Goal: Task Accomplishment & Management: Manage account settings

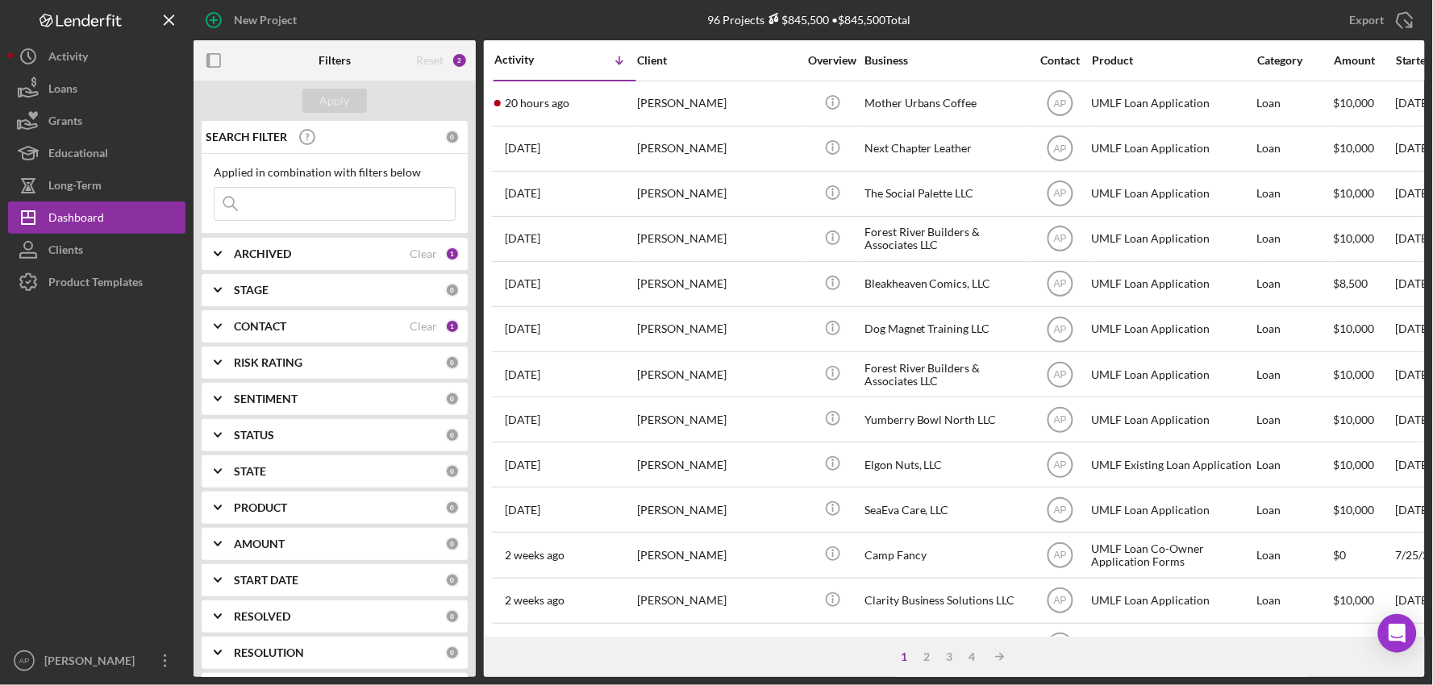
click at [328, 203] on input at bounding box center [334, 204] width 240 height 32
type input "[PERSON_NAME]"
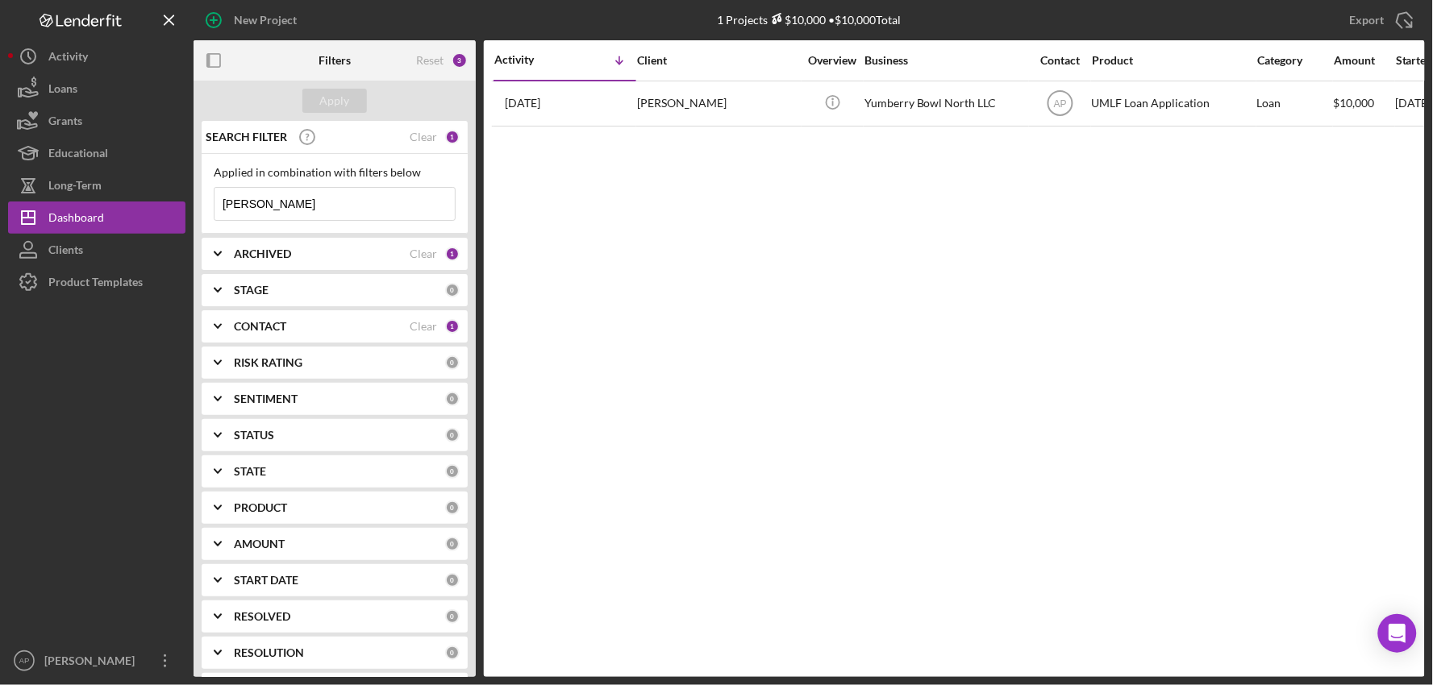
drag, startPoint x: 302, startPoint y: 196, endPoint x: 198, endPoint y: 199, distance: 103.3
click at [198, 199] on div "SEARCH FILTER Clear 1 Applied in combination with filters below [PERSON_NAME] I…" at bounding box center [335, 399] width 282 height 556
click at [312, 212] on input at bounding box center [334, 204] width 240 height 32
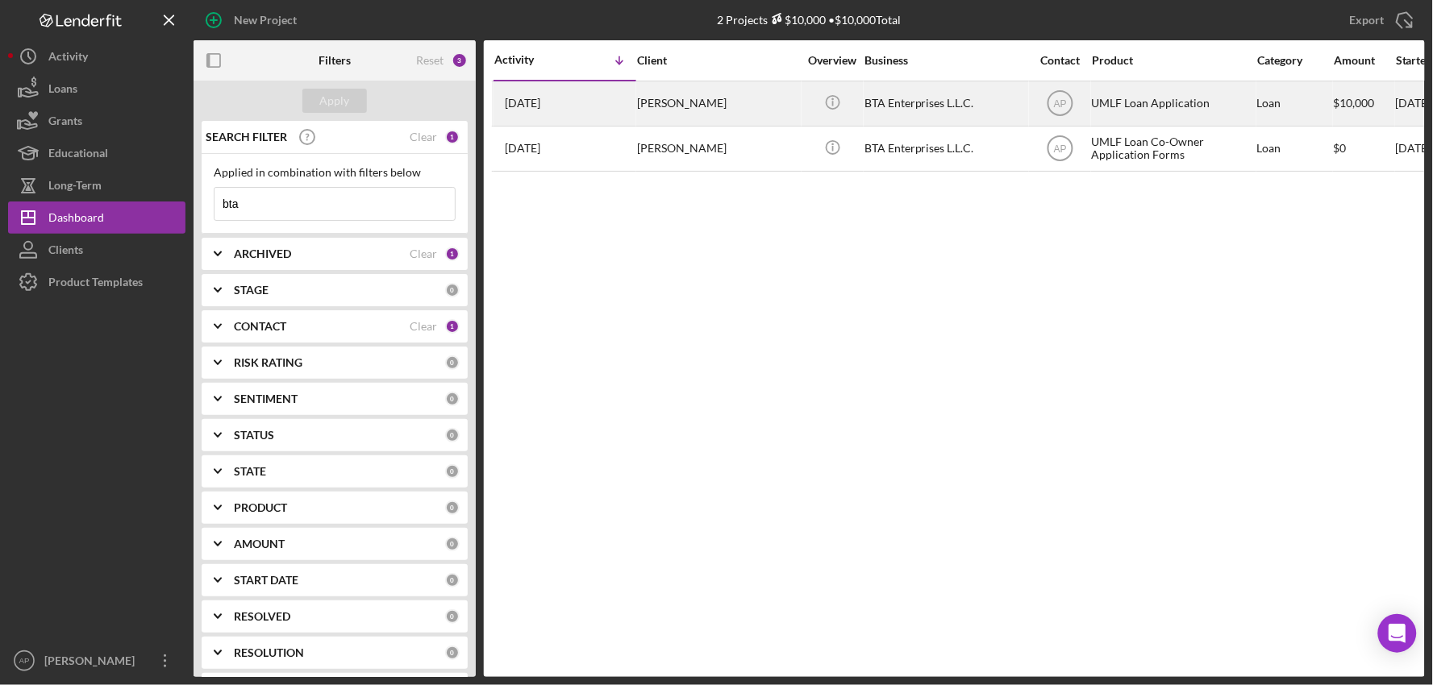
type input "bta"
click at [968, 115] on div "BTA Enterprises L.L.C." at bounding box center [944, 103] width 161 height 43
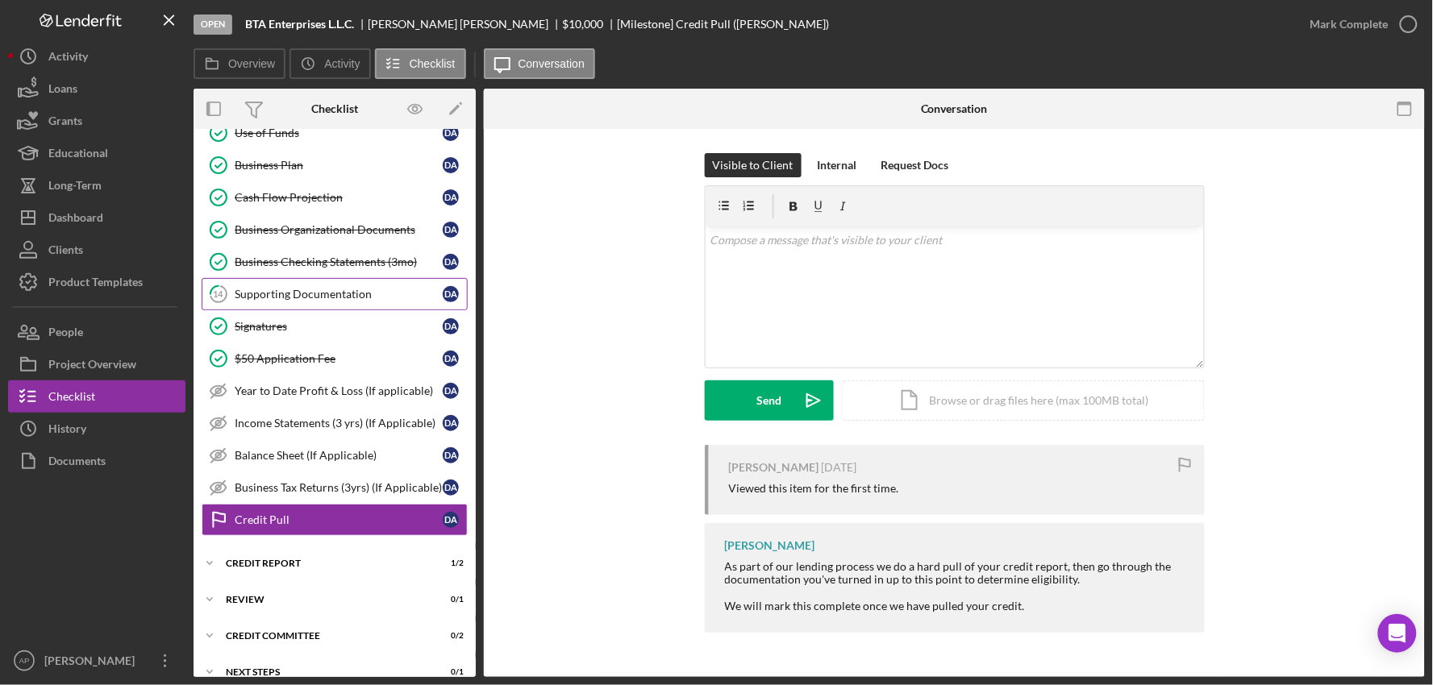
scroll to position [312, 0]
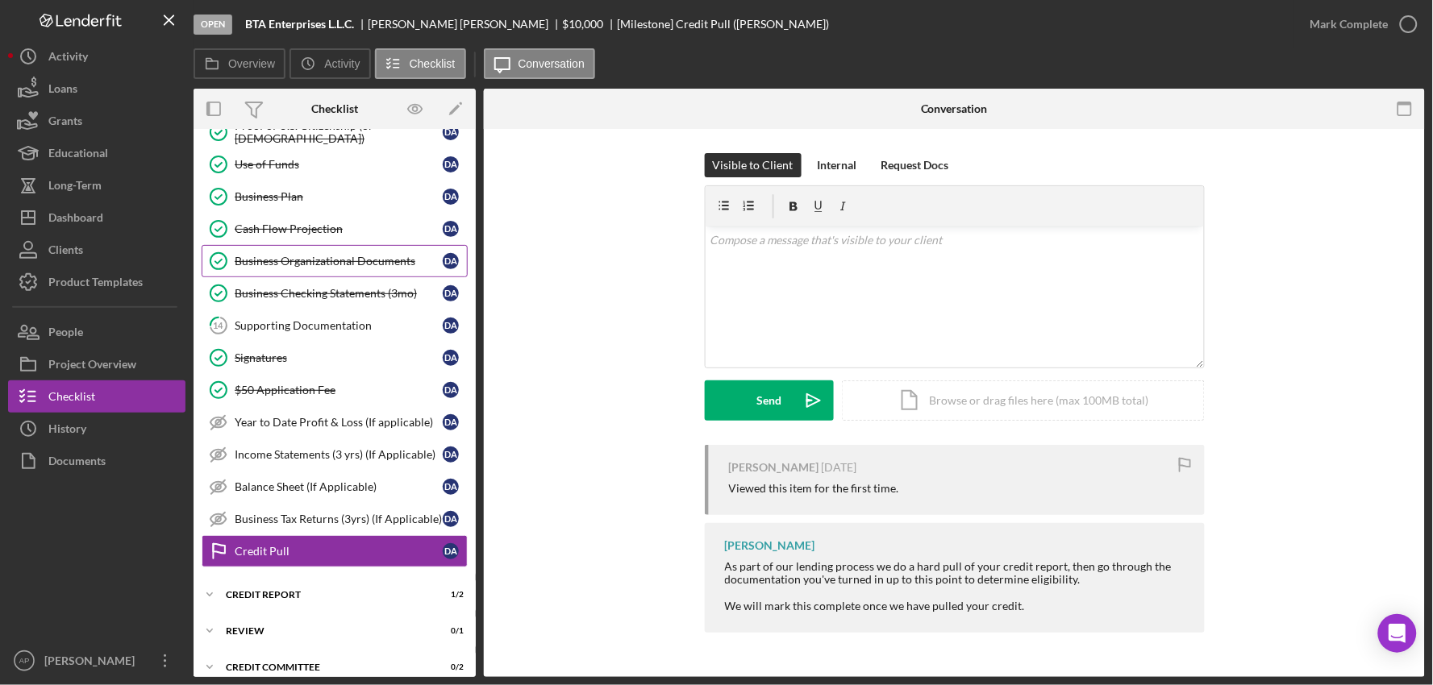
click at [342, 268] on div "Business Organizational Documents" at bounding box center [339, 261] width 208 height 13
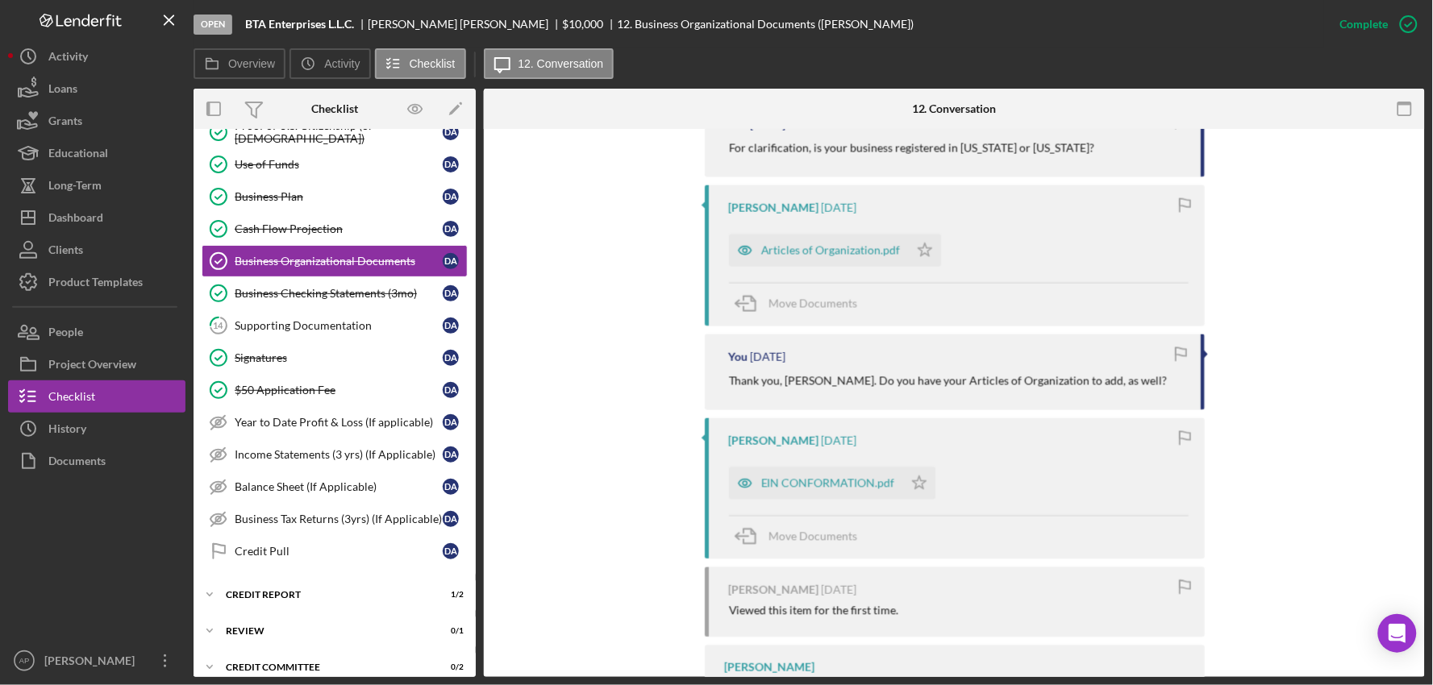
scroll to position [716, 0]
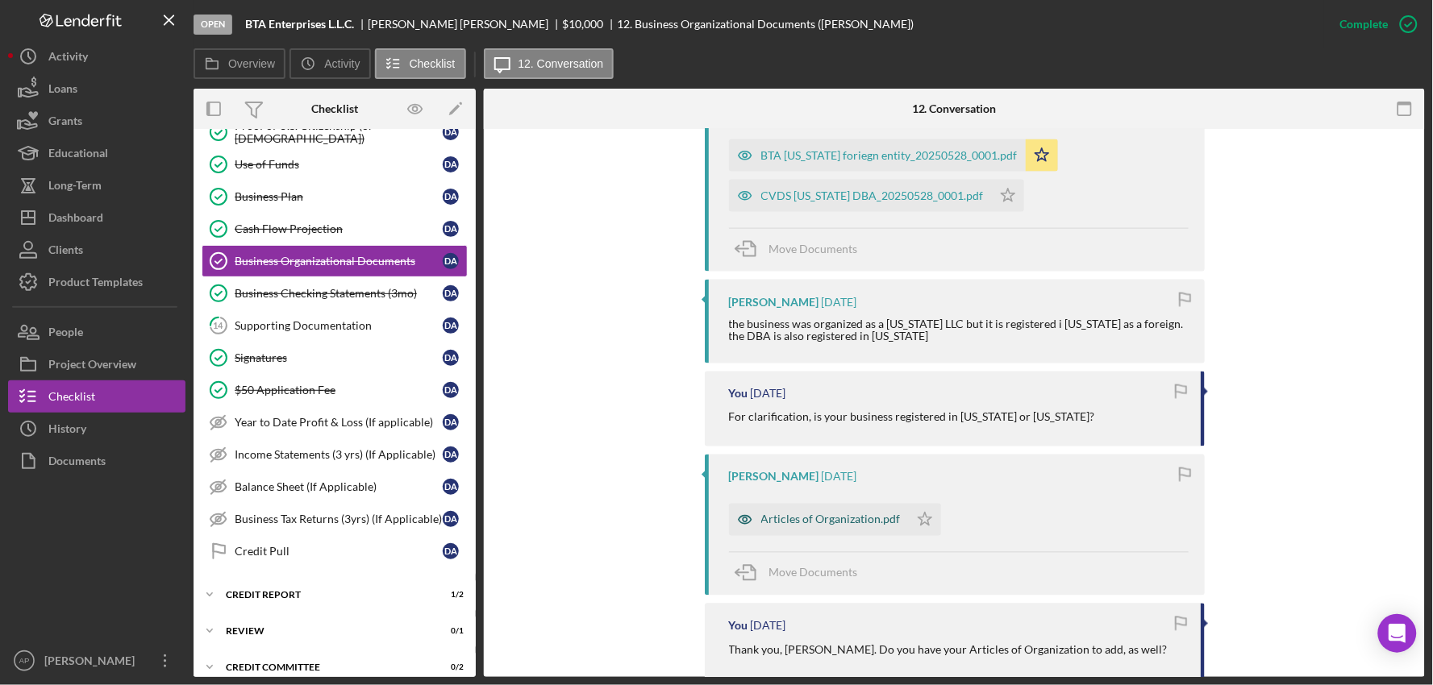
click at [816, 509] on div "Articles of Organization.pdf" at bounding box center [819, 520] width 180 height 32
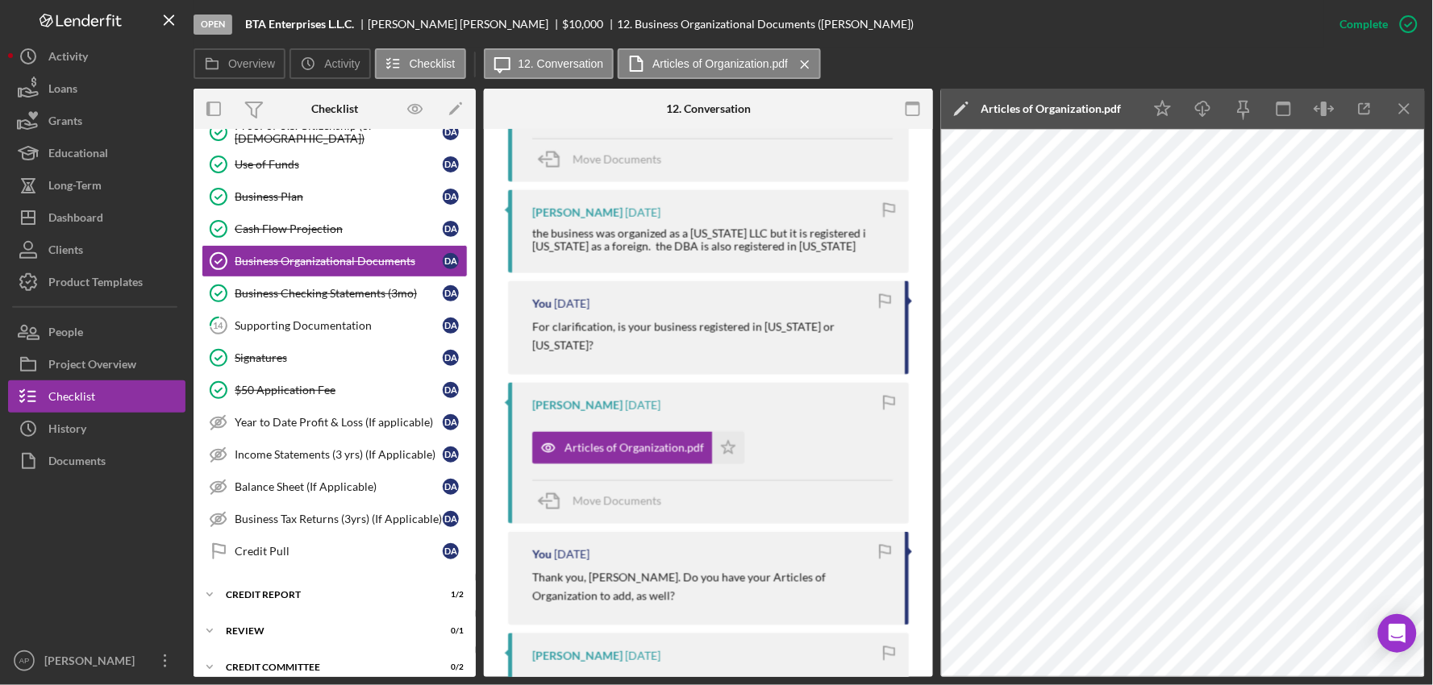
scroll to position [645, 0]
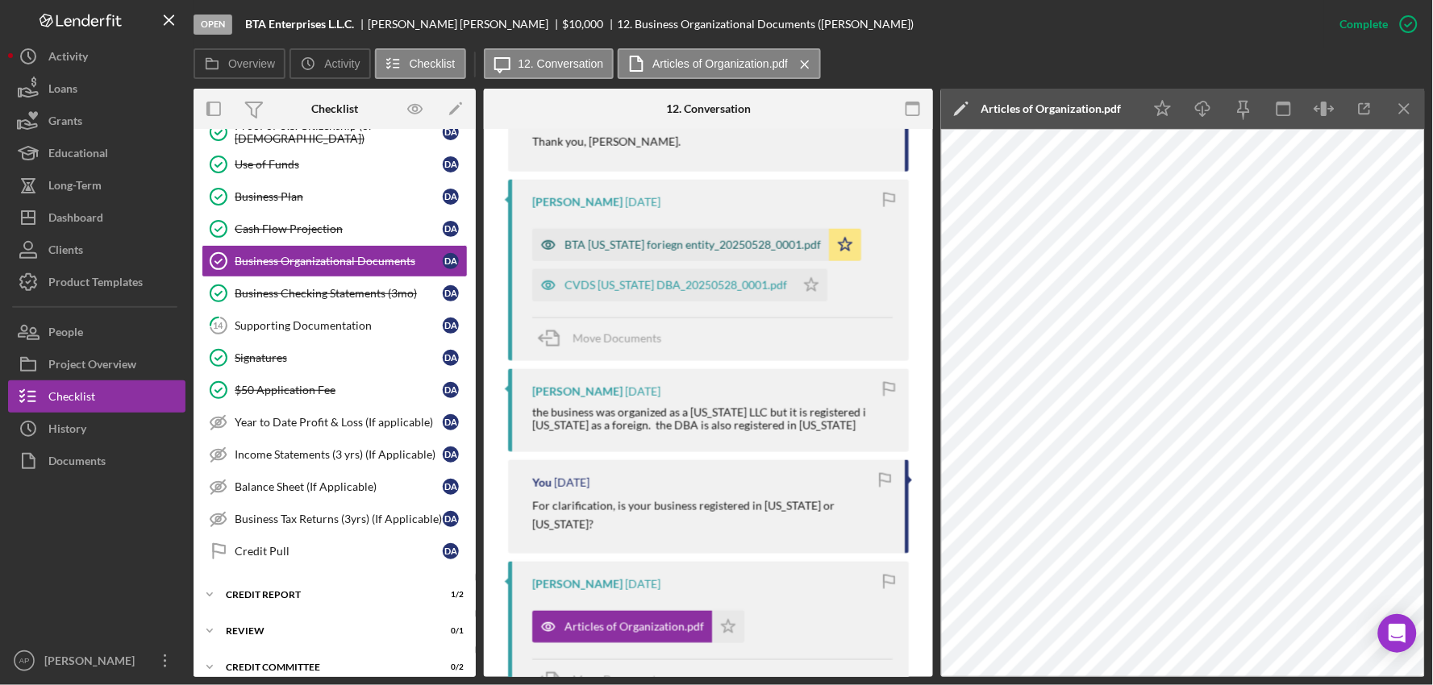
click at [640, 244] on div "BTA [US_STATE] foriegn entity_20250528_0001.pdf" at bounding box center [692, 245] width 256 height 13
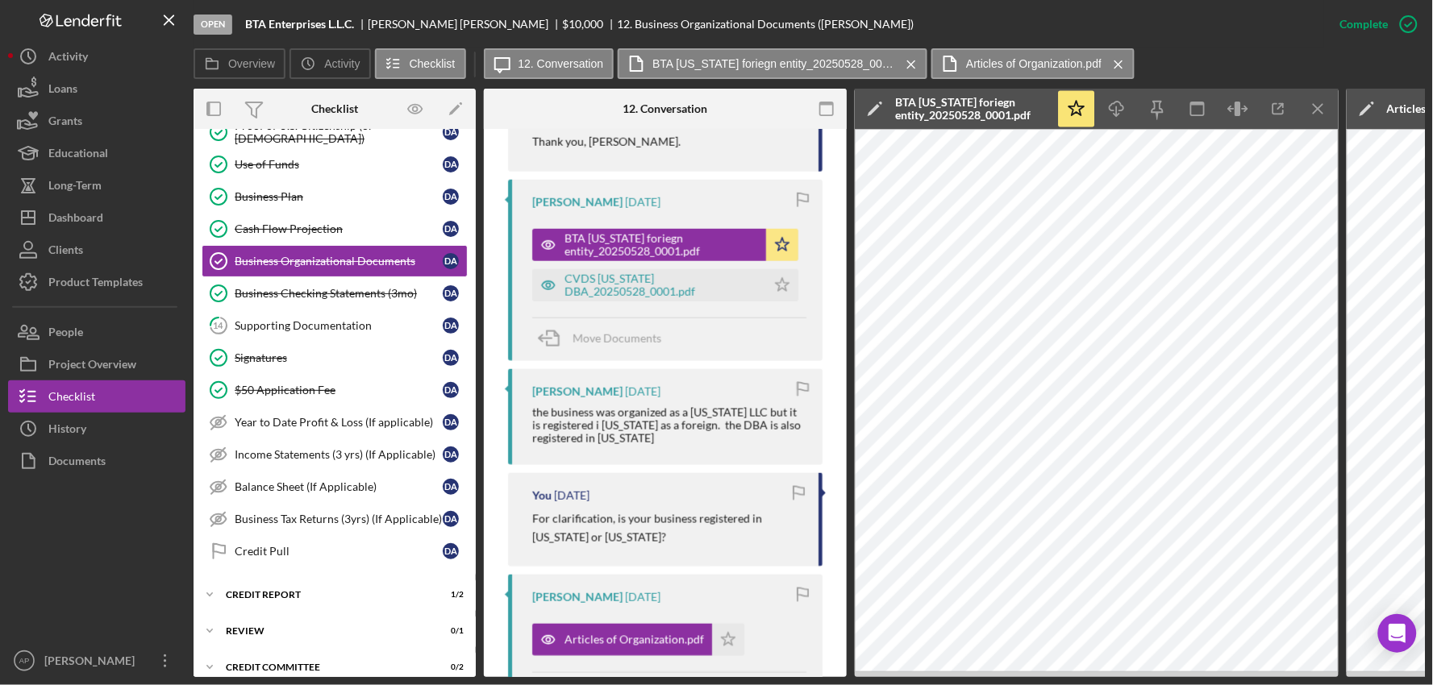
scroll to position [735, 0]
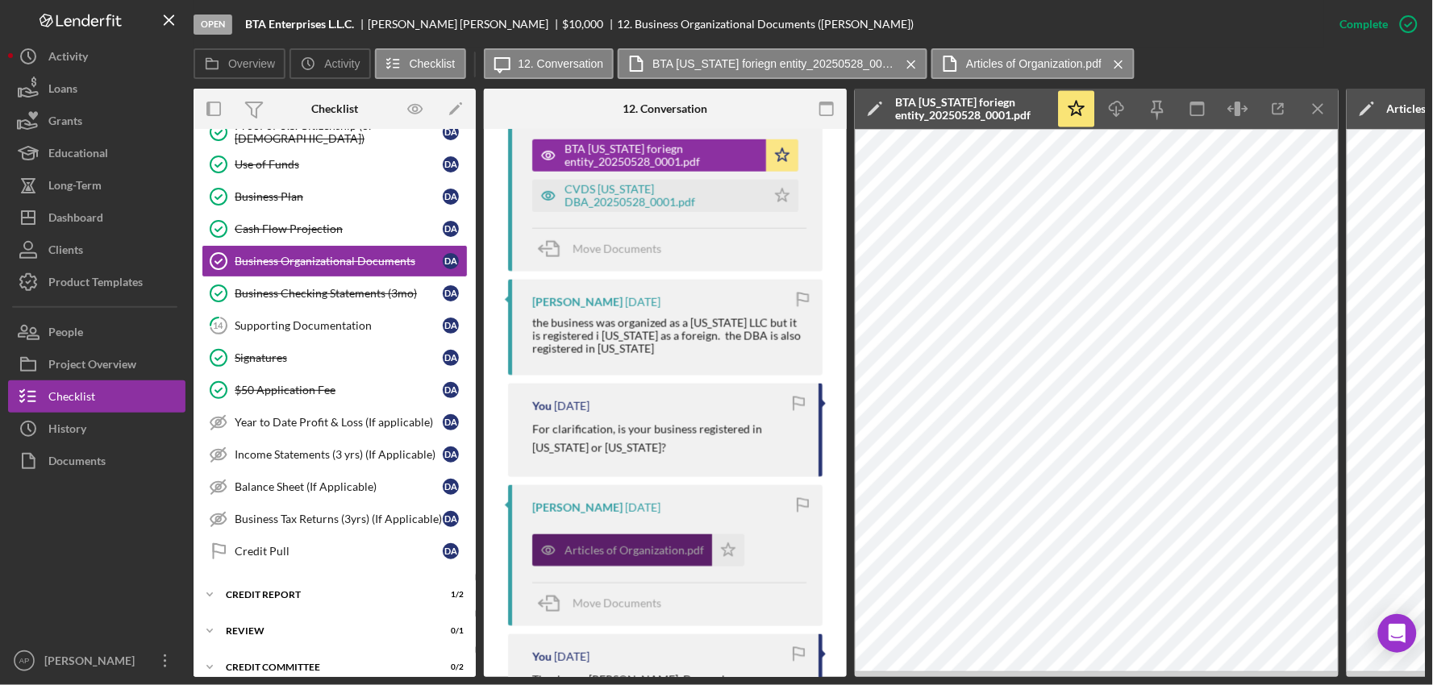
click at [610, 560] on div "Articles of Organization.pdf" at bounding box center [622, 551] width 180 height 32
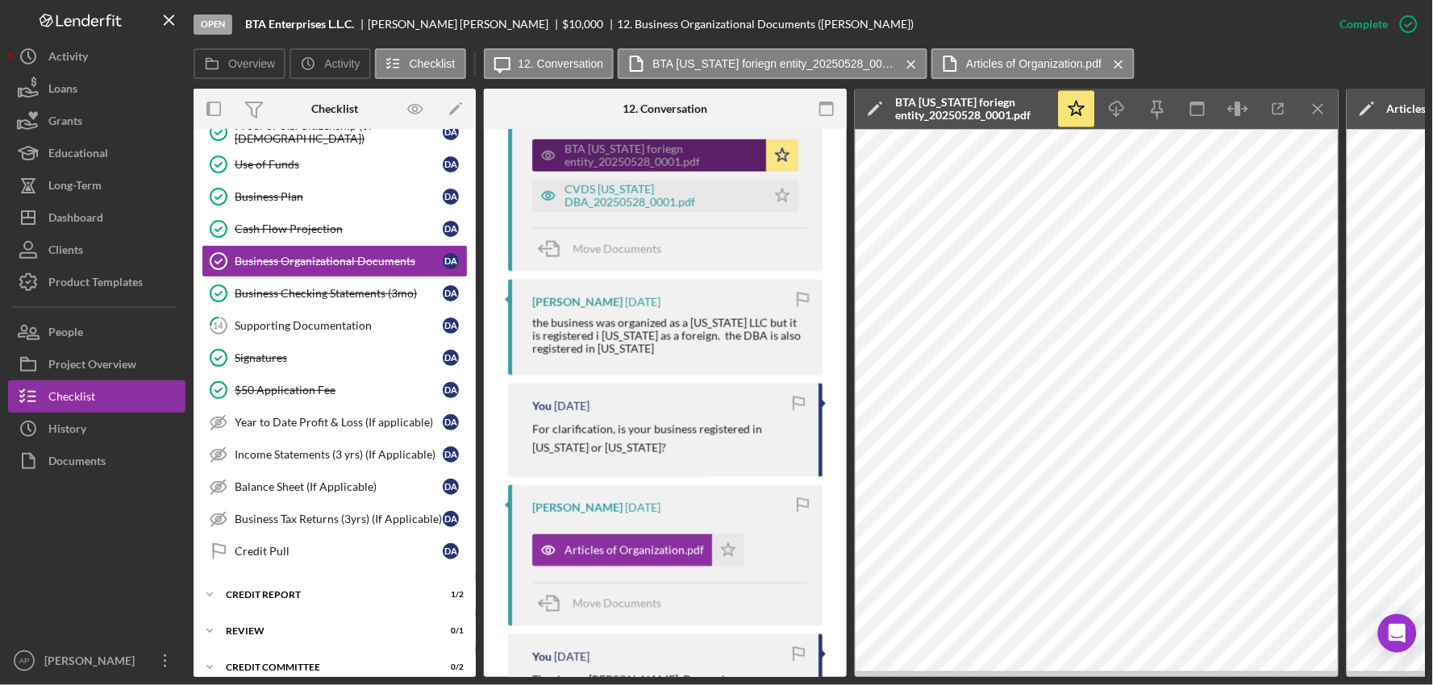
click at [675, 162] on div "BTA [US_STATE] foriegn entity_20250528_0001.pdf" at bounding box center [661, 156] width 194 height 26
click at [659, 200] on div "CVDS [US_STATE] DBA_20250528_0001.pdf" at bounding box center [661, 196] width 194 height 26
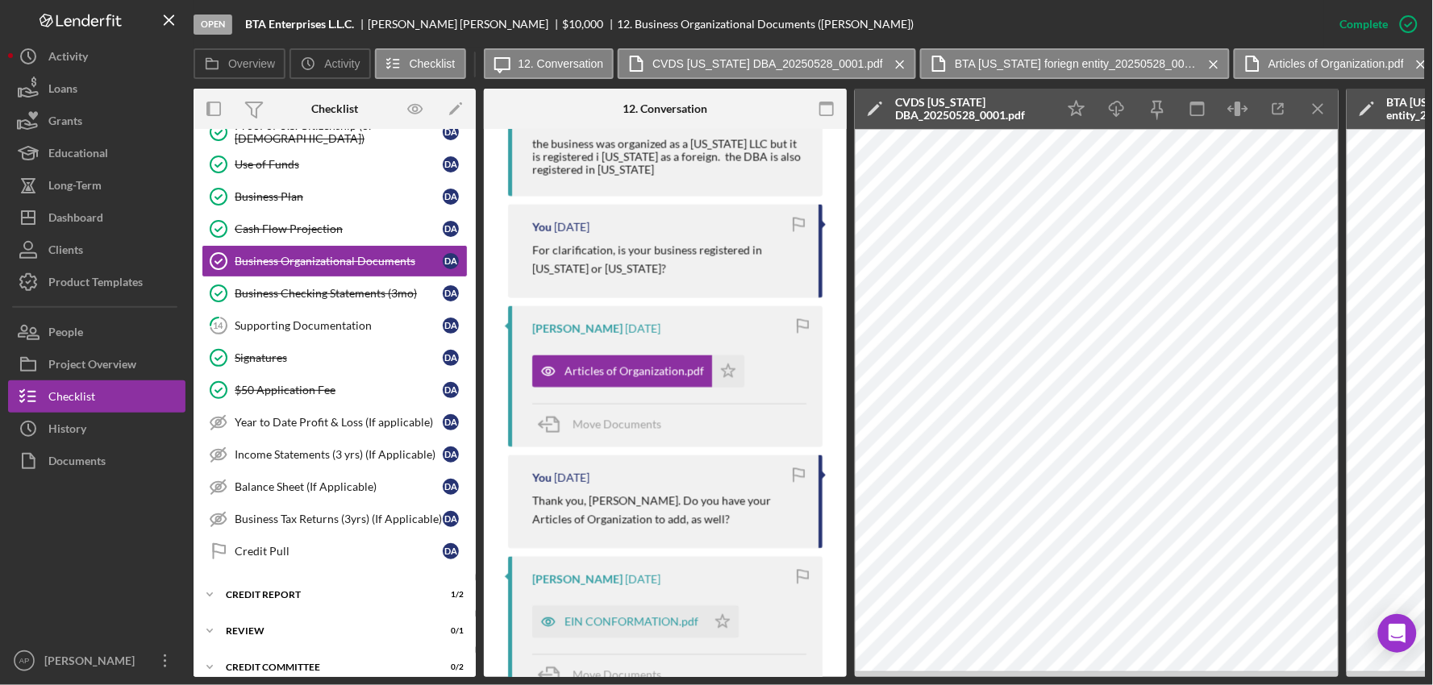
scroll to position [1003, 0]
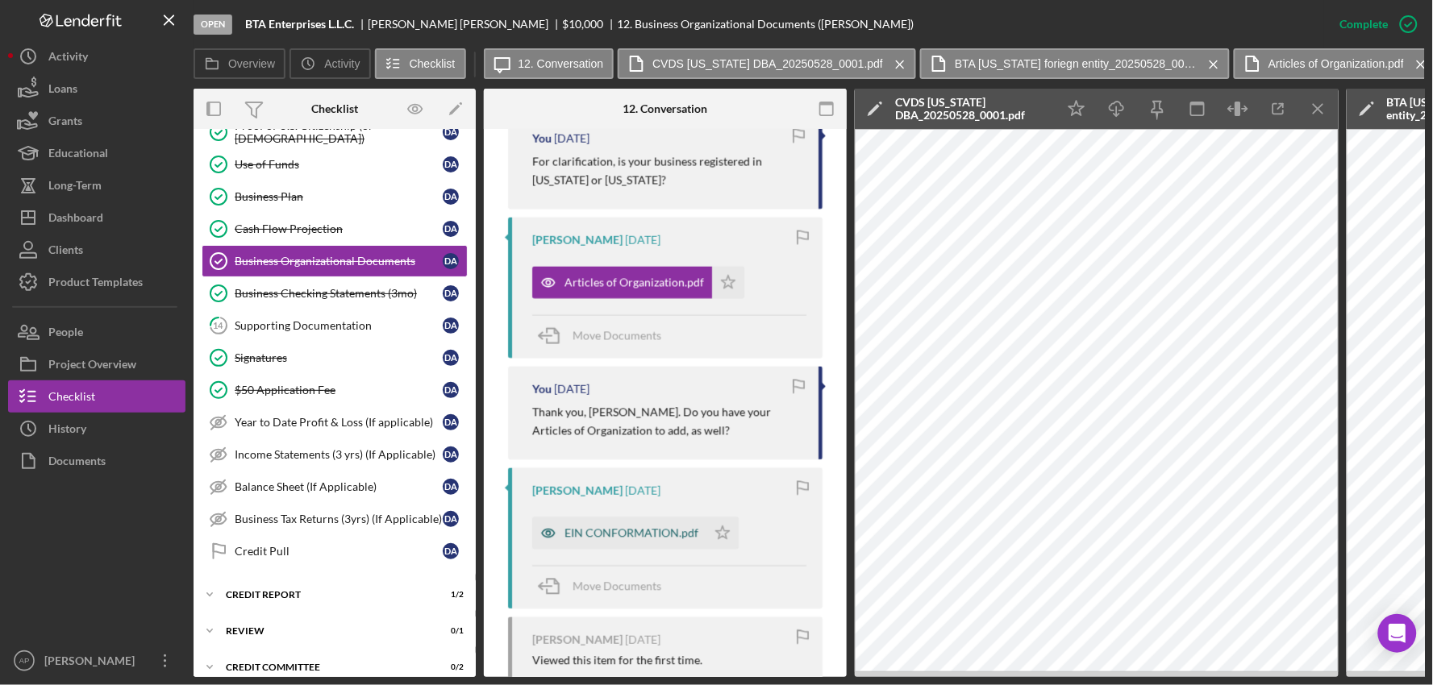
drag, startPoint x: 658, startPoint y: 531, endPoint x: 673, endPoint y: 527, distance: 15.7
click at [659, 531] on div "EIN CONFORMATION.pdf" at bounding box center [631, 533] width 134 height 13
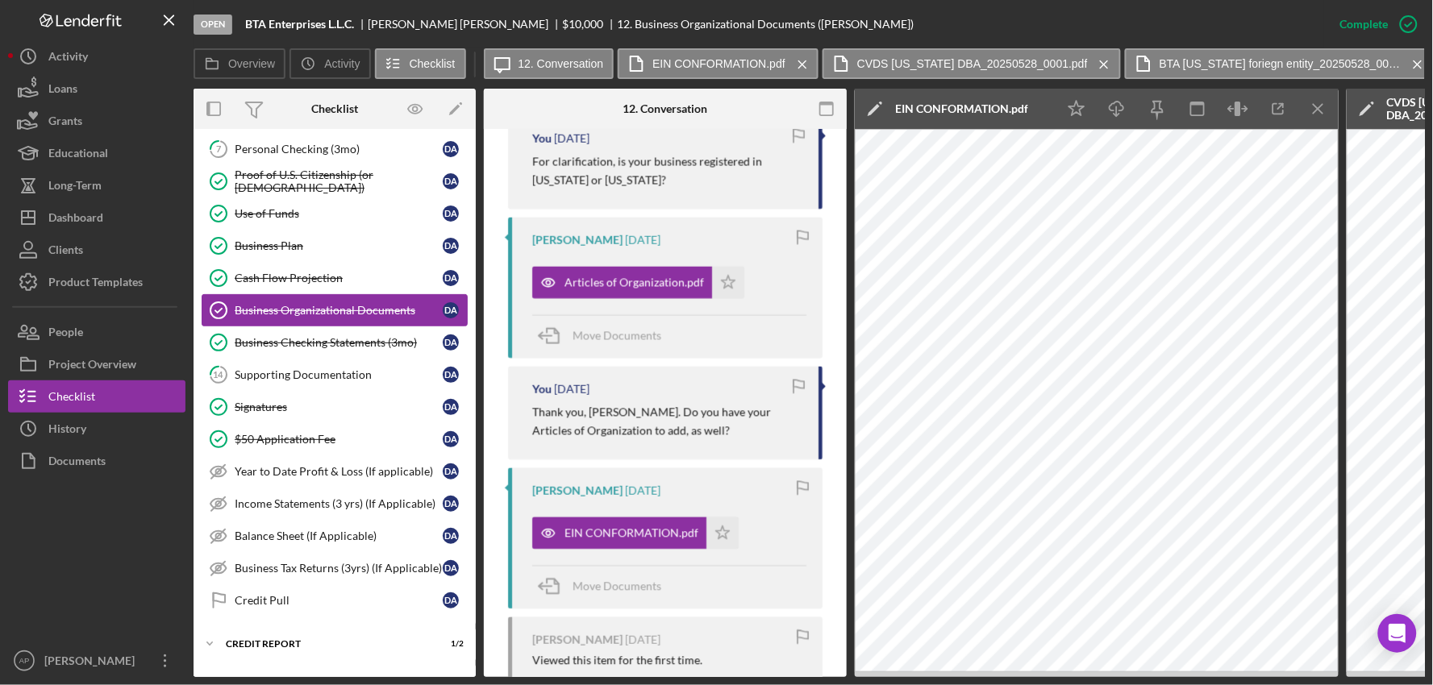
scroll to position [223, 0]
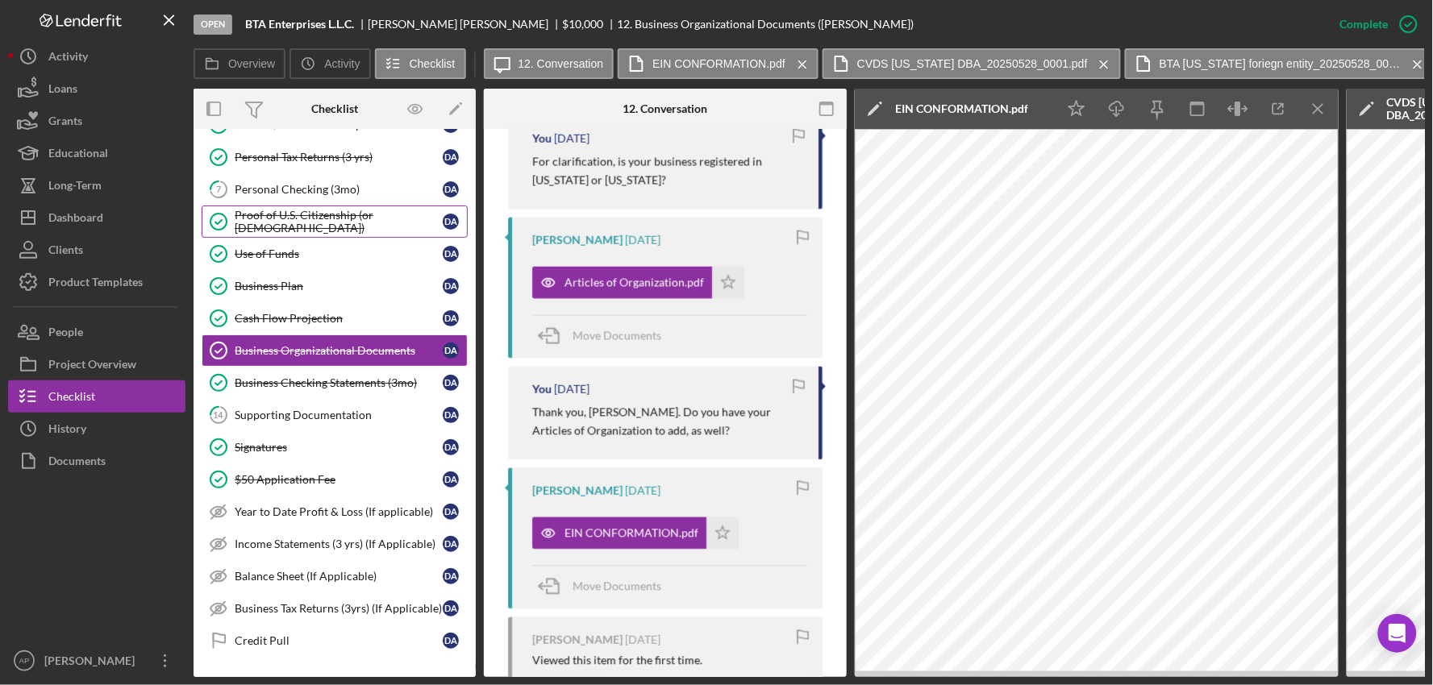
drag, startPoint x: 335, startPoint y: 220, endPoint x: 353, endPoint y: 220, distance: 18.5
click at [335, 220] on div "Proof of U.S. Citizenship (or [DEMOGRAPHIC_DATA])" at bounding box center [339, 222] width 208 height 26
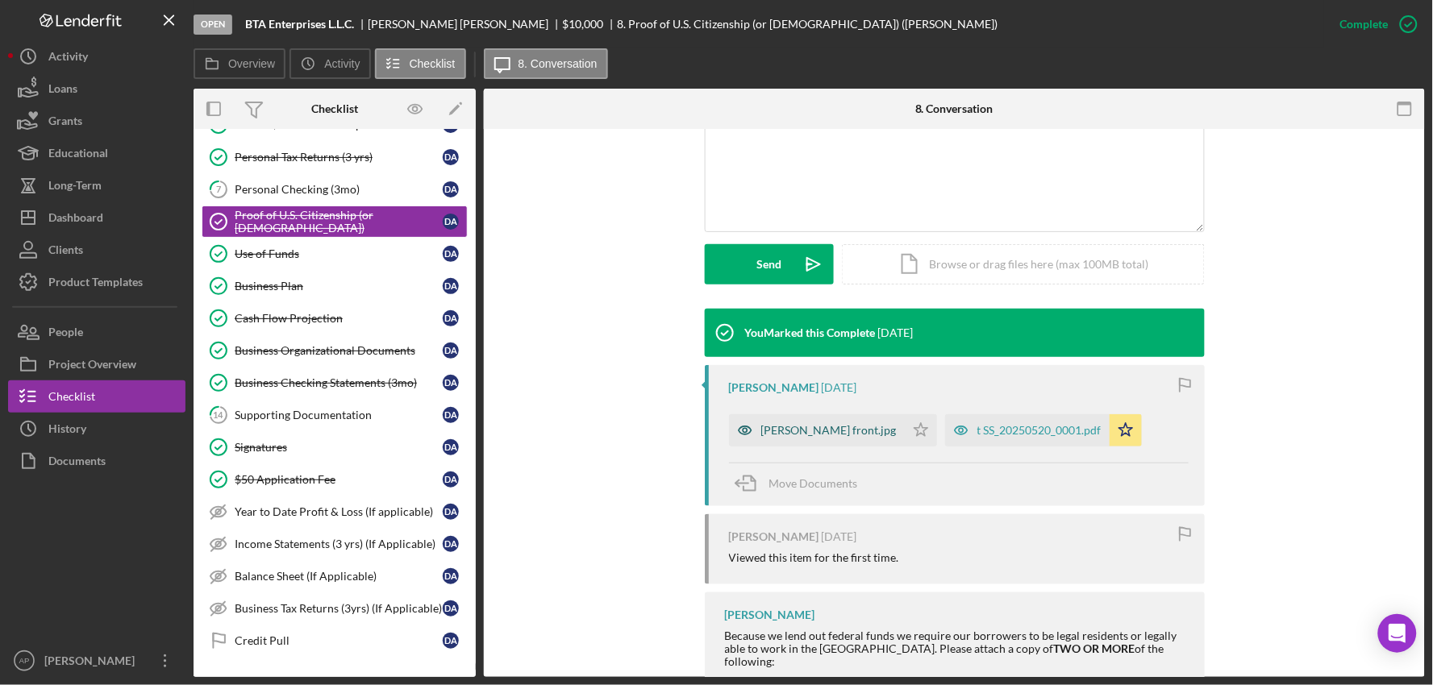
click at [767, 428] on div "[PERSON_NAME] front.jpg" at bounding box center [828, 430] width 135 height 13
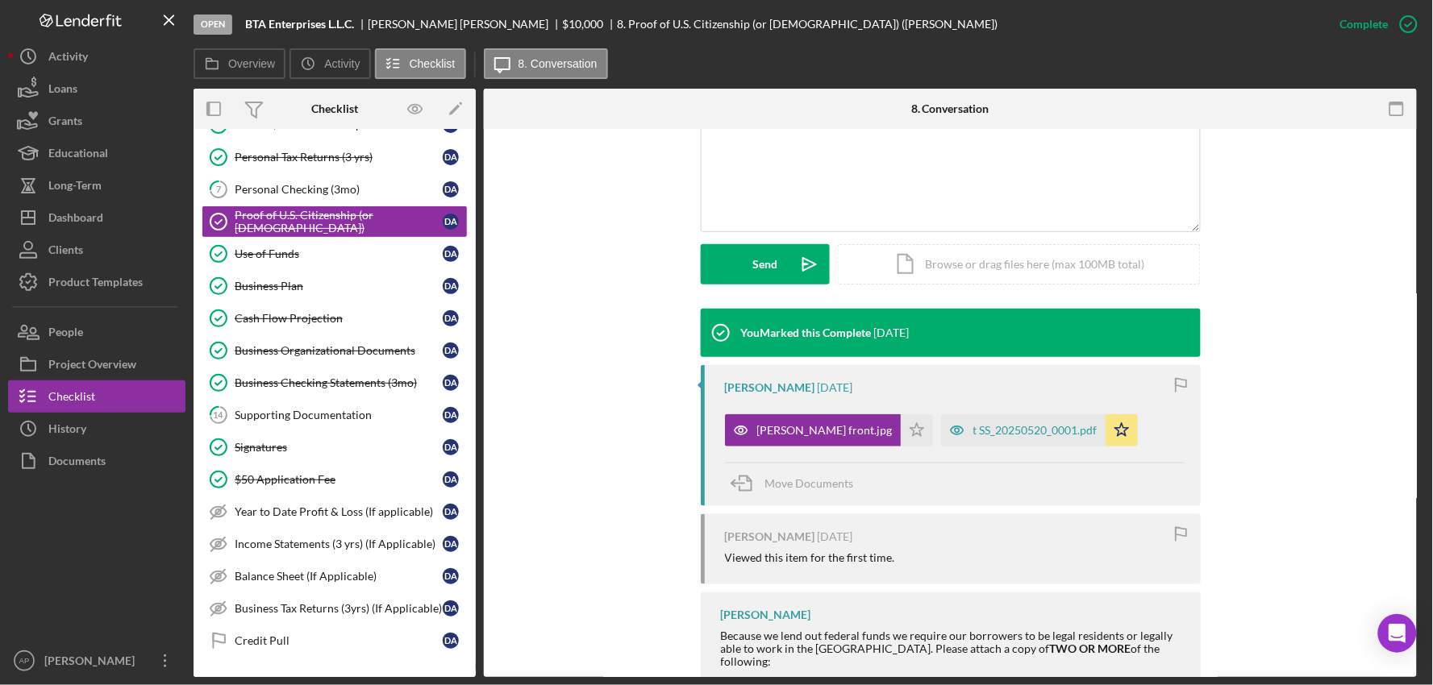
scroll to position [376, 0]
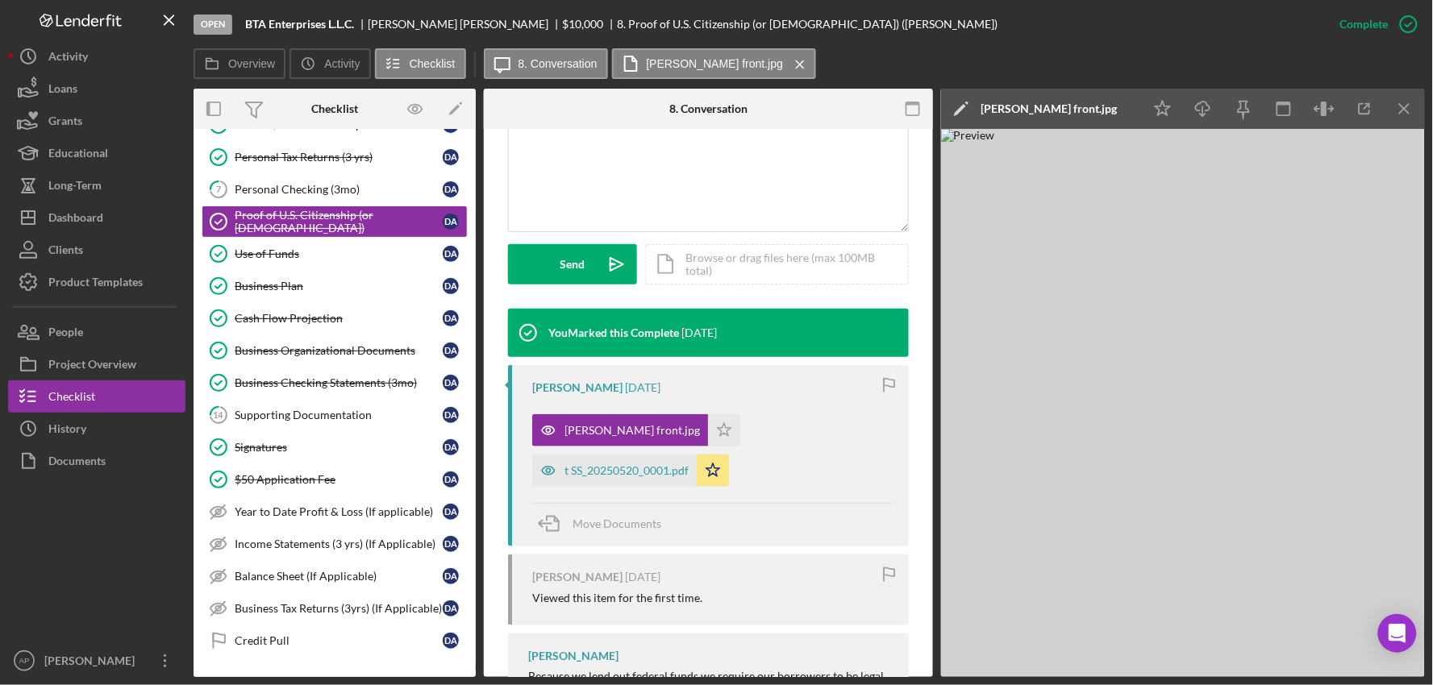
click at [689, 464] on div "t SS_20250520_0001.pdf" at bounding box center [626, 470] width 124 height 13
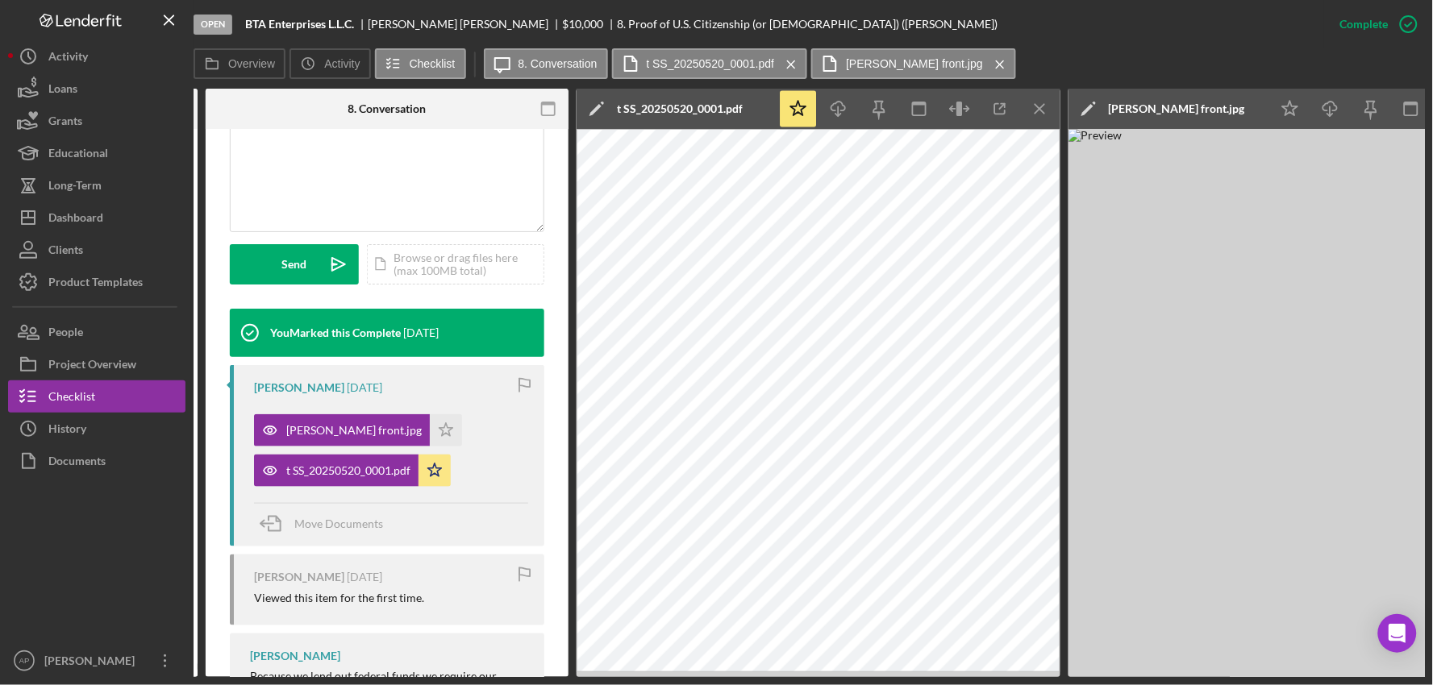
scroll to position [0, 405]
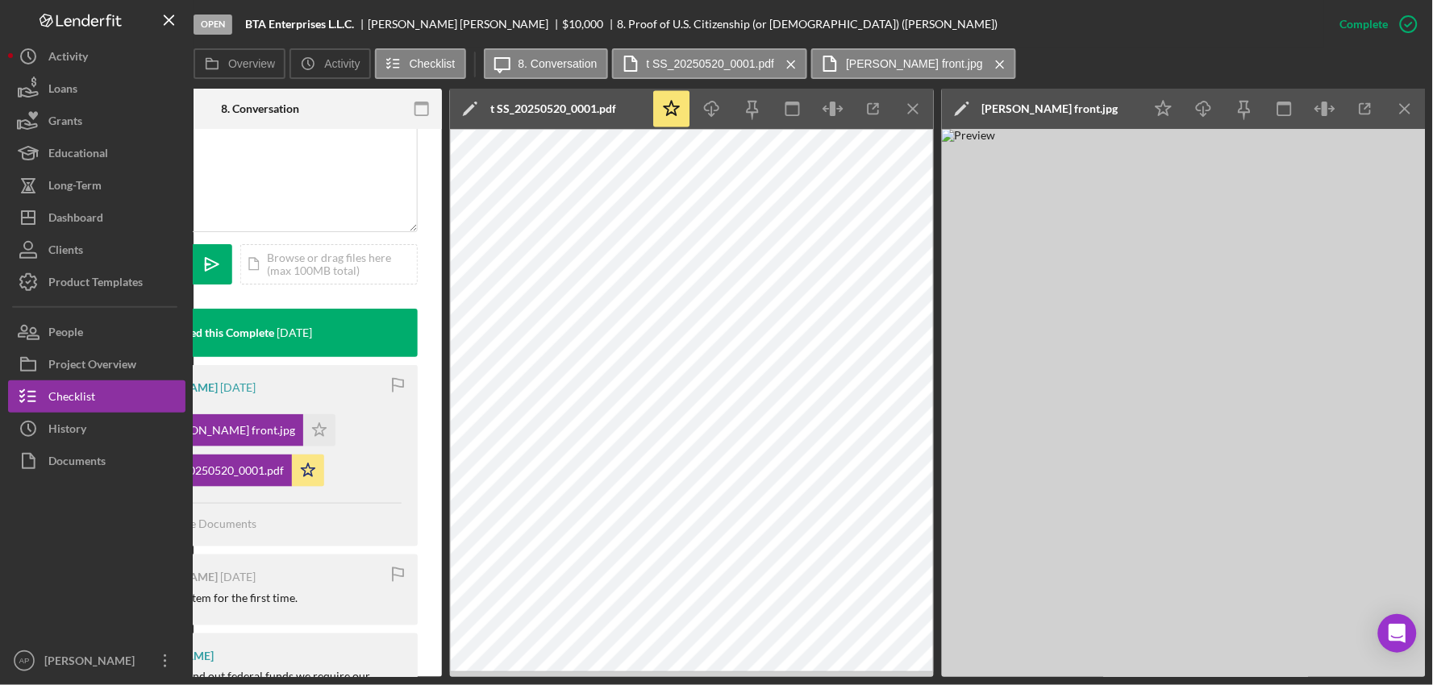
click at [1108, 244] on img at bounding box center [1184, 403] width 484 height 548
click at [1210, 102] on icon "Icon/Download" at bounding box center [1204, 109] width 36 height 36
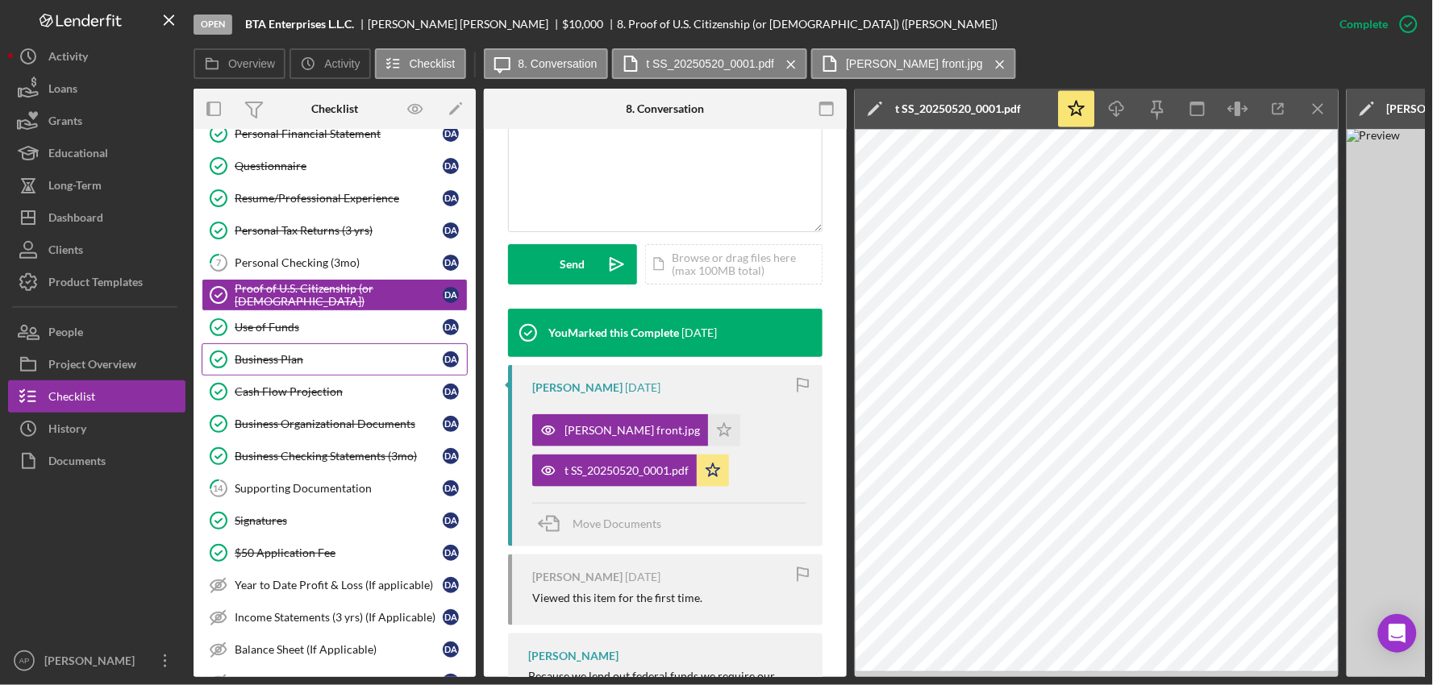
scroll to position [0, 0]
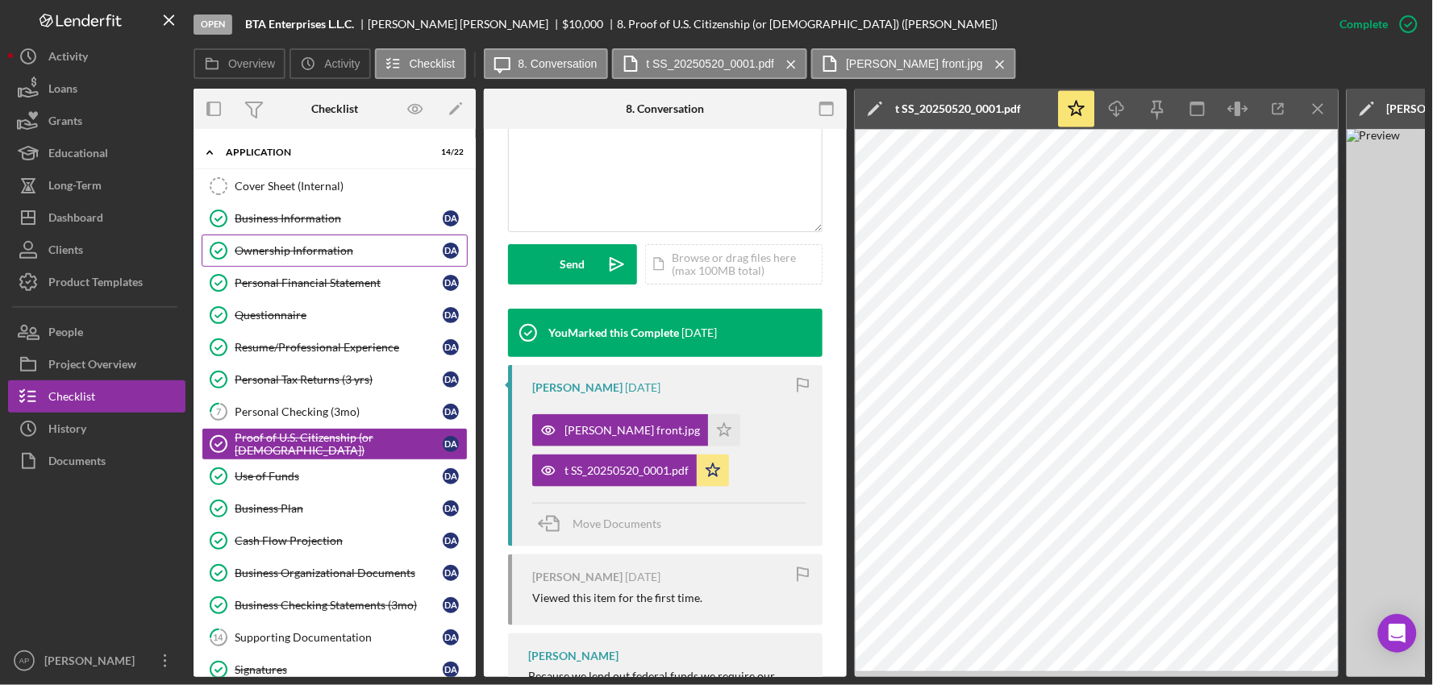
drag, startPoint x: 296, startPoint y: 259, endPoint x: 310, endPoint y: 261, distance: 14.7
click at [297, 259] on link "Ownership Information Ownership Information D A" at bounding box center [335, 251] width 266 height 32
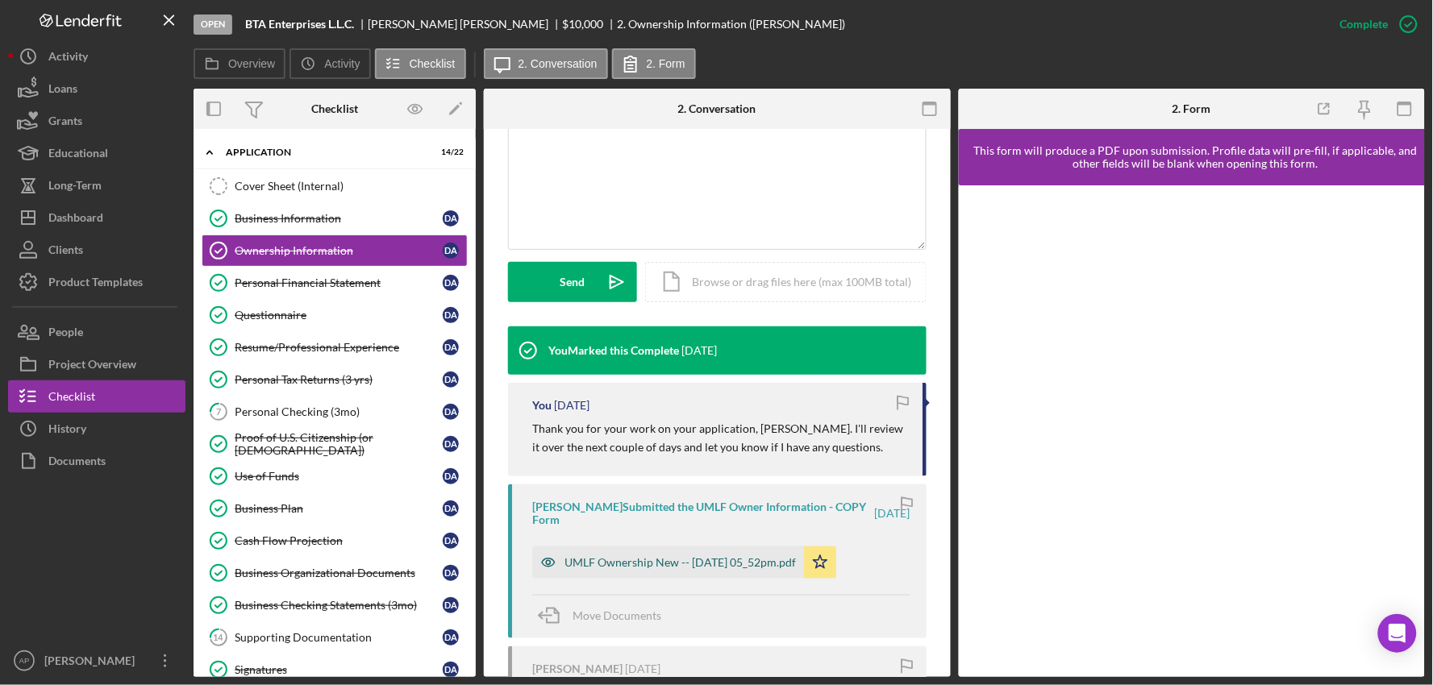
click at [704, 556] on div "UMLF Ownership New -- [DATE] 05_52pm.pdf" at bounding box center [679, 562] width 231 height 13
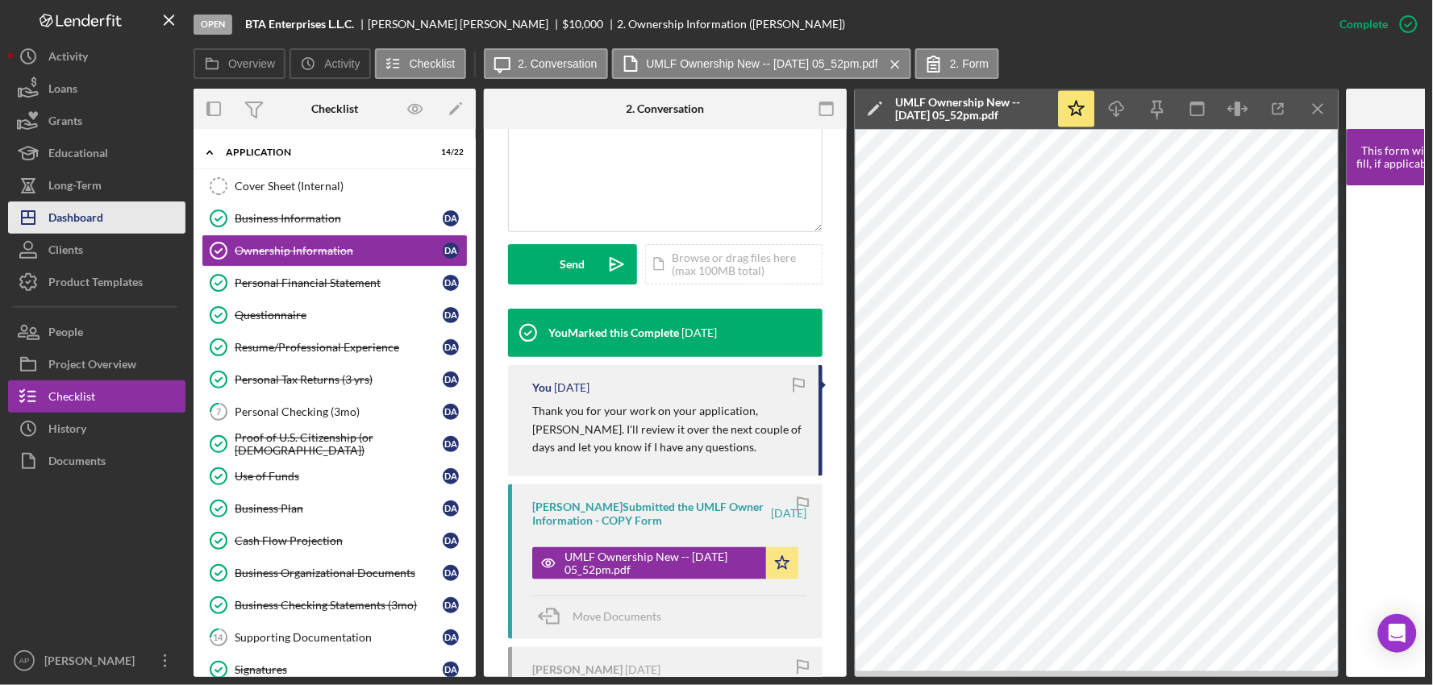
click at [60, 215] on div "Dashboard" at bounding box center [75, 220] width 55 height 36
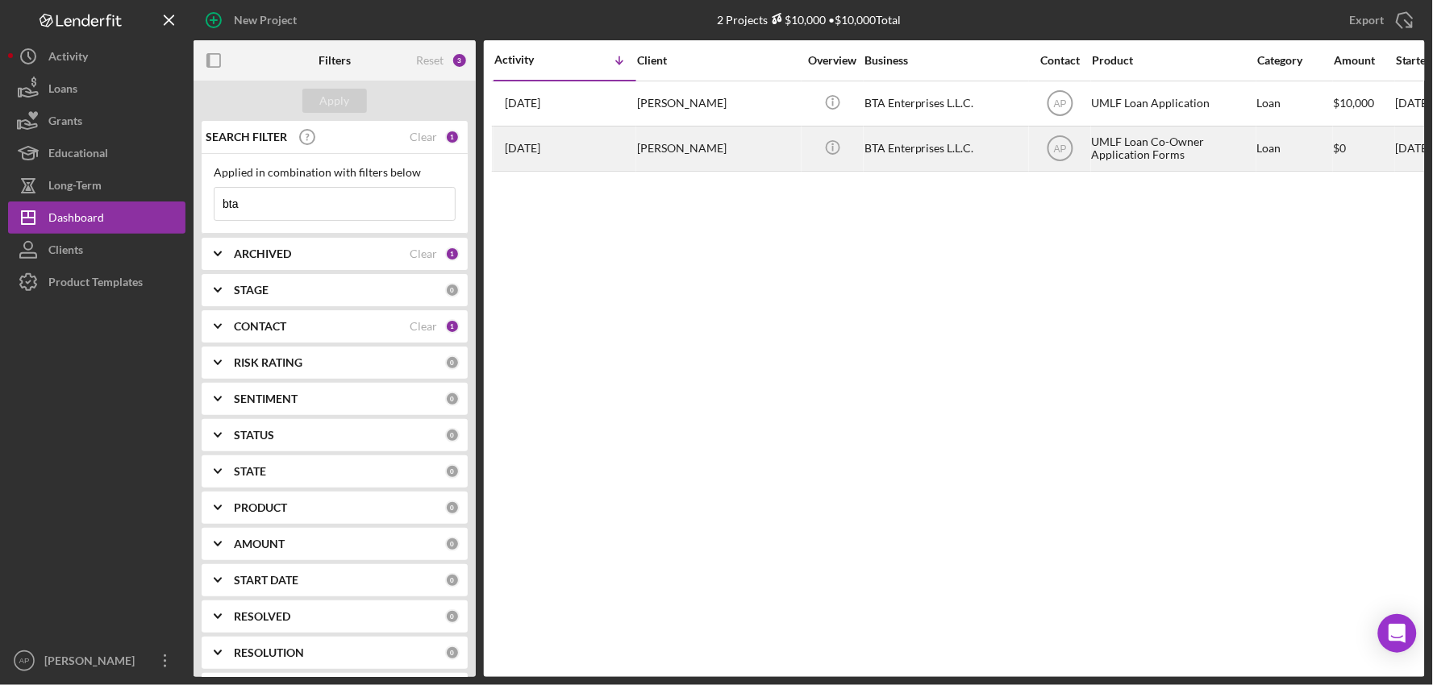
click at [796, 154] on div "[PERSON_NAME]" at bounding box center [717, 148] width 161 height 43
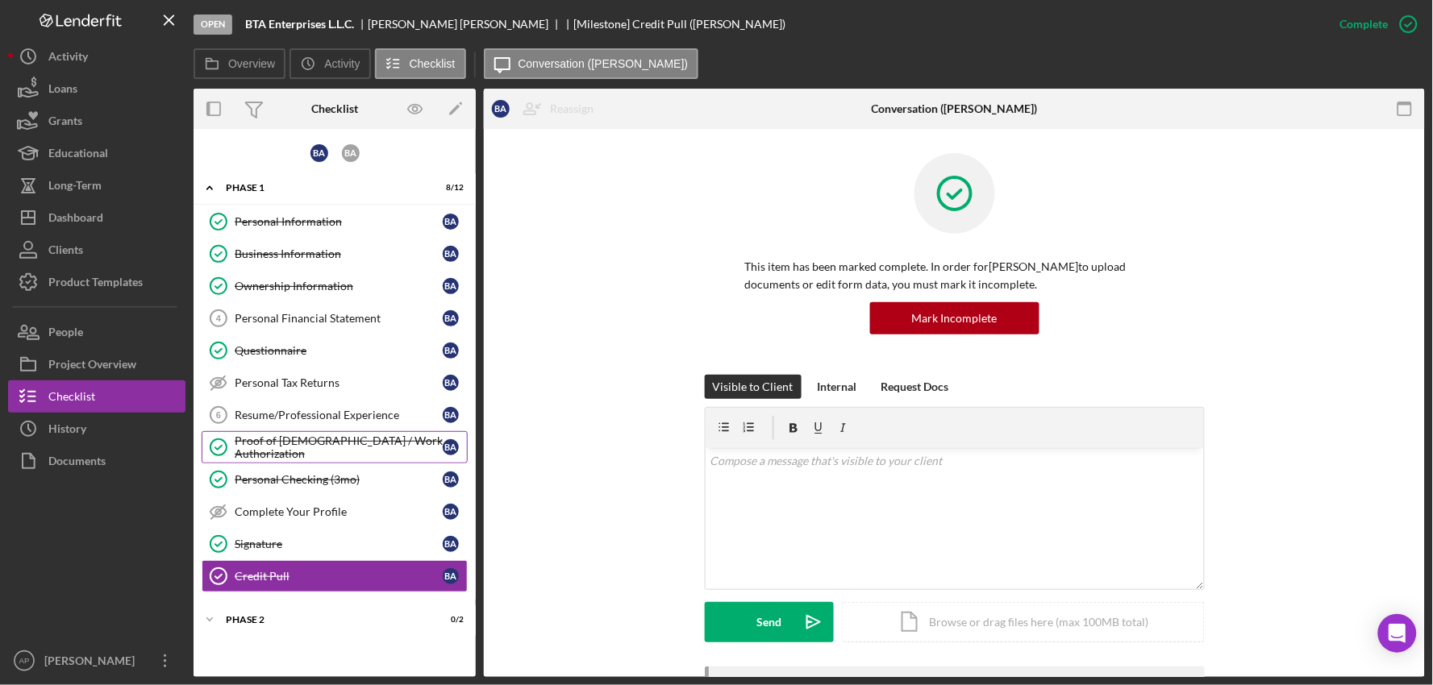
click at [267, 452] on div "Proof of [DEMOGRAPHIC_DATA] / Work Authorization" at bounding box center [339, 448] width 208 height 26
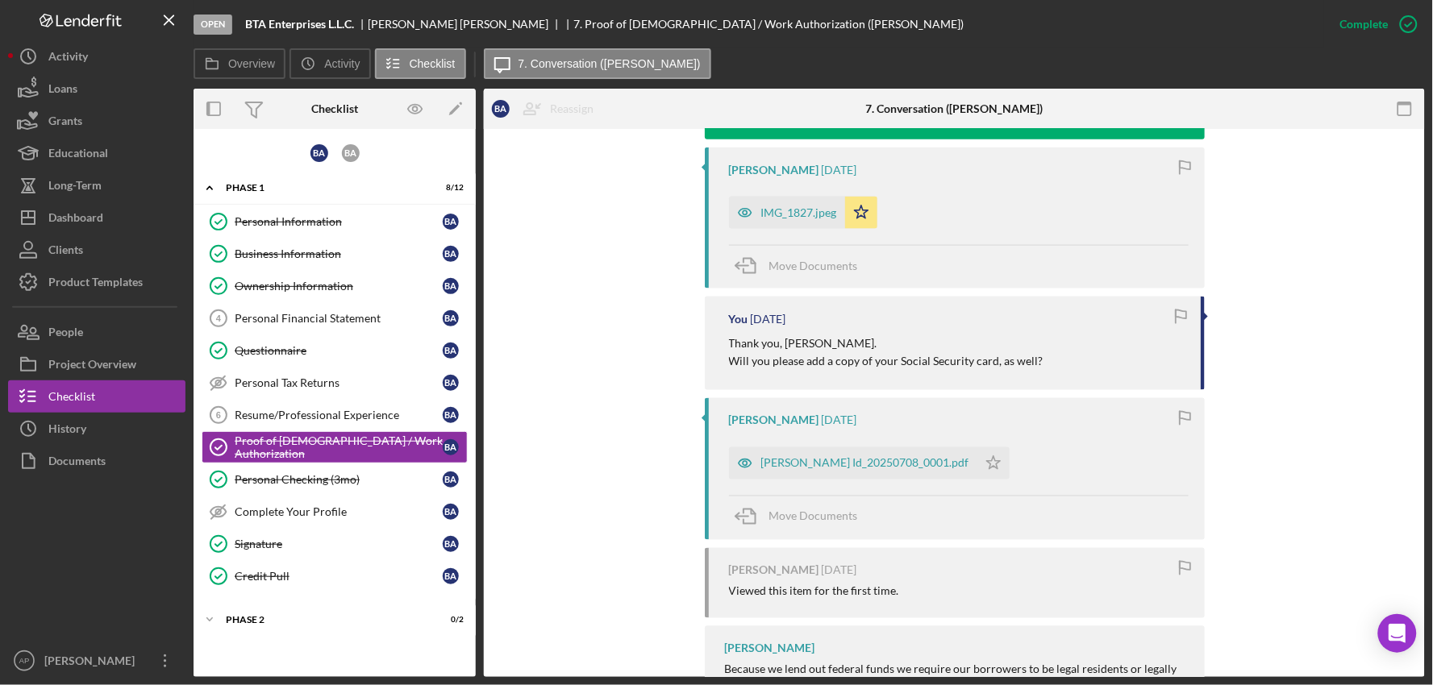
scroll to position [716, 0]
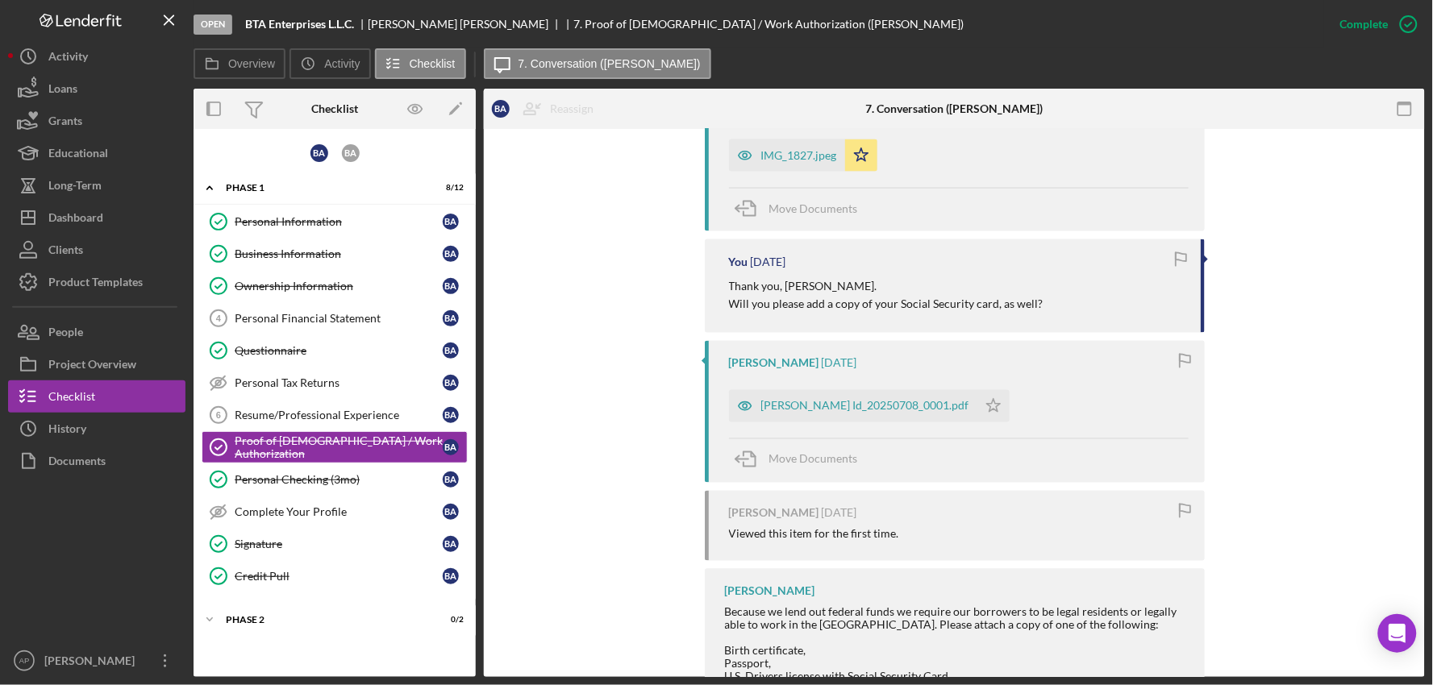
click at [833, 361] on time "[DATE]" at bounding box center [839, 363] width 35 height 13
click at [826, 395] on div "[PERSON_NAME] Id_20250708_0001.pdf" at bounding box center [853, 406] width 248 height 32
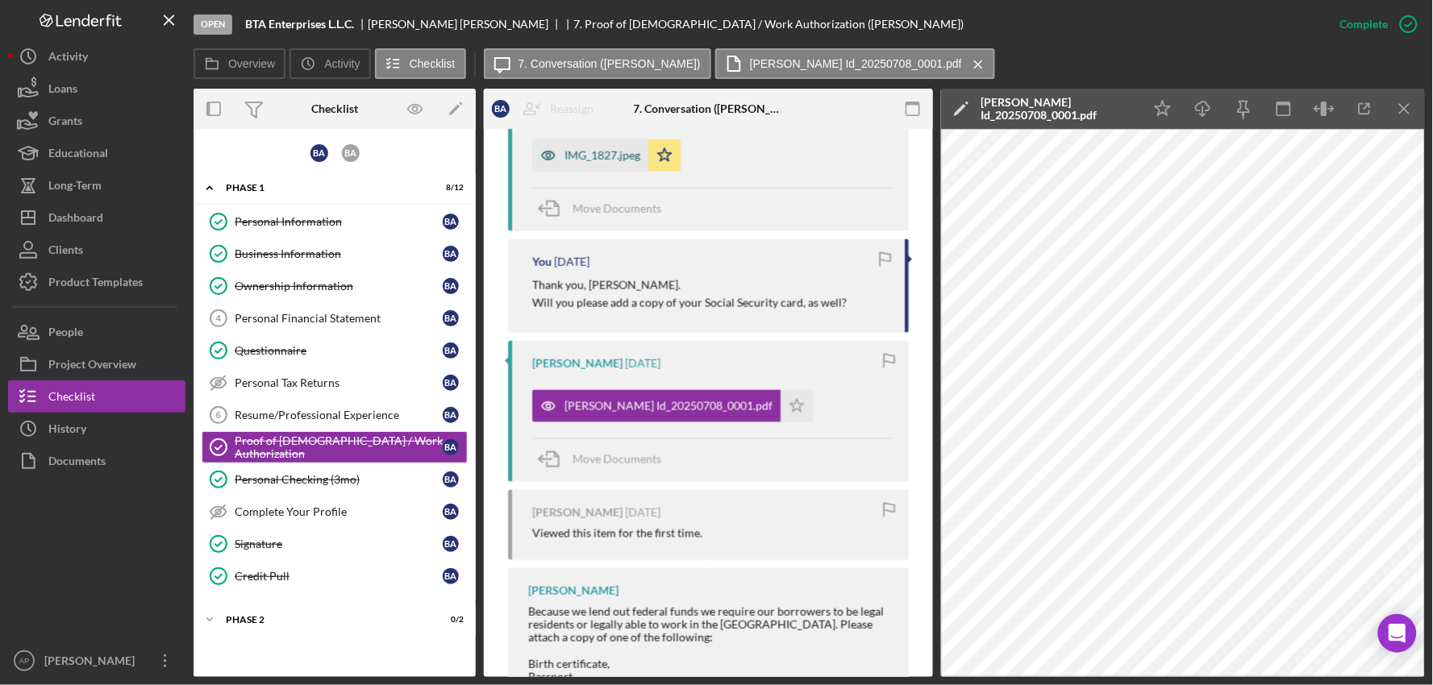
click at [598, 164] on div "IMG_1827.jpeg" at bounding box center [590, 156] width 116 height 32
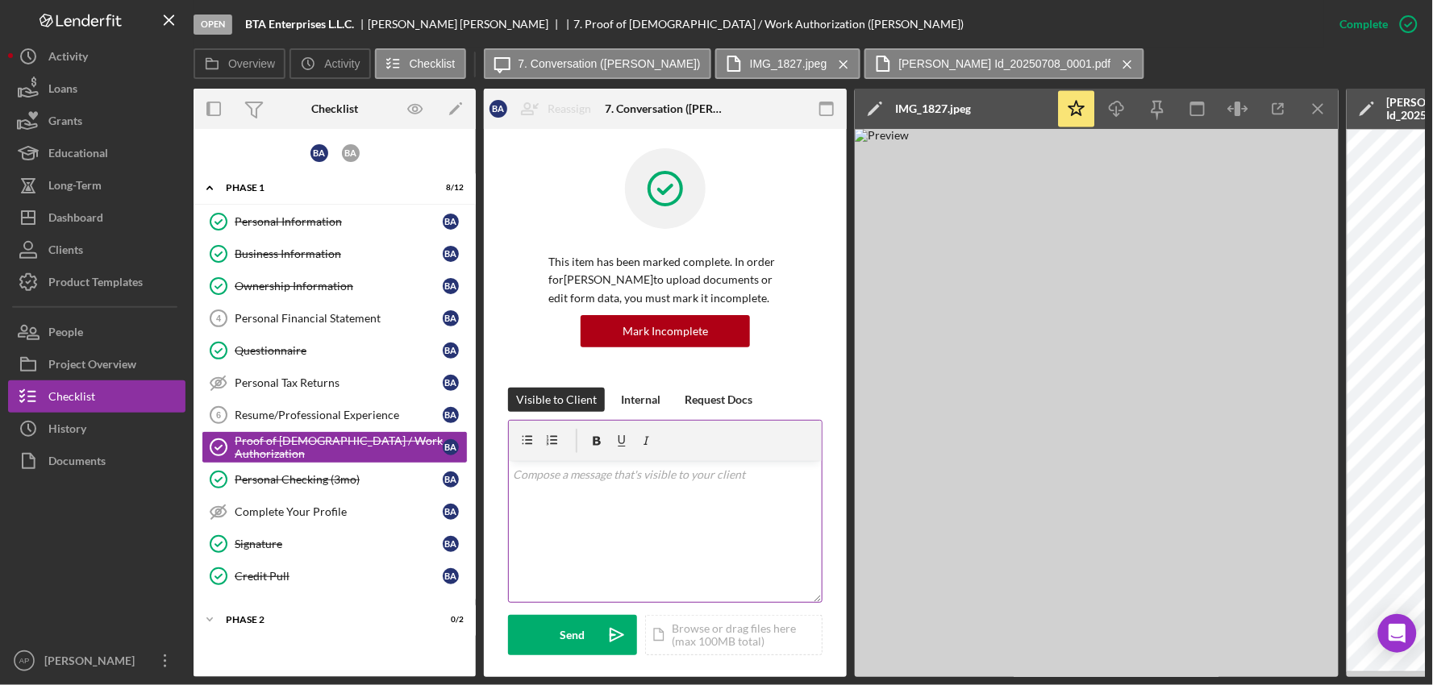
scroll to position [0, 0]
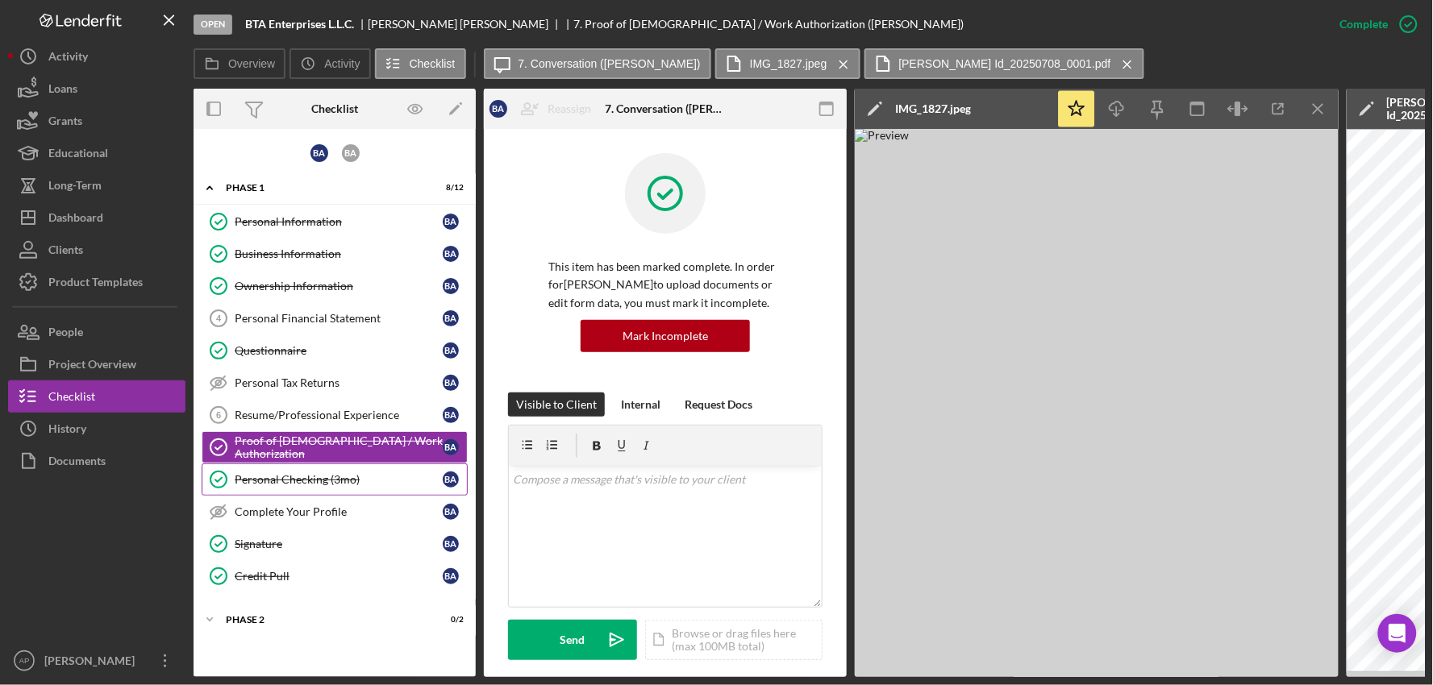
click at [296, 490] on link "Personal Checking (3mo) Personal Checking (3mo) B A" at bounding box center [335, 480] width 266 height 32
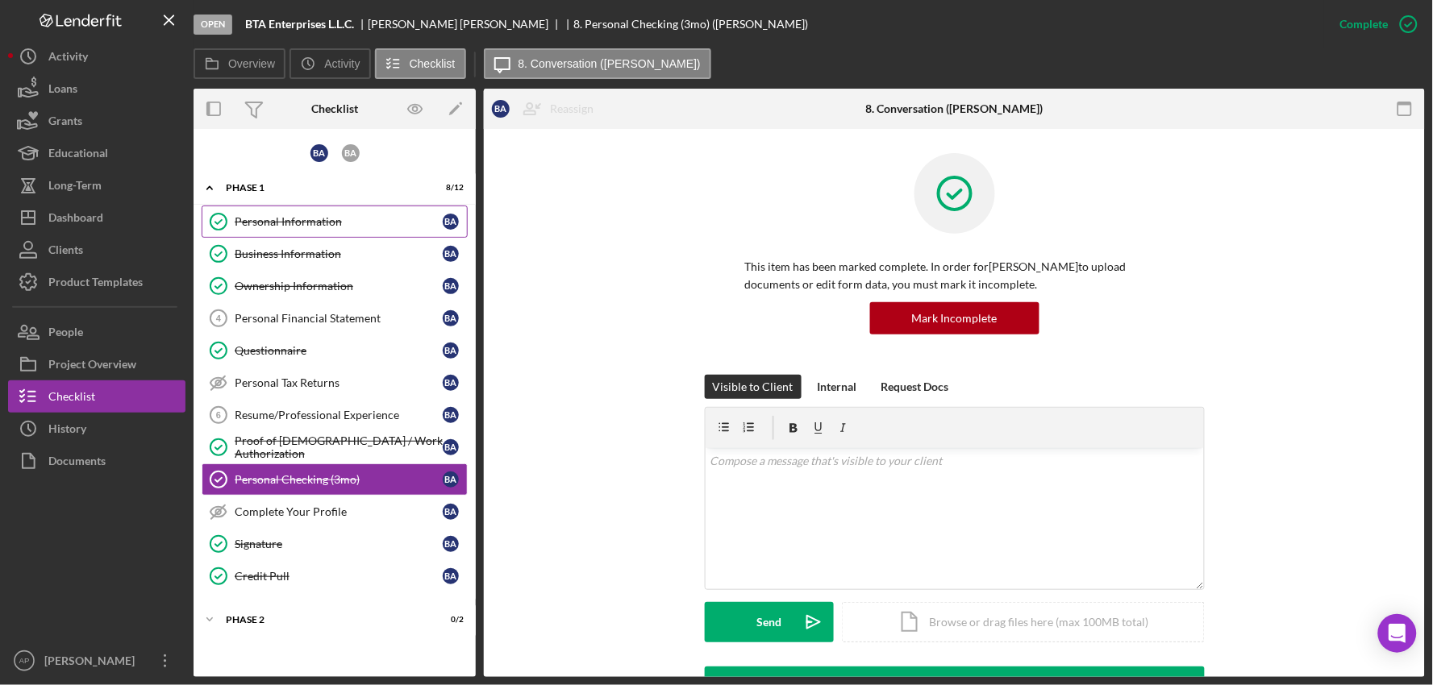
click at [301, 234] on link "Personal Information Personal Information B A" at bounding box center [335, 222] width 266 height 32
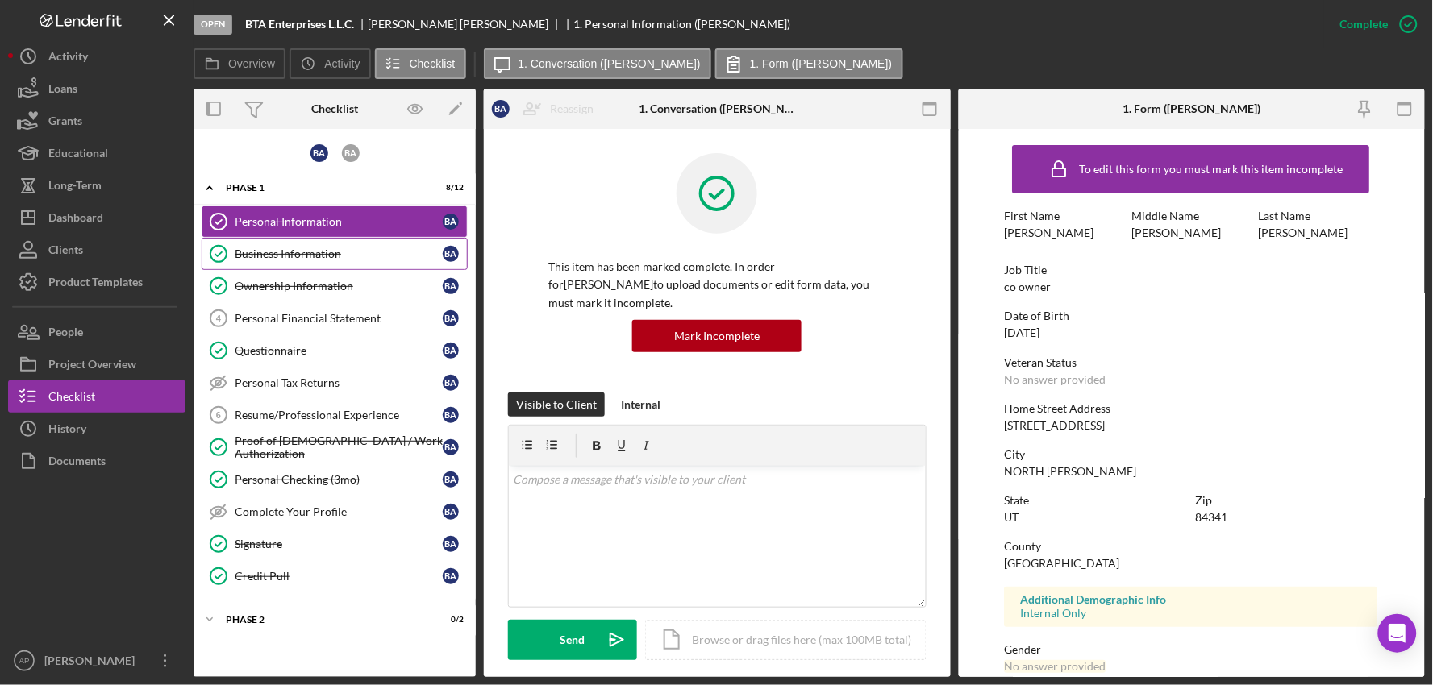
click at [301, 250] on div "Business Information" at bounding box center [339, 254] width 208 height 13
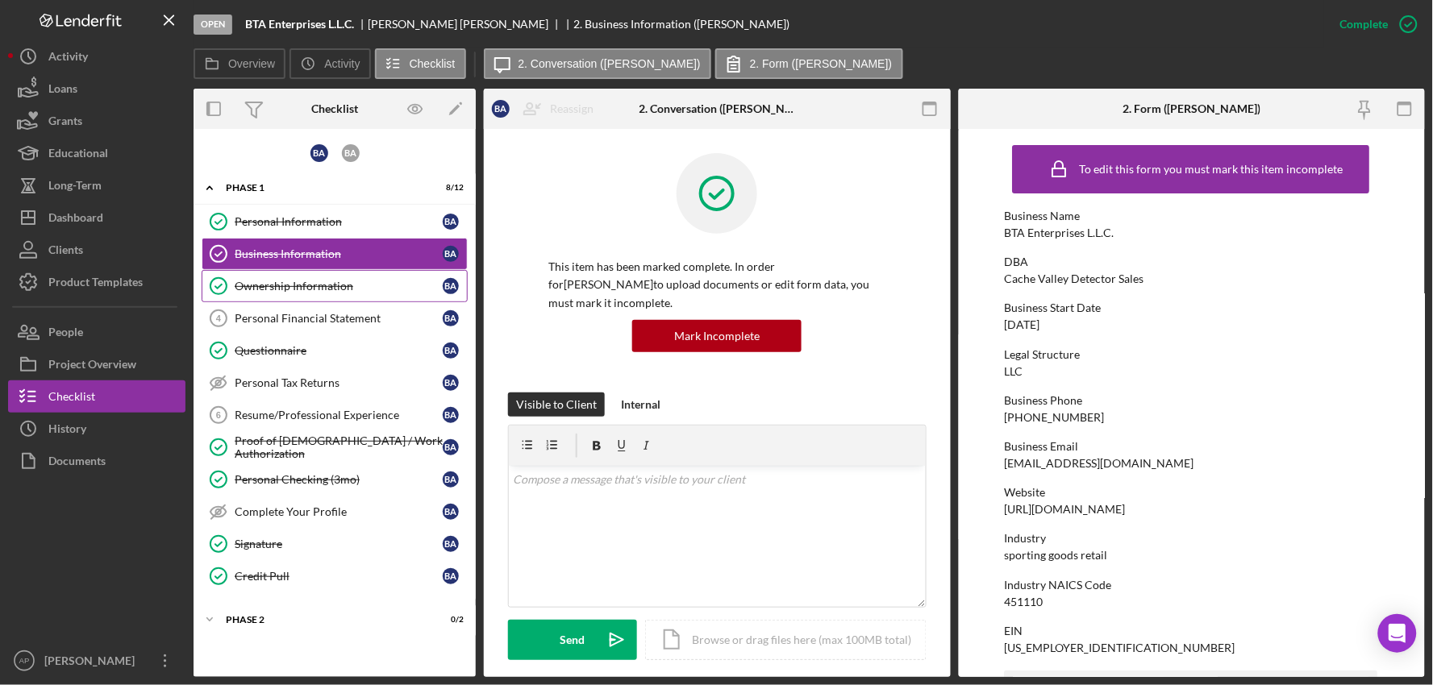
click at [300, 276] on link "Ownership Information Ownership Information B A" at bounding box center [335, 286] width 266 height 32
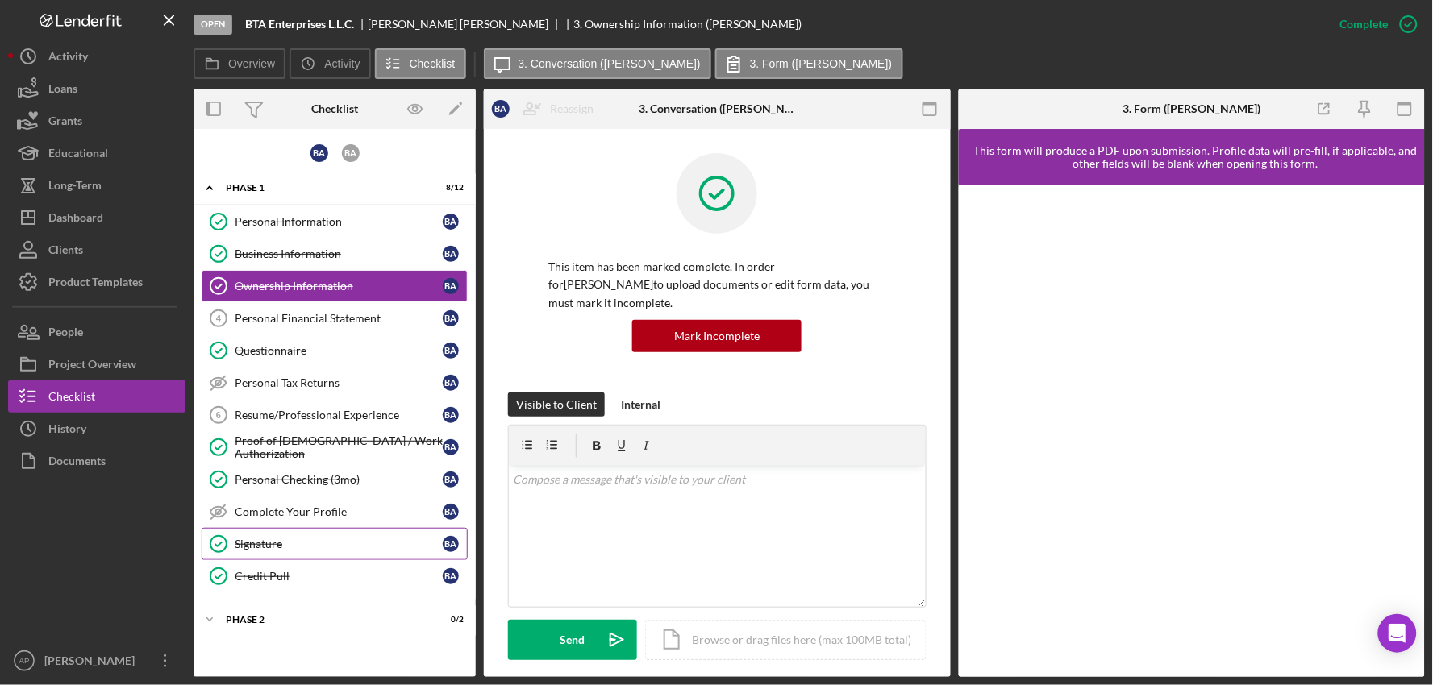
click at [238, 544] on div "Signature" at bounding box center [339, 544] width 208 height 13
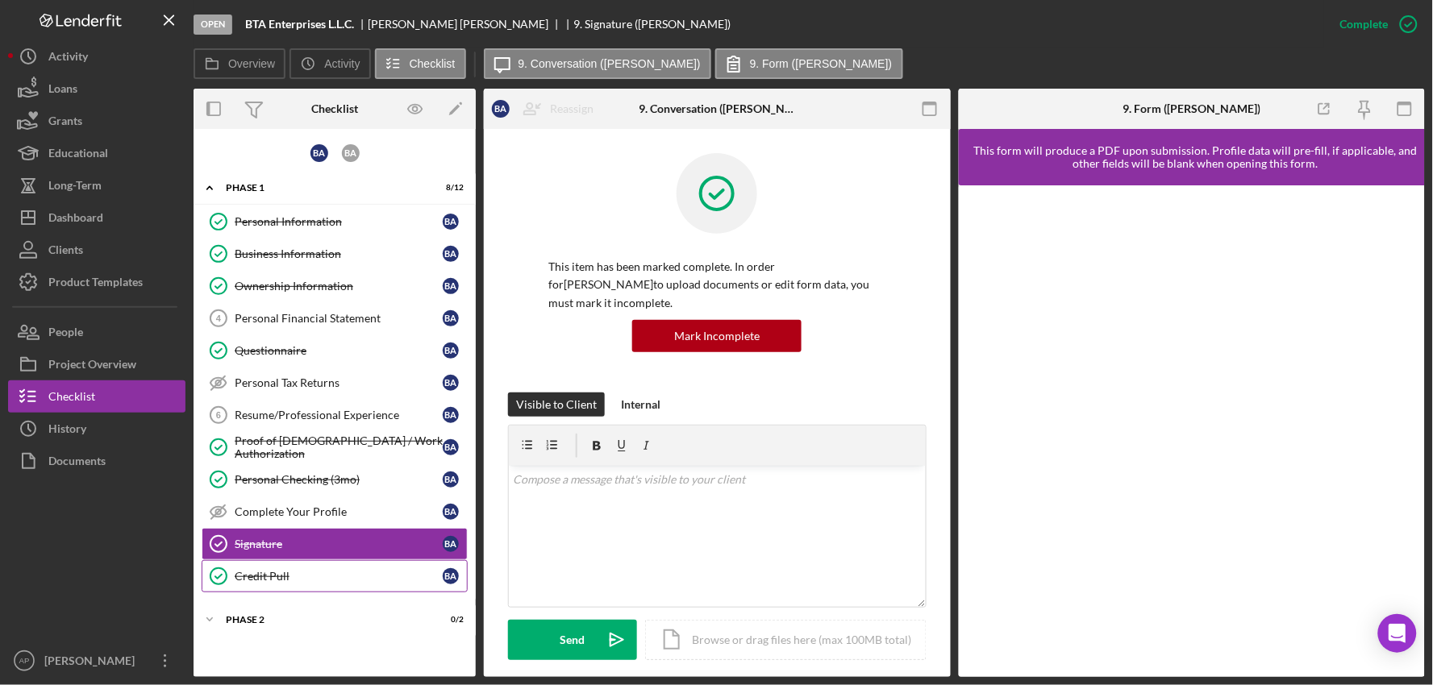
drag, startPoint x: 243, startPoint y: 573, endPoint x: 253, endPoint y: 565, distance: 12.8
click at [244, 573] on div "Credit Pull" at bounding box center [339, 576] width 208 height 13
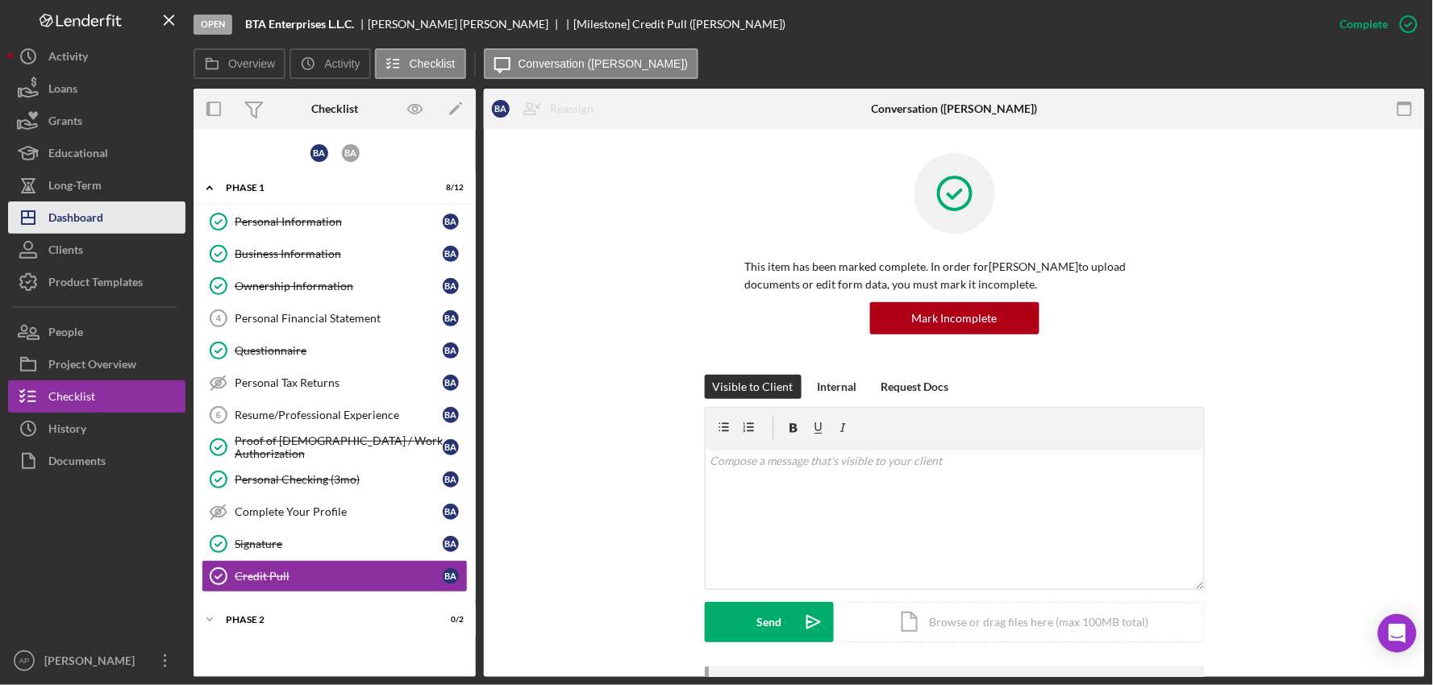
drag, startPoint x: 90, startPoint y: 228, endPoint x: 102, endPoint y: 218, distance: 16.0
click at [91, 227] on div "Dashboard" at bounding box center [75, 220] width 55 height 36
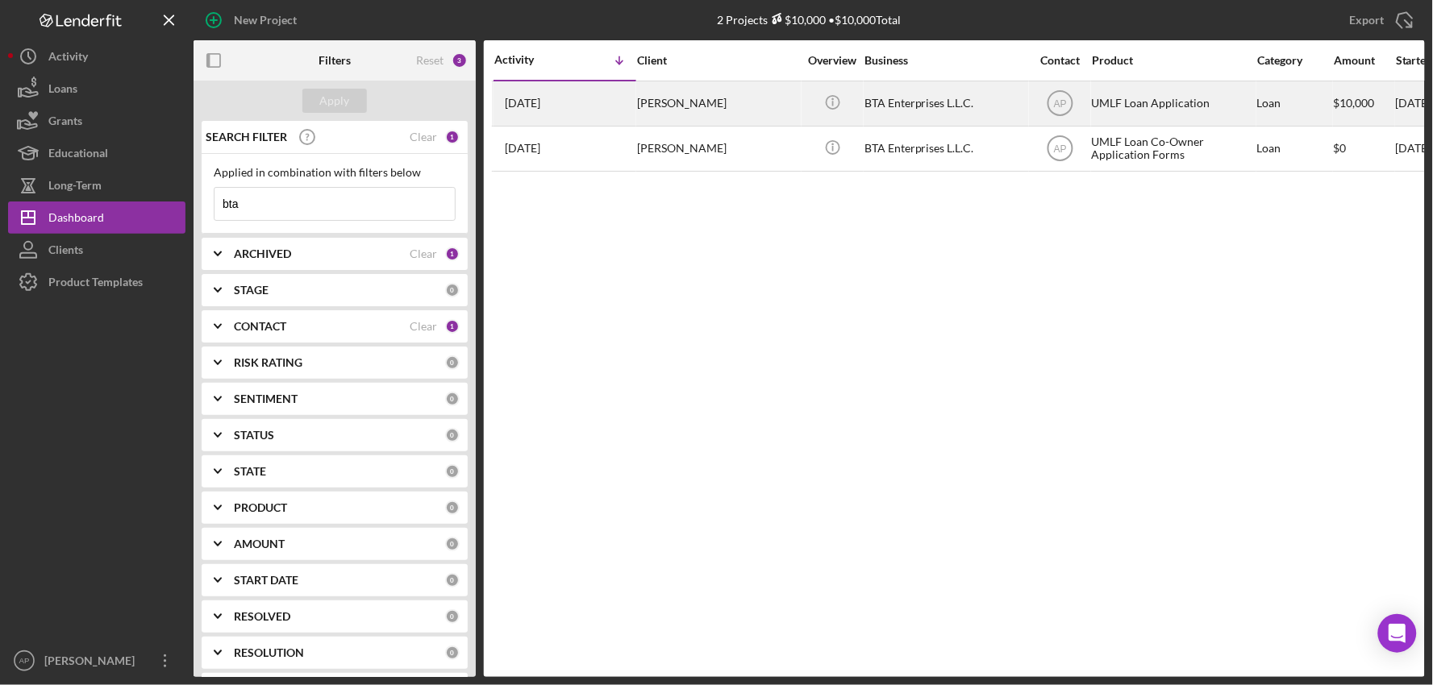
click at [649, 108] on div "[PERSON_NAME]" at bounding box center [717, 103] width 161 height 43
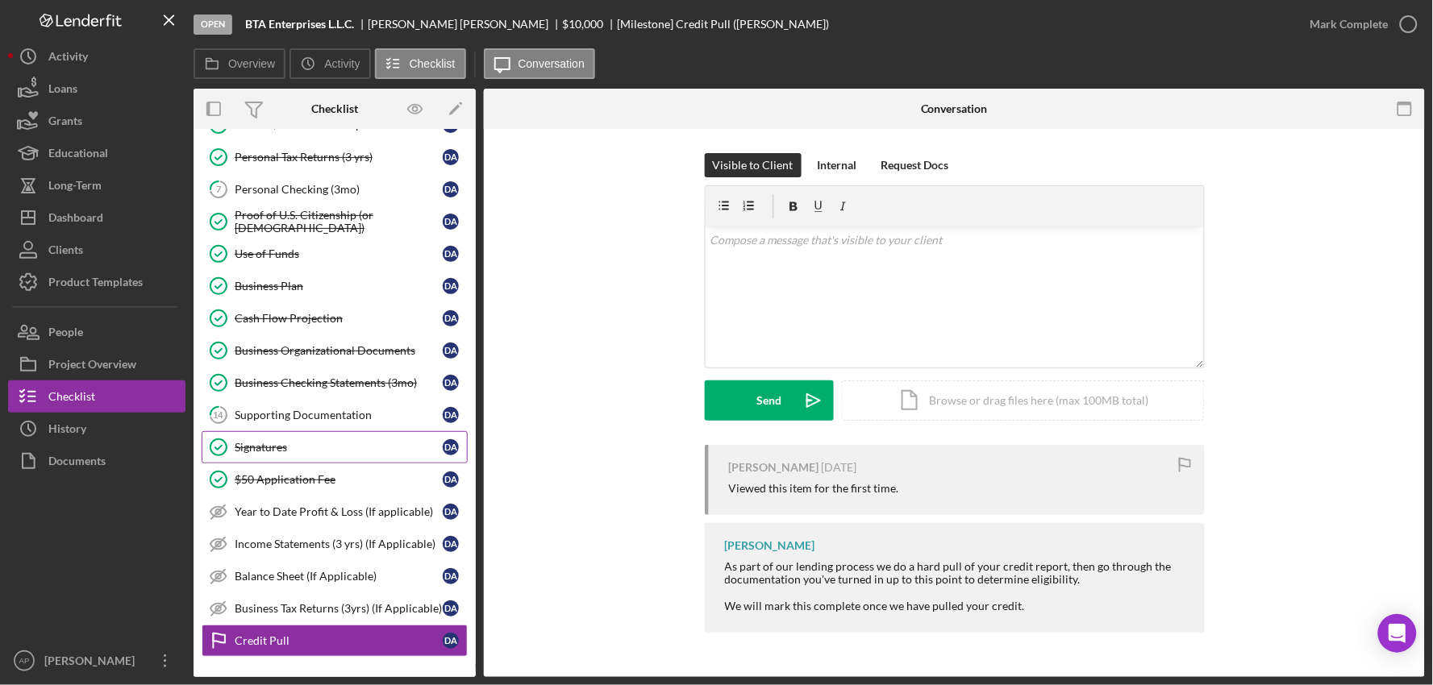
scroll to position [312, 0]
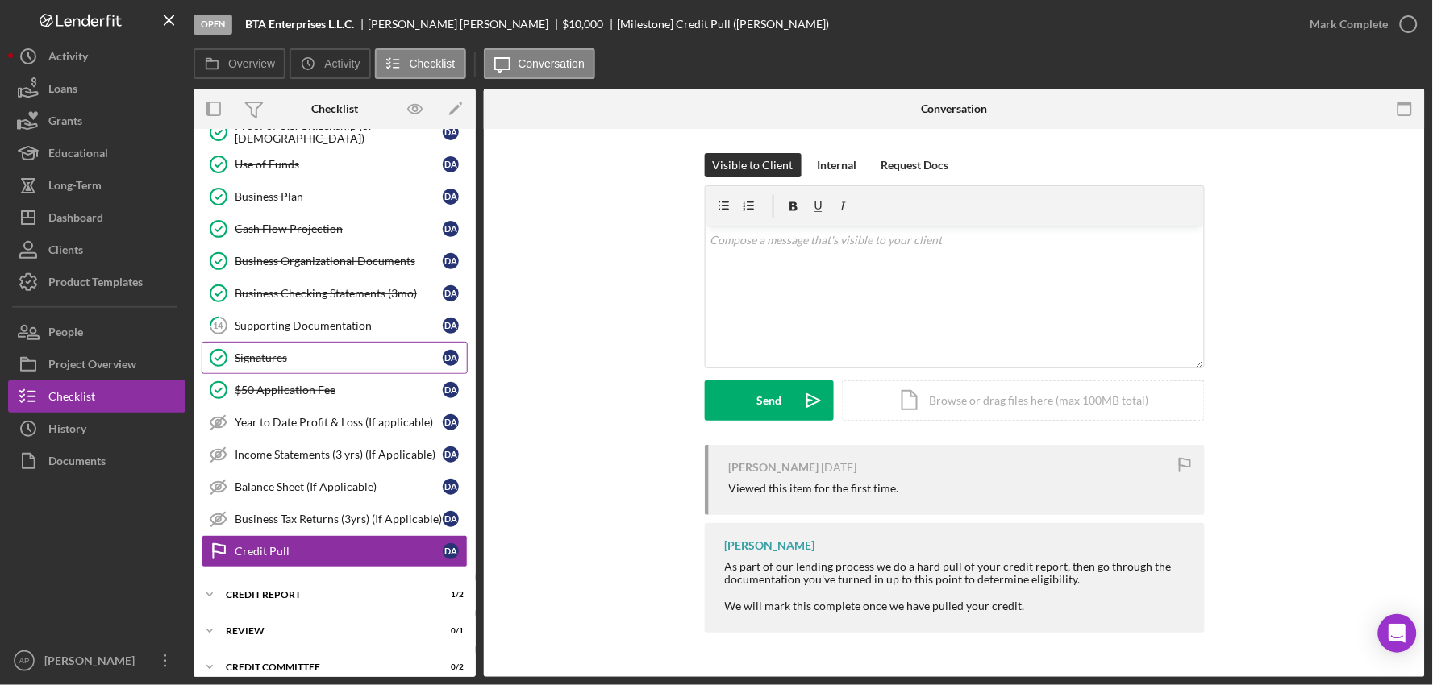
click at [315, 371] on link "Signatures Signatures D A" at bounding box center [335, 358] width 266 height 32
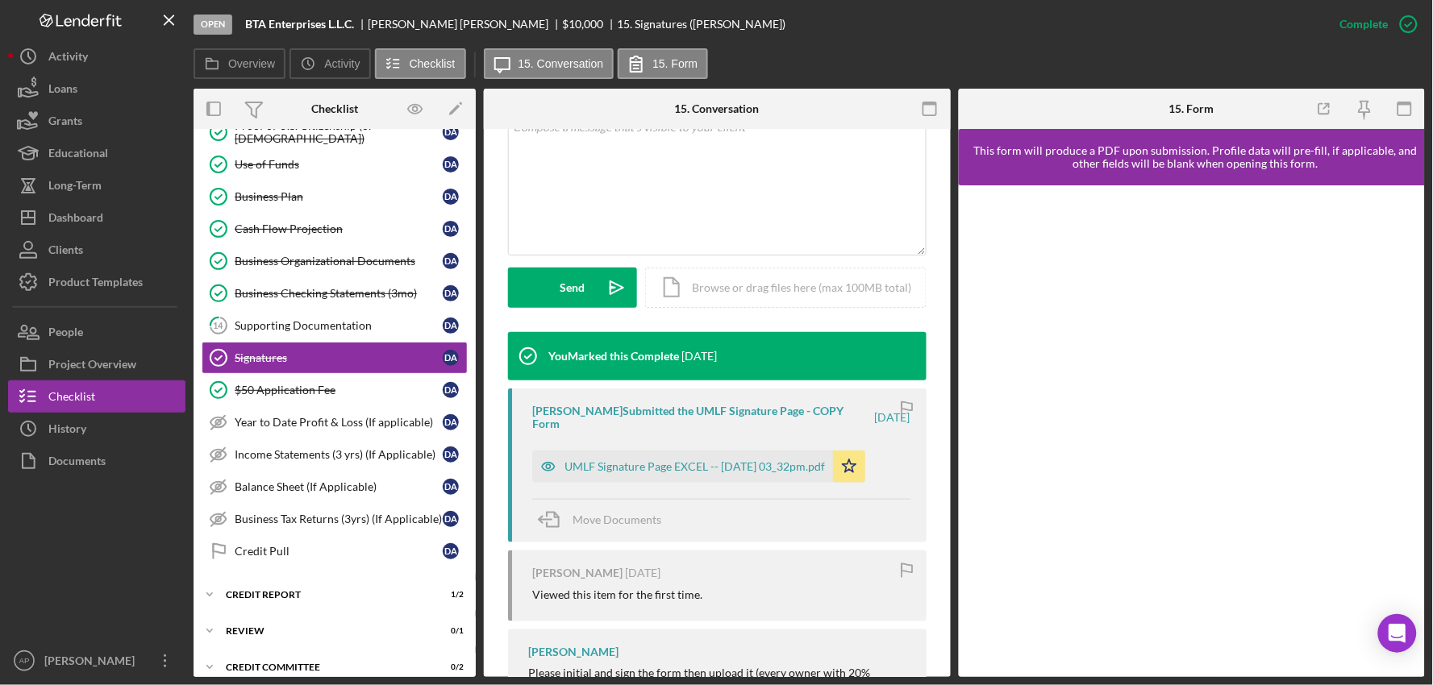
scroll to position [358, 0]
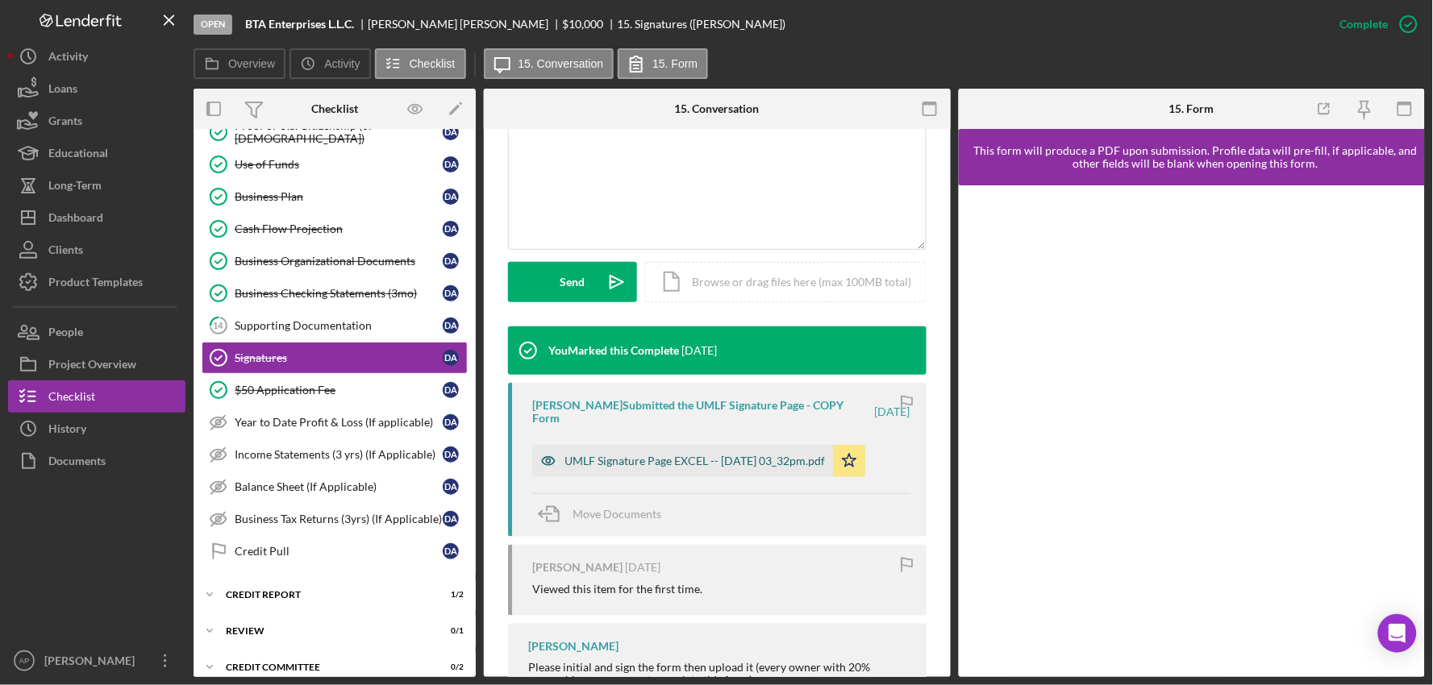
click at [673, 455] on div "UMLF Signature Page EXCEL -- [DATE] 03_32pm.pdf" at bounding box center [694, 461] width 260 height 13
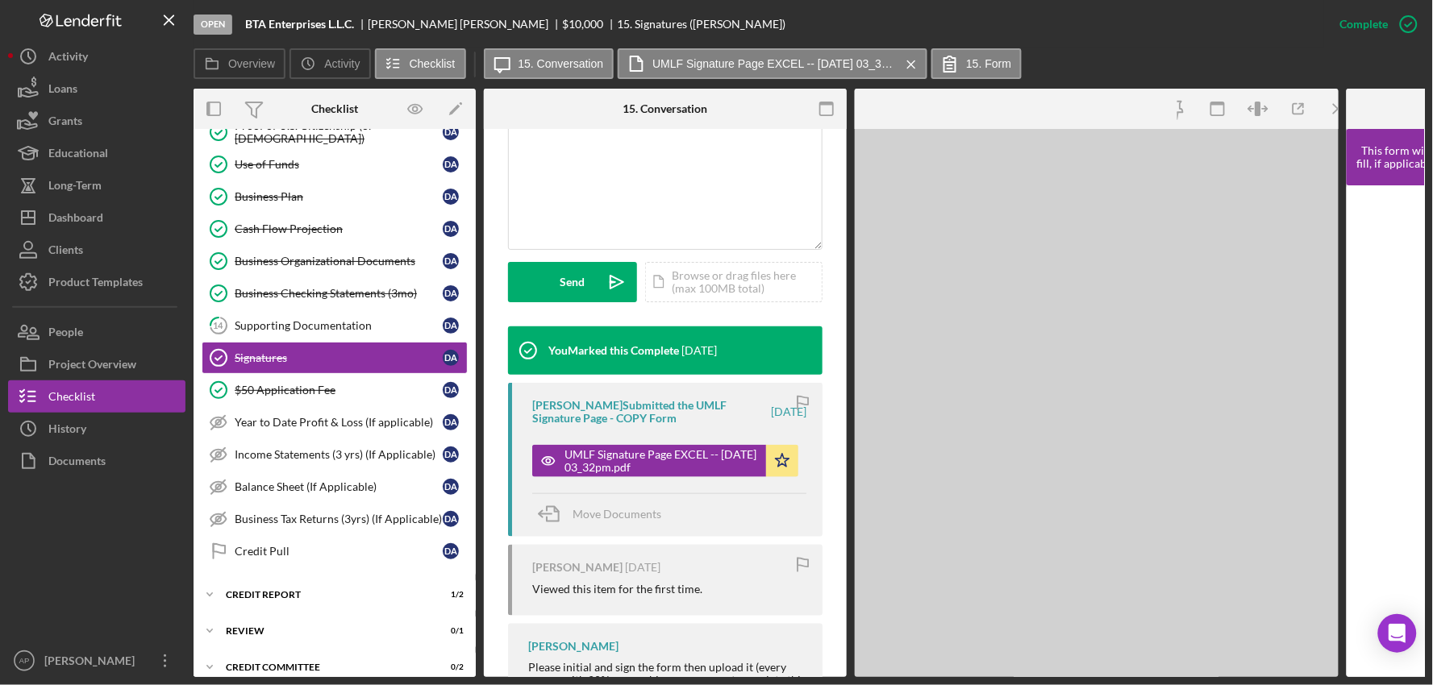
scroll to position [376, 0]
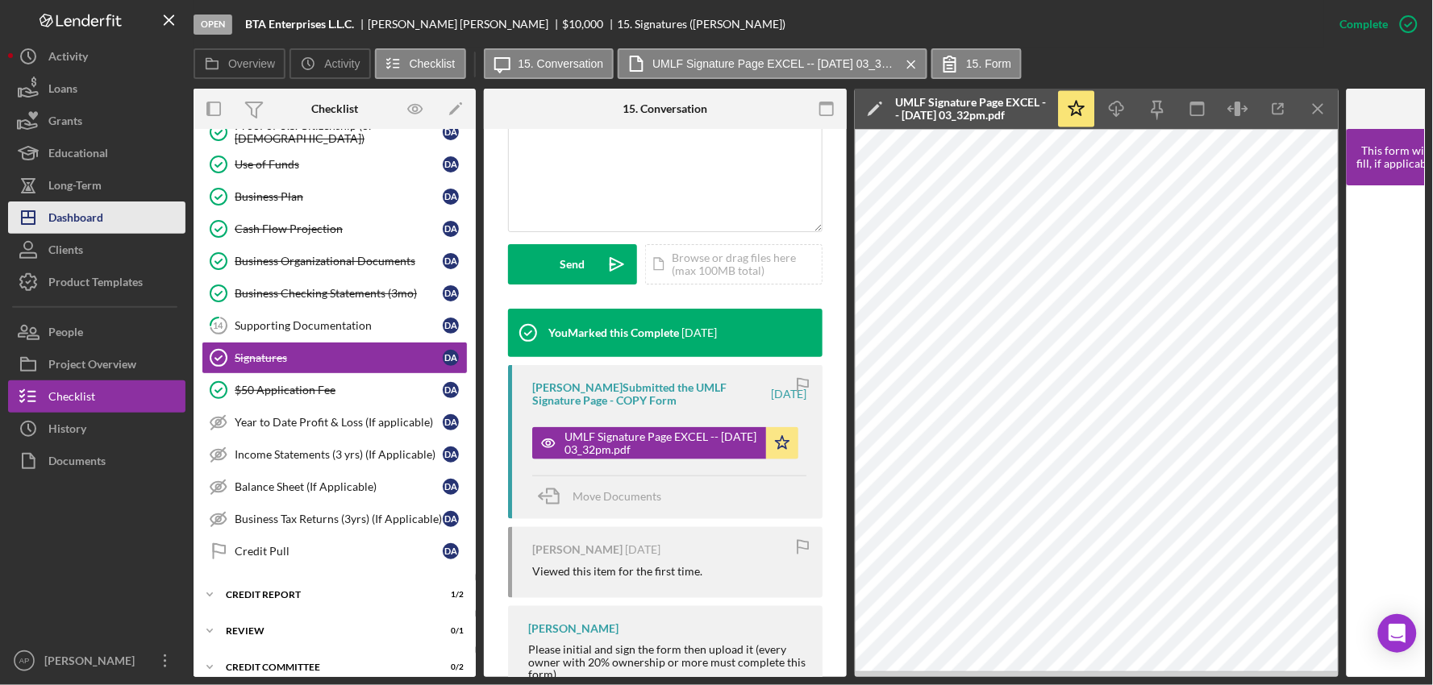
click at [117, 216] on button "Icon/Dashboard Dashboard" at bounding box center [96, 218] width 177 height 32
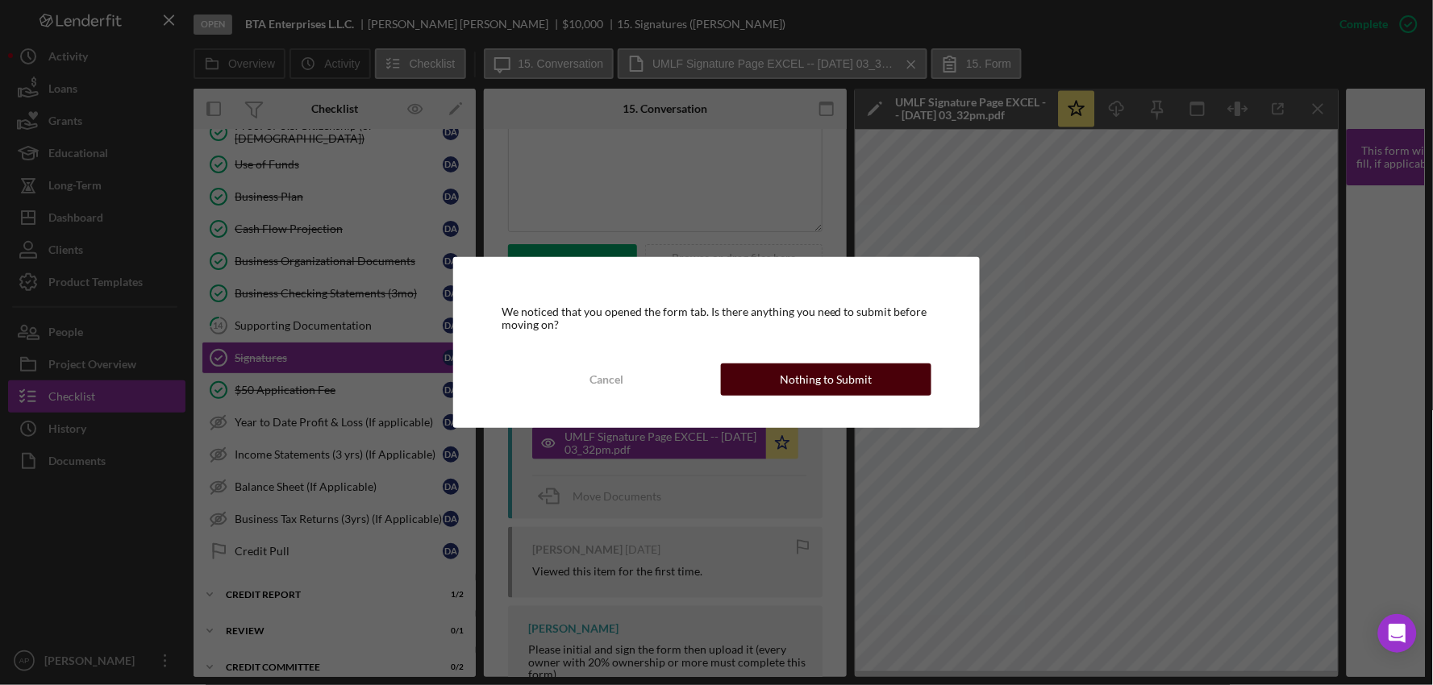
click at [853, 388] on div "Nothing to Submit" at bounding box center [826, 380] width 92 height 32
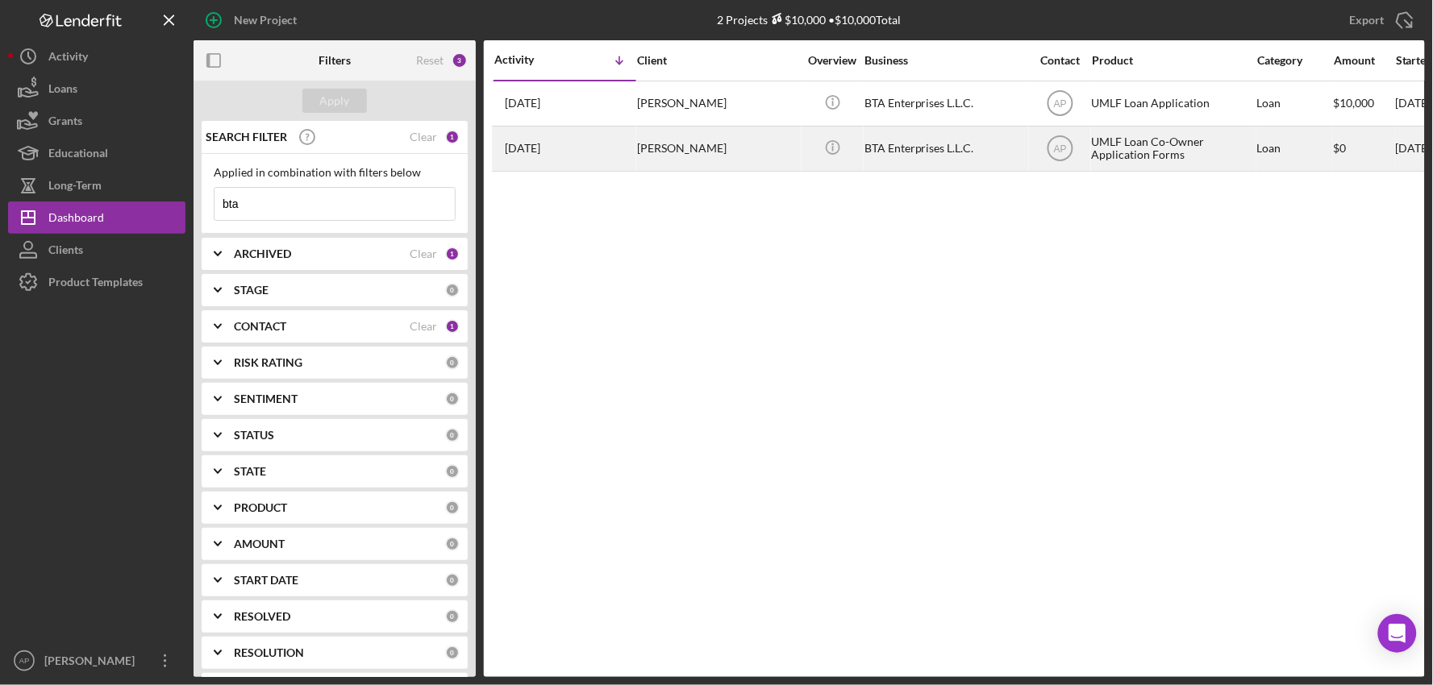
click at [694, 139] on div "[PERSON_NAME]" at bounding box center [717, 148] width 161 height 43
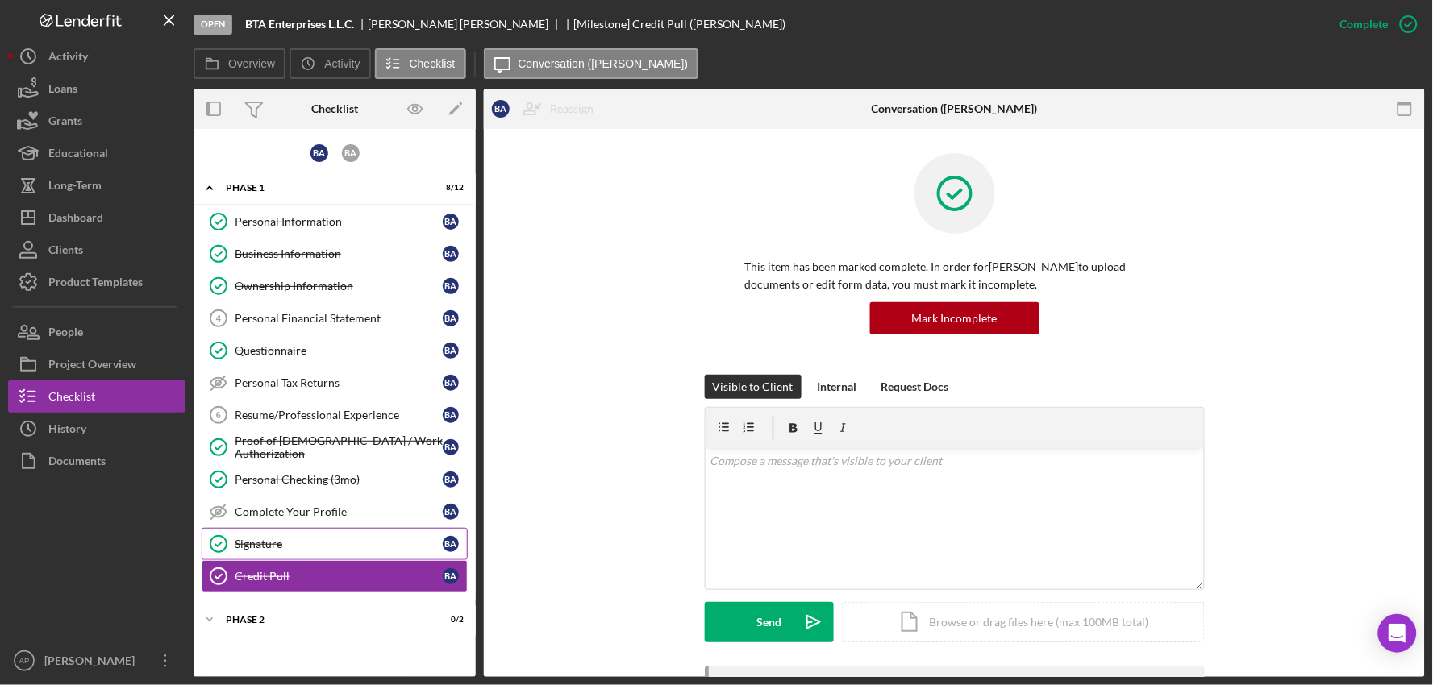
click at [305, 547] on div "Signature" at bounding box center [339, 544] width 208 height 13
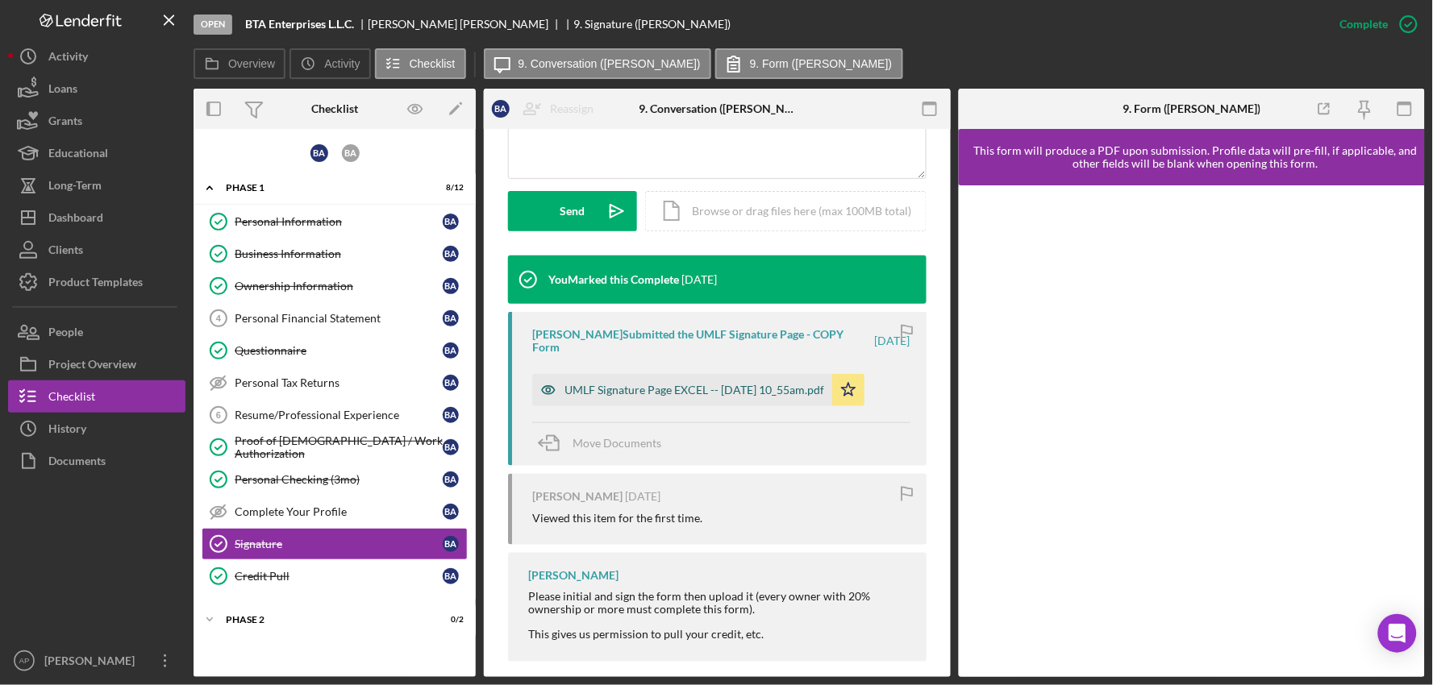
click at [638, 384] on div "UMLF Signature Page EXCEL -- [DATE] 10_55am.pdf" at bounding box center [694, 390] width 260 height 13
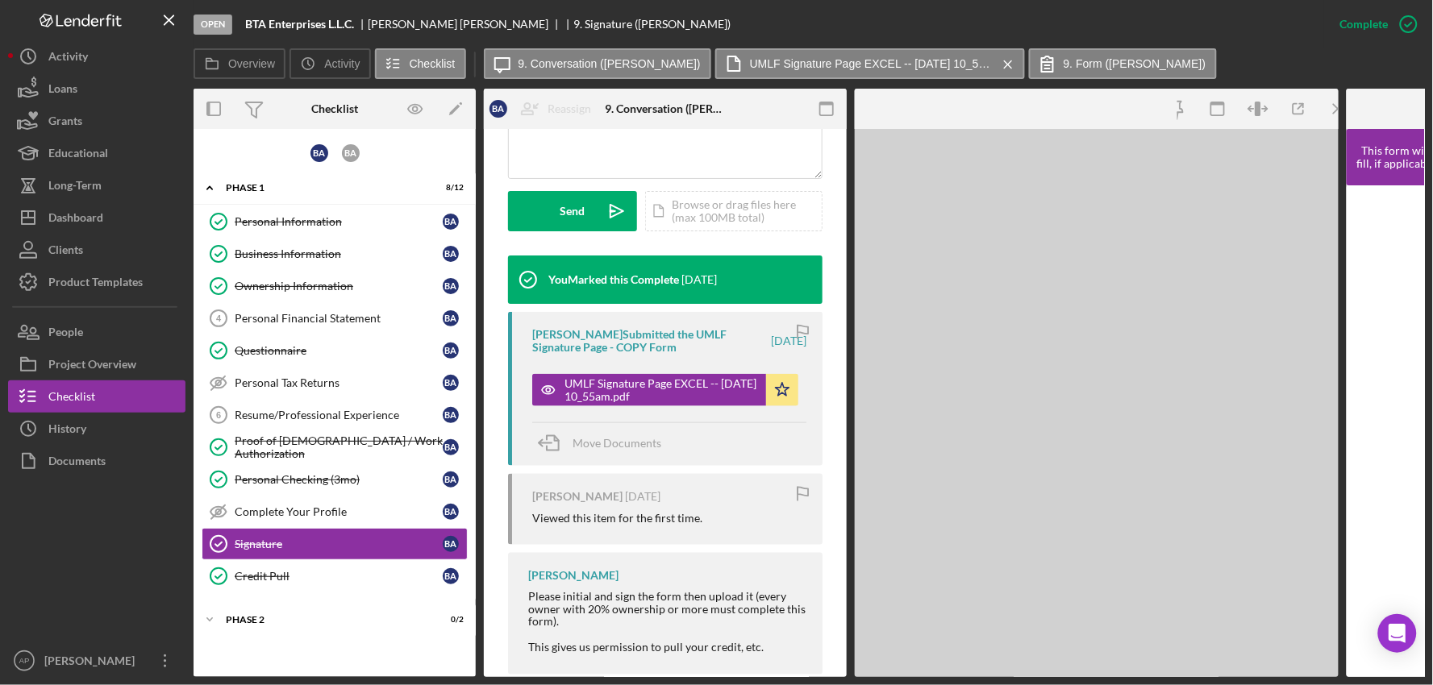
scroll to position [447, 0]
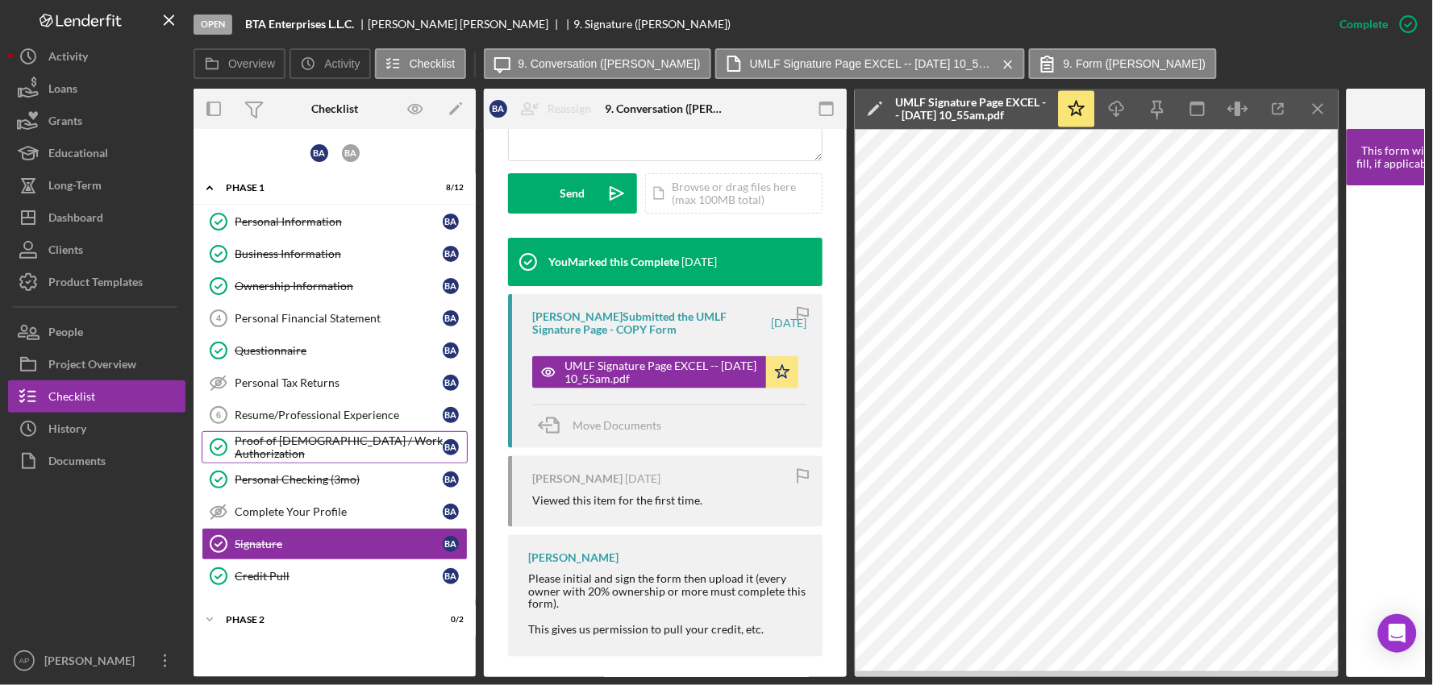
drag, startPoint x: 285, startPoint y: 446, endPoint x: 383, endPoint y: 447, distance: 97.6
click at [286, 446] on div "Proof of [DEMOGRAPHIC_DATA] / Work Authorization" at bounding box center [339, 448] width 208 height 26
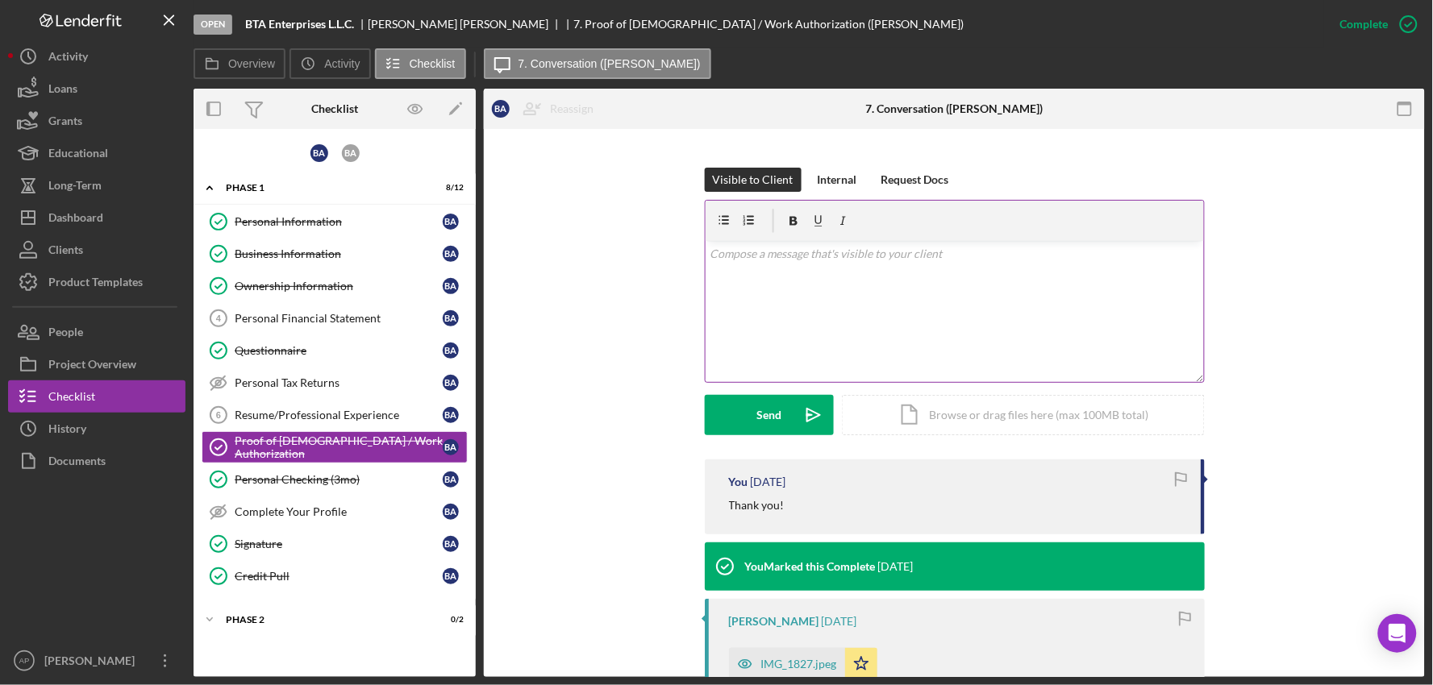
scroll to position [448, 0]
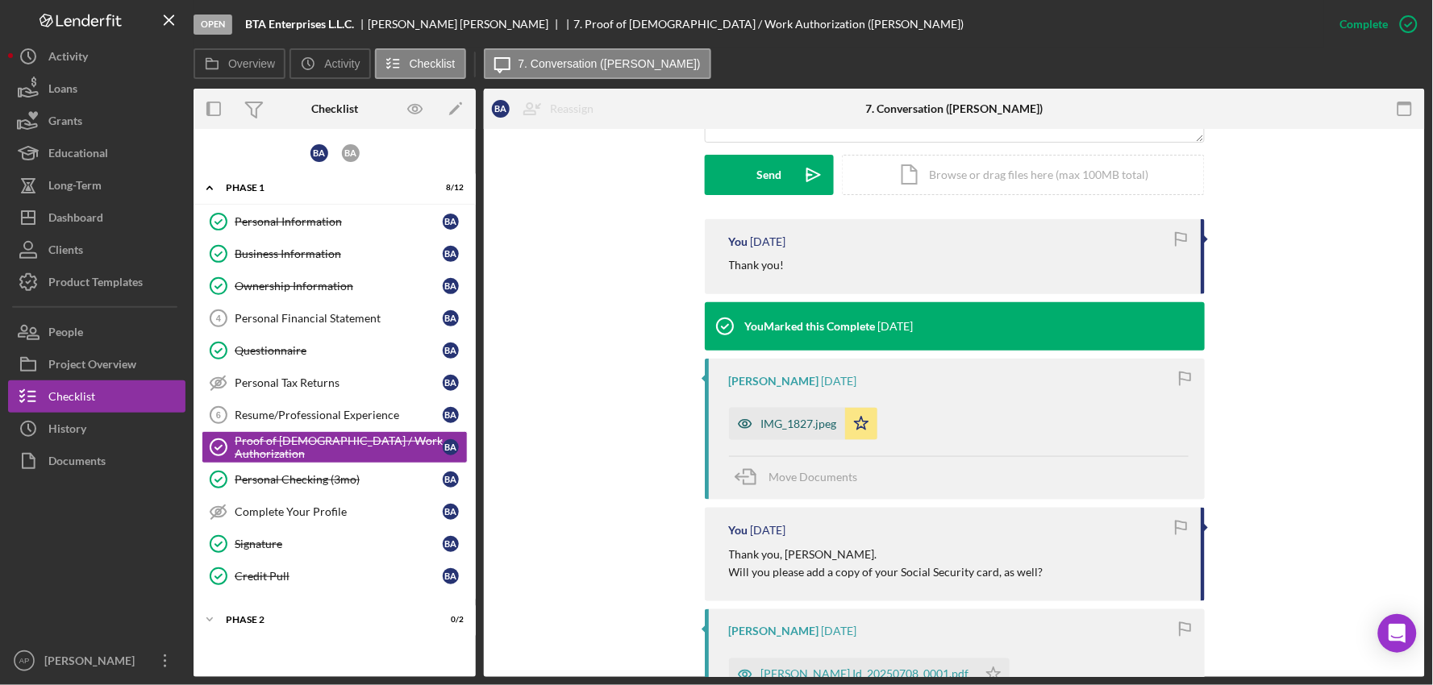
click at [793, 430] on div "IMG_1827.jpeg" at bounding box center [799, 424] width 76 height 13
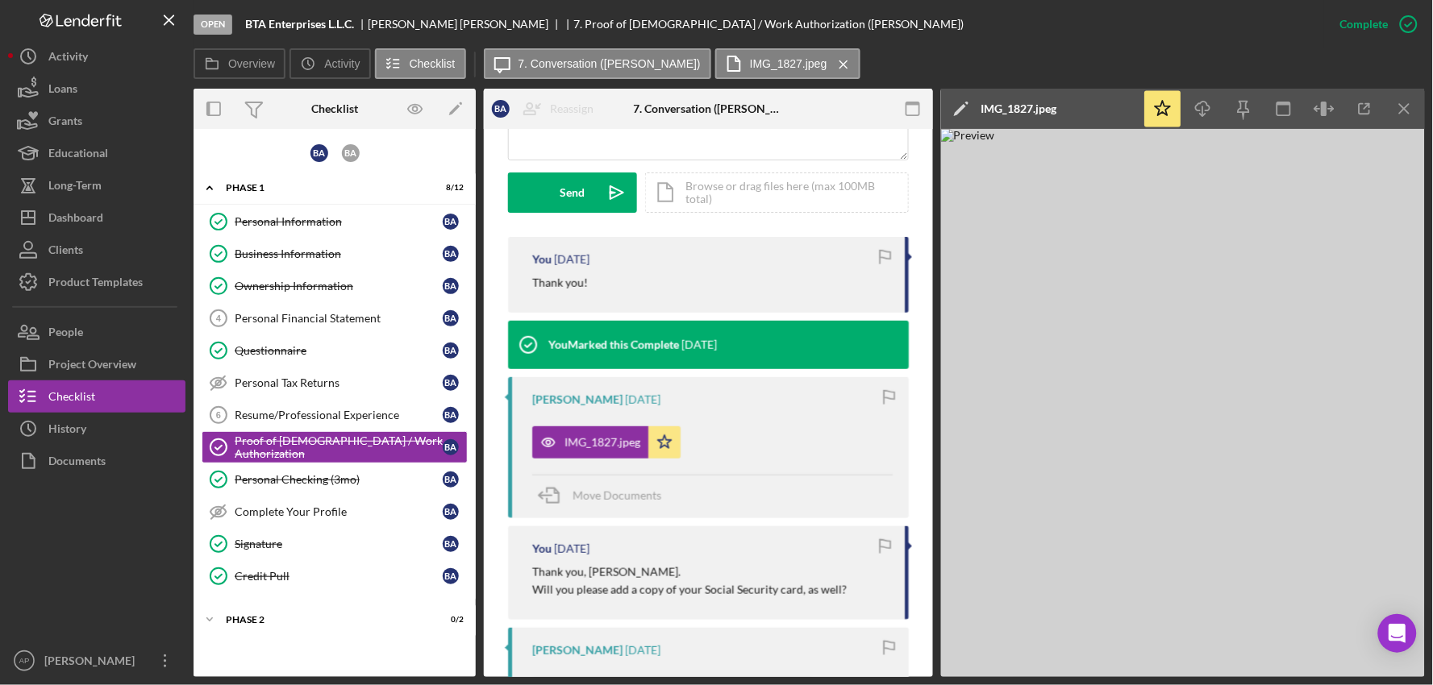
scroll to position [465, 0]
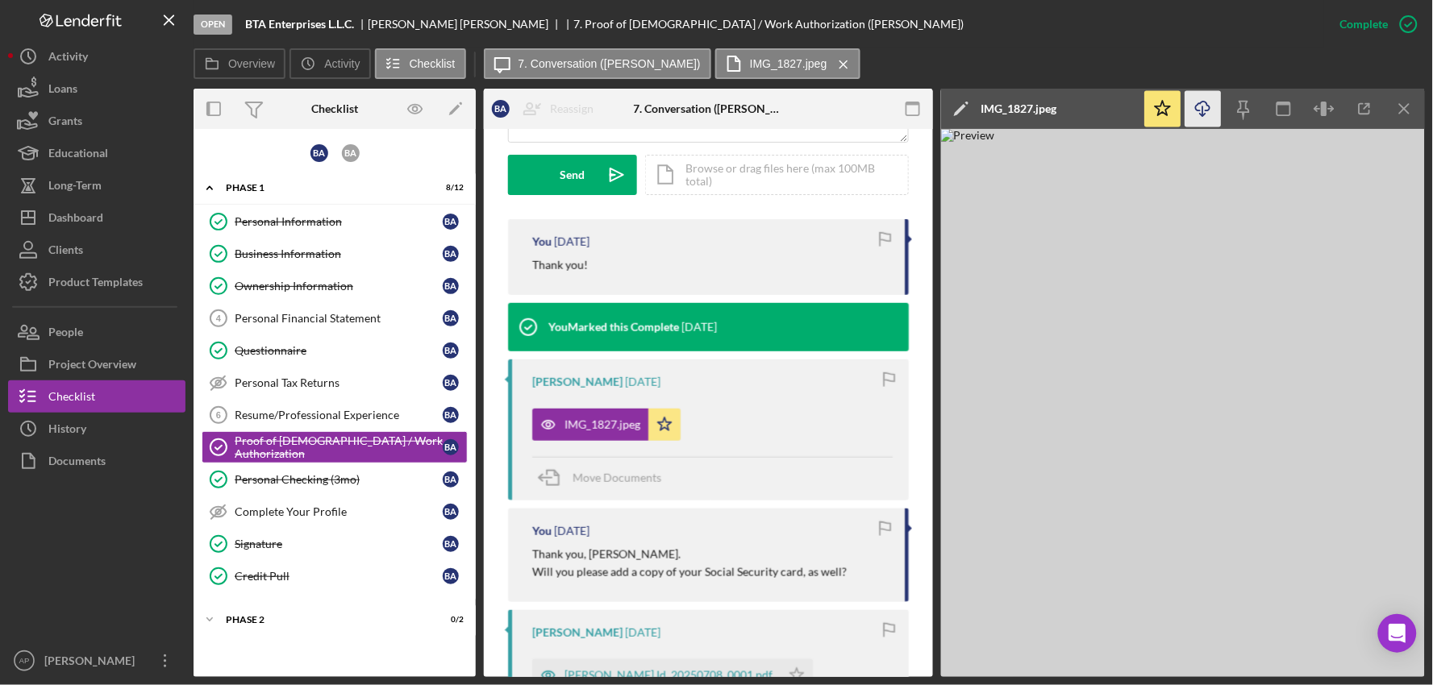
click at [1205, 115] on polyline "button" at bounding box center [1203, 115] width 6 height 2
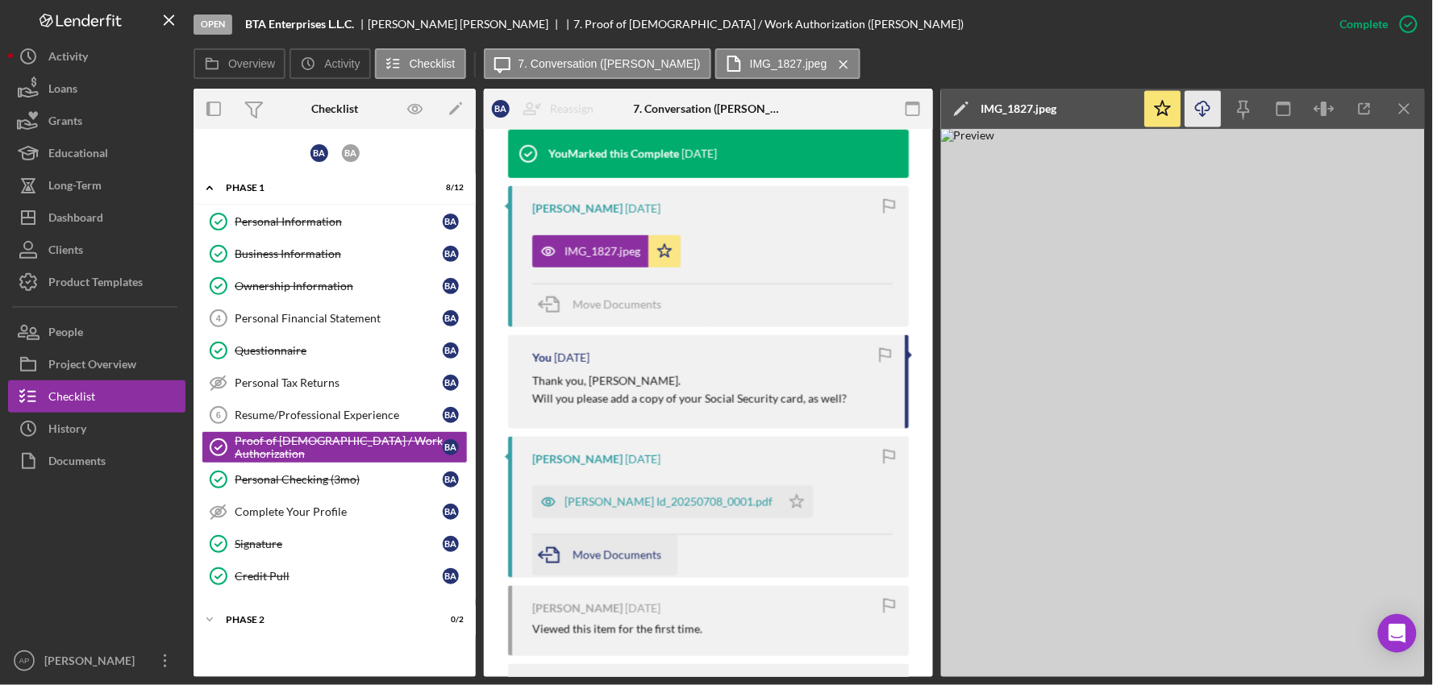
scroll to position [645, 0]
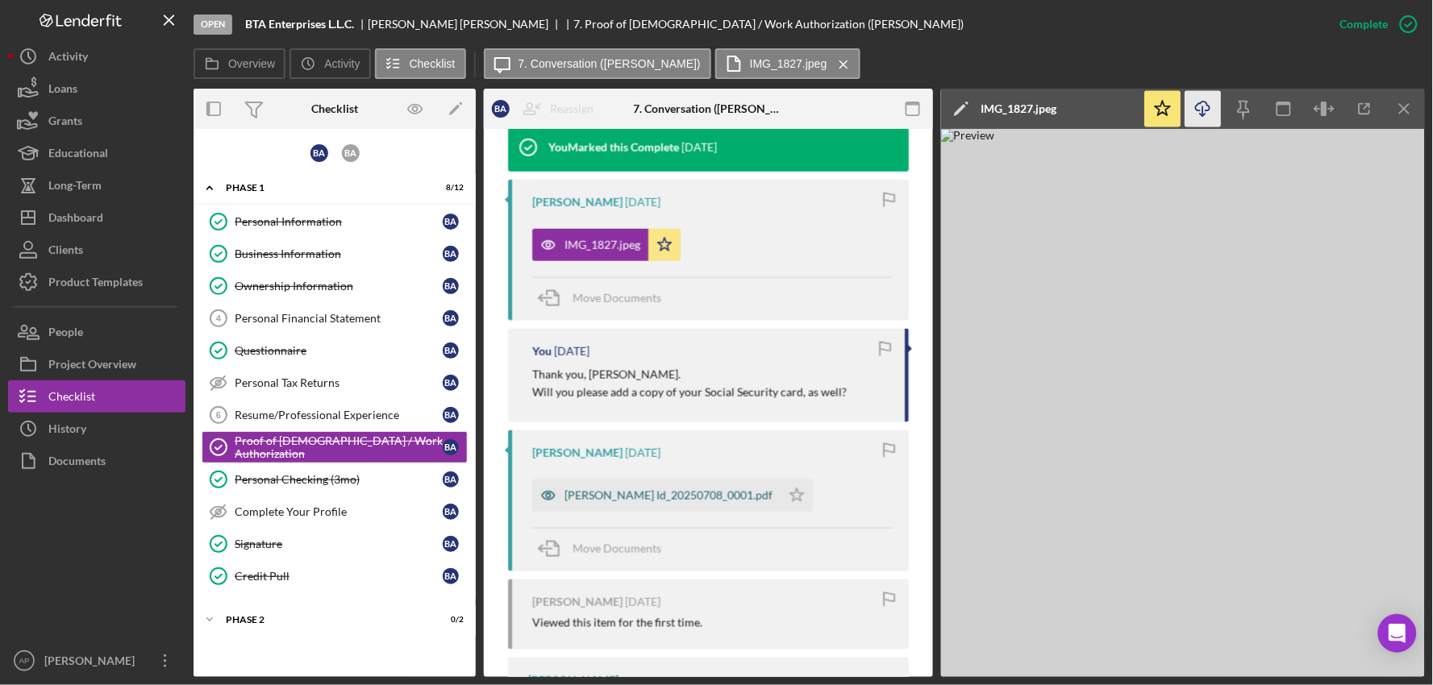
drag, startPoint x: 603, startPoint y: 498, endPoint x: 638, endPoint y: 498, distance: 34.7
click at [603, 498] on div "[PERSON_NAME] Id_20250708_0001.pdf" at bounding box center [668, 495] width 208 height 13
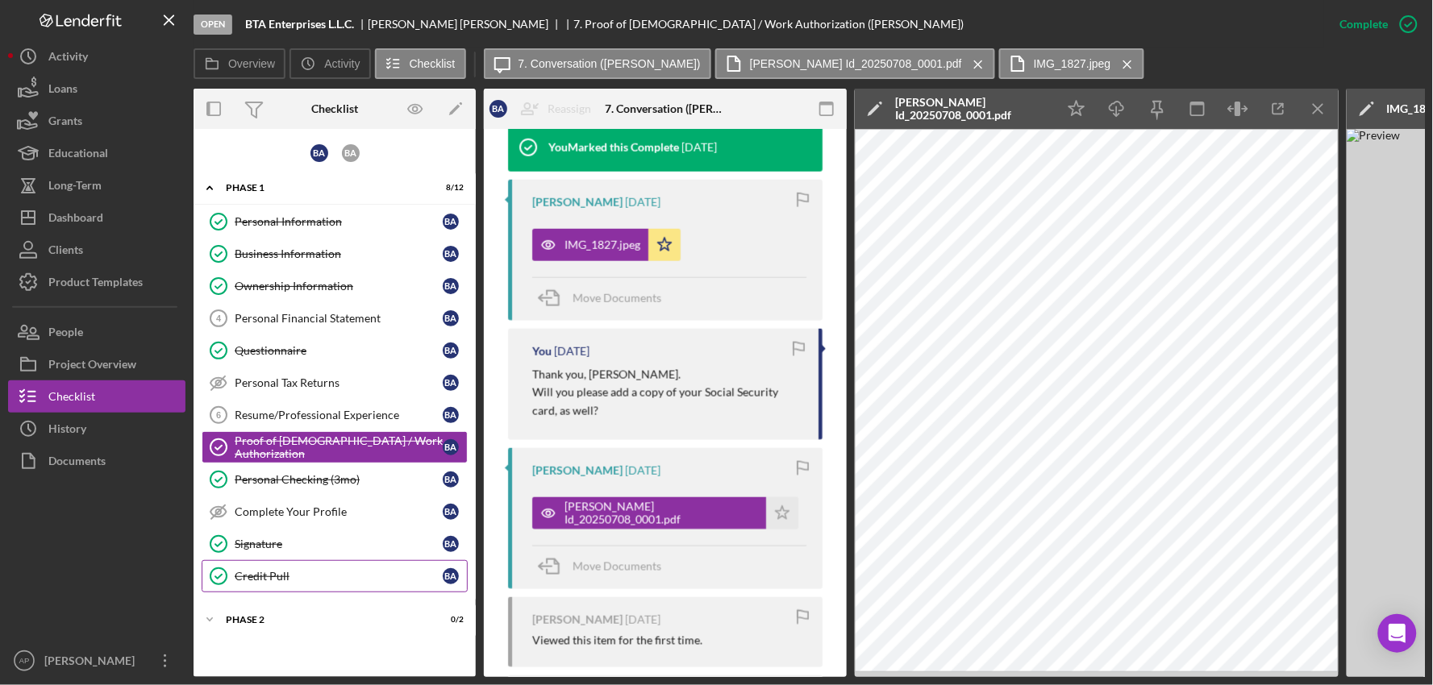
click at [329, 571] on div "Credit Pull" at bounding box center [339, 576] width 208 height 13
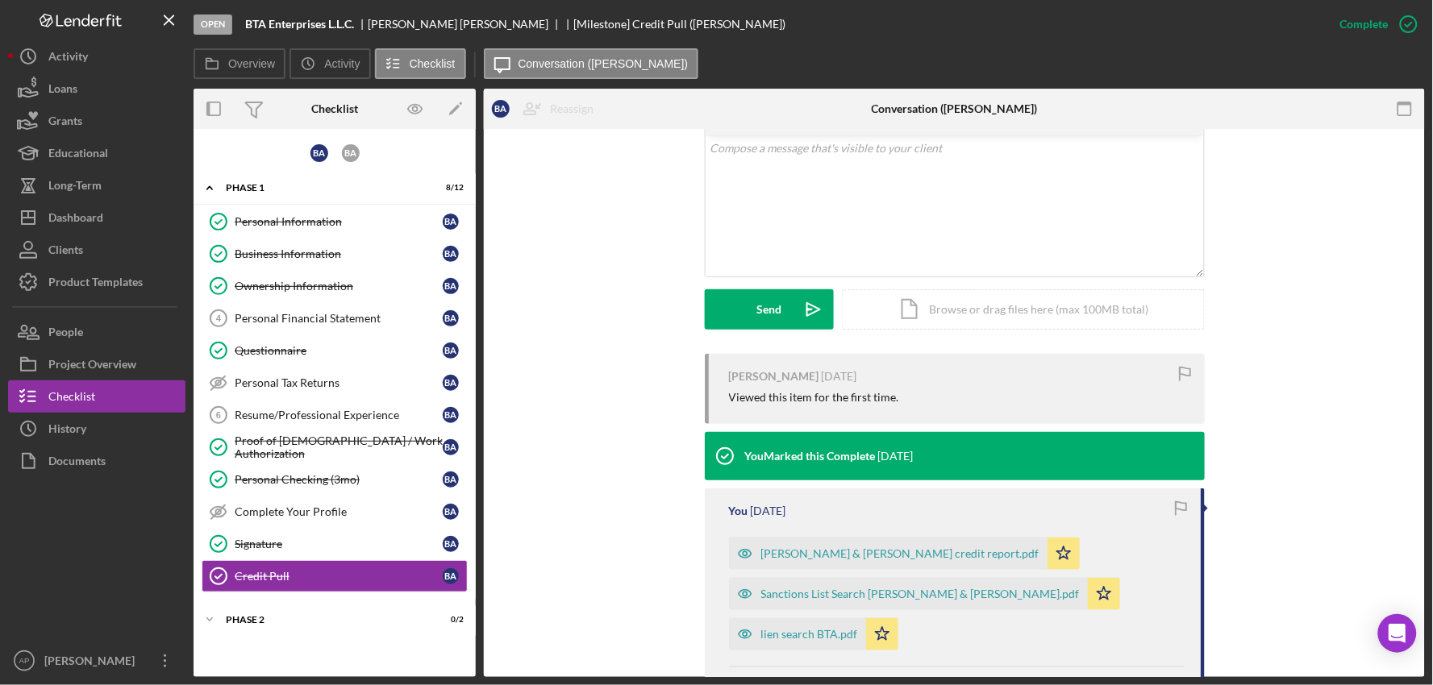
scroll to position [358, 0]
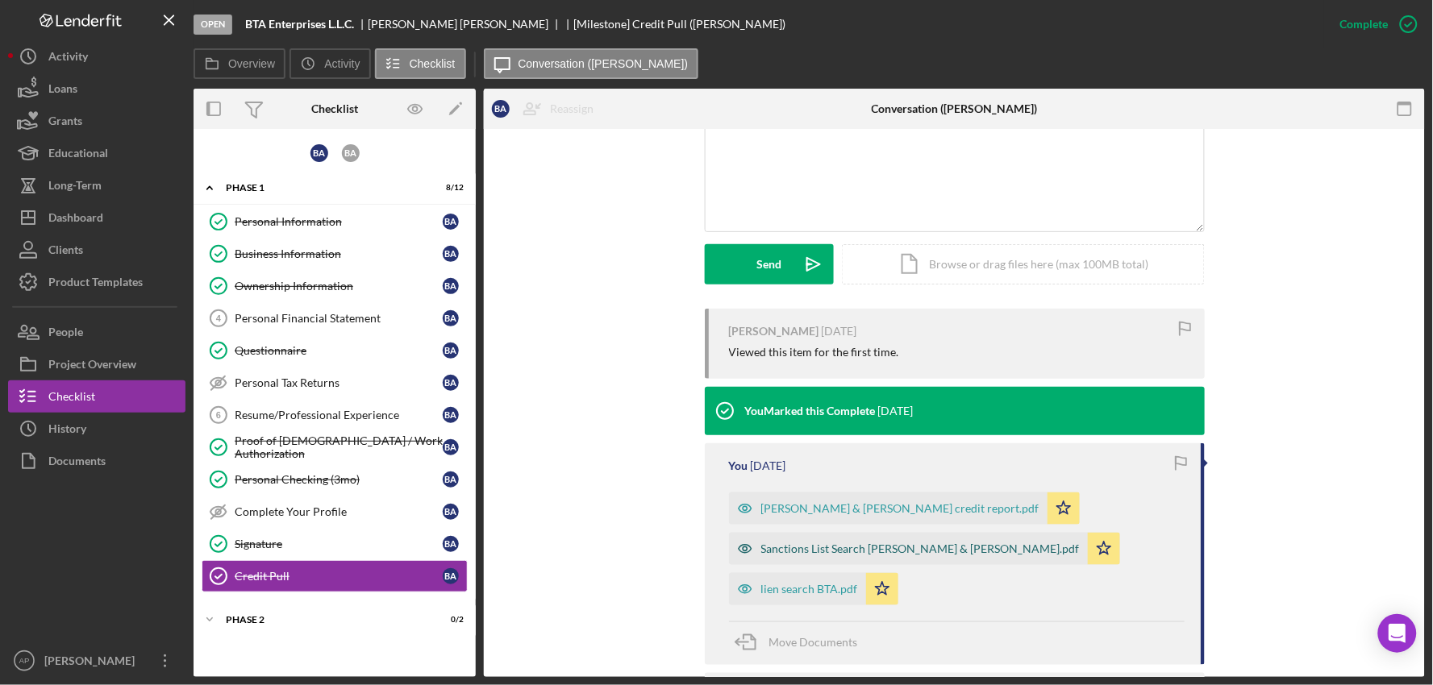
drag, startPoint x: 776, startPoint y: 548, endPoint x: 793, endPoint y: 549, distance: 17.8
click at [778, 548] on div "Sanctions List Search [PERSON_NAME] & [PERSON_NAME].pdf" at bounding box center [920, 549] width 319 height 13
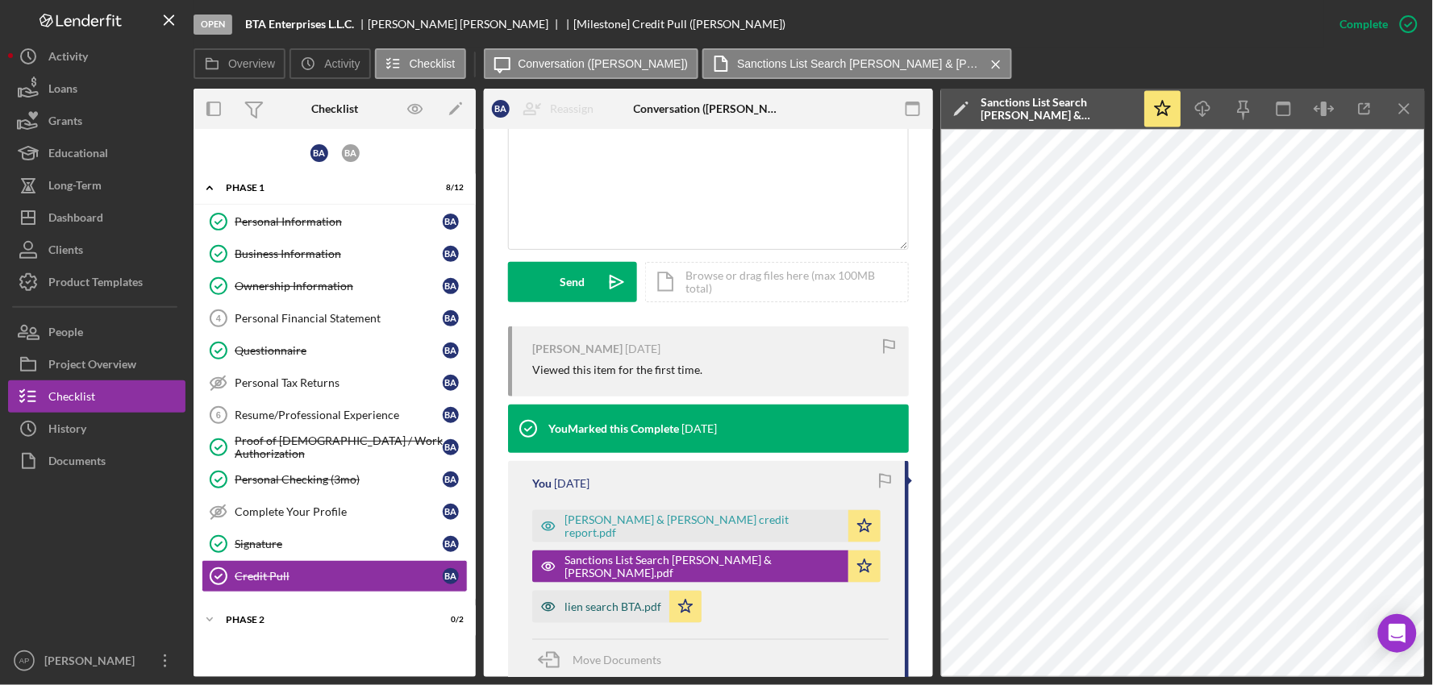
click at [617, 602] on div "lien search BTA.pdf" at bounding box center [612, 607] width 97 height 13
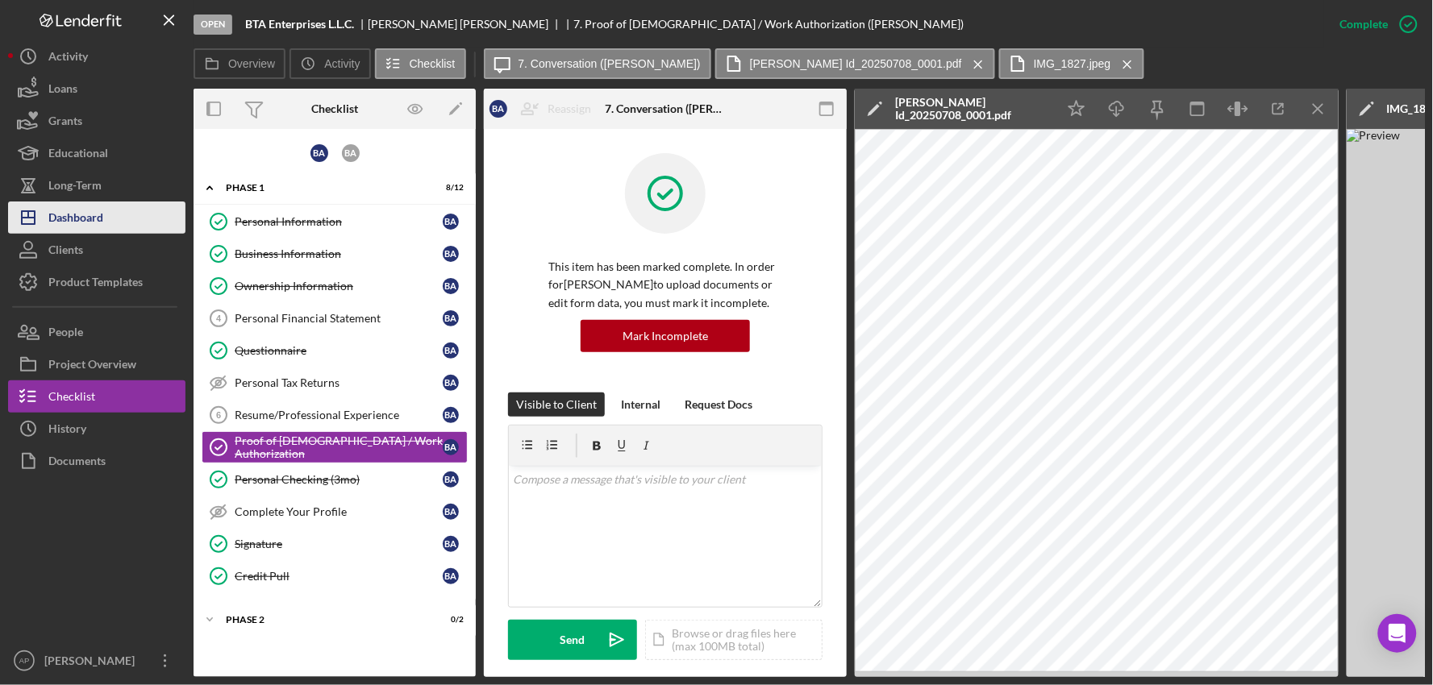
click at [57, 202] on div "Dashboard" at bounding box center [75, 220] width 55 height 36
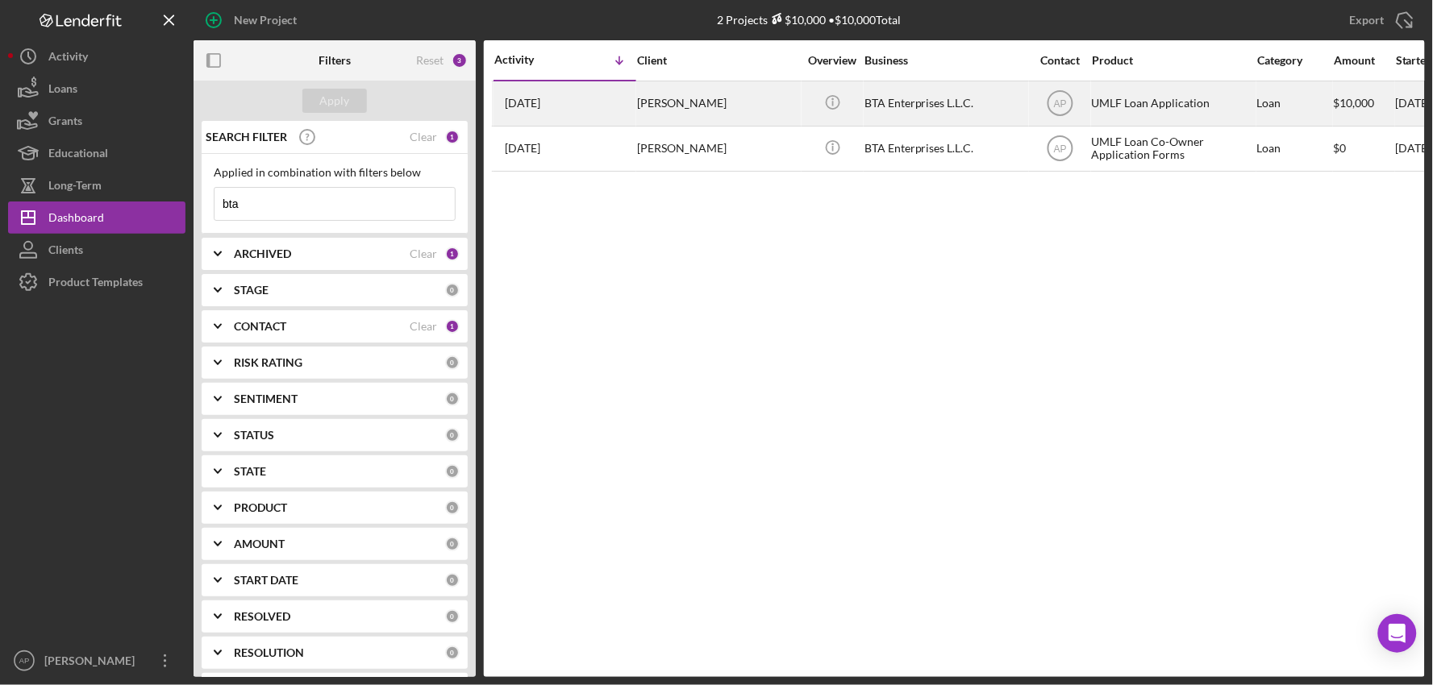
click at [883, 114] on div "BTA Enterprises L.L.C." at bounding box center [944, 103] width 161 height 43
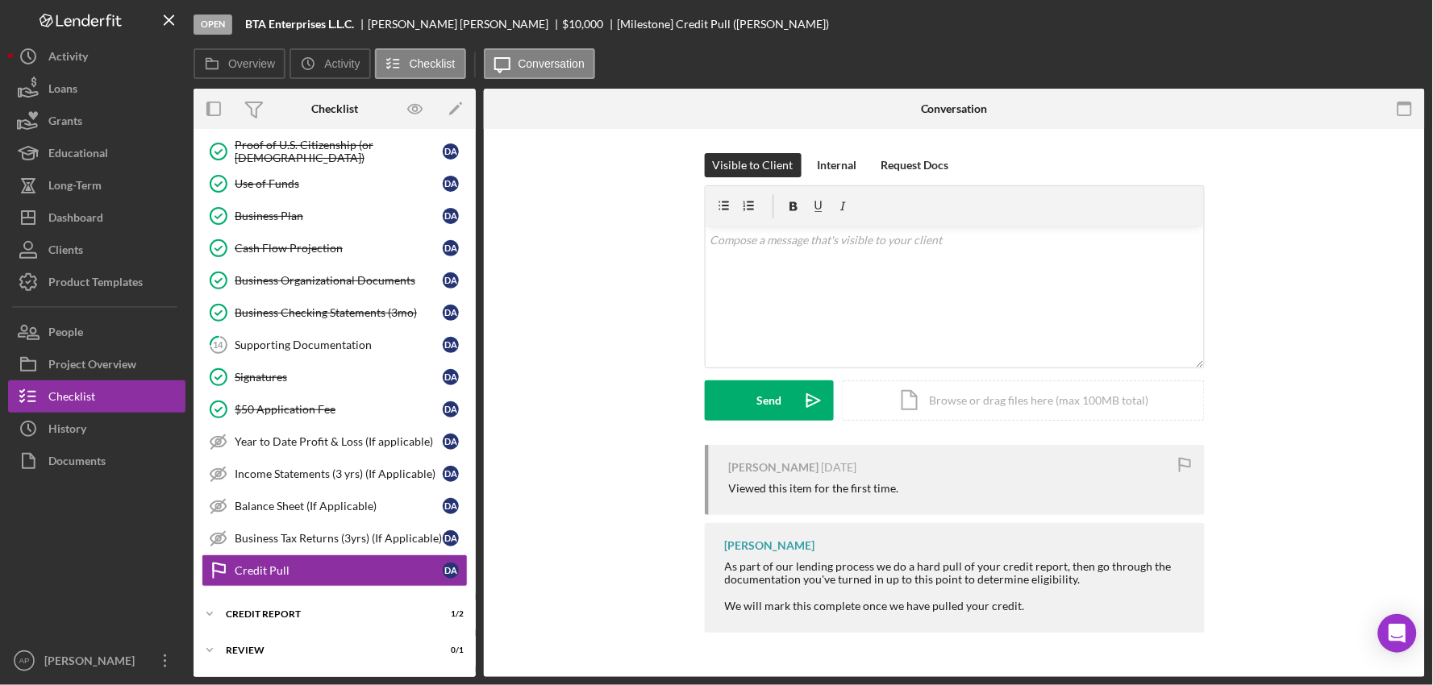
scroll to position [402, 0]
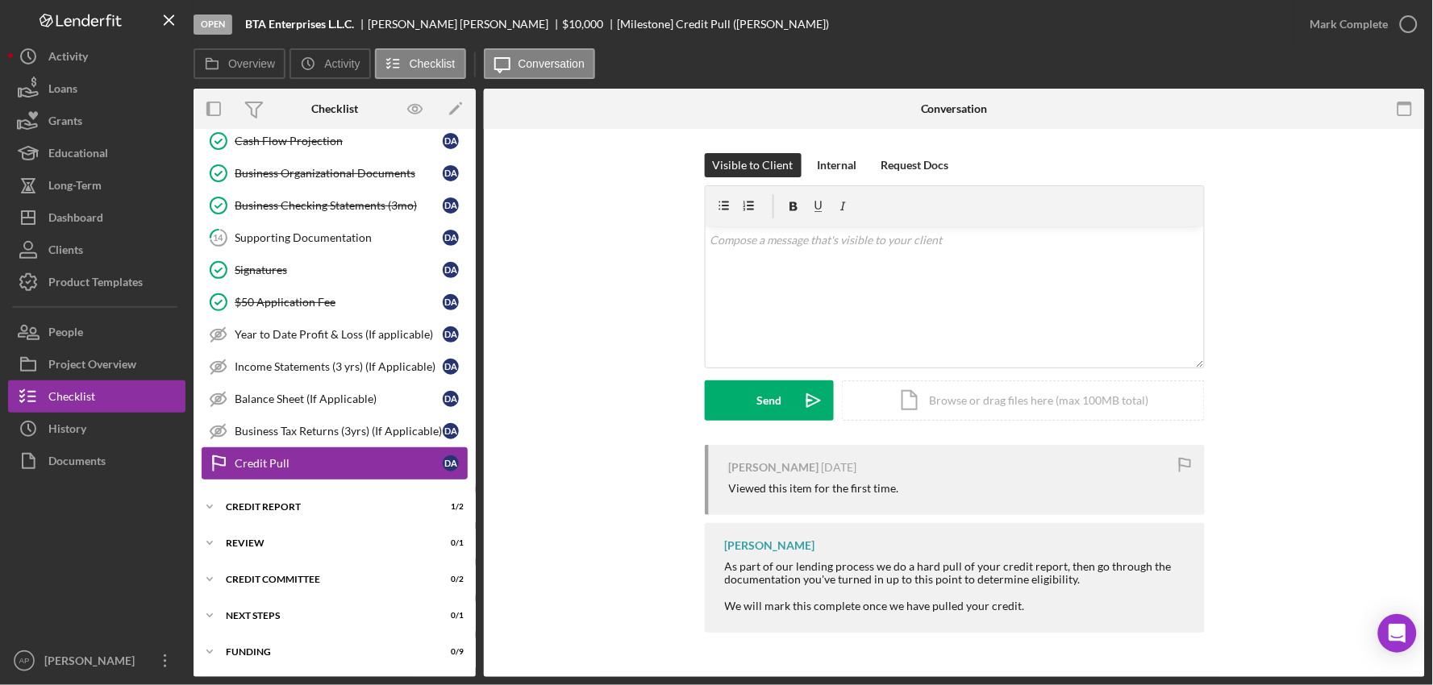
click at [333, 456] on link "Credit Pull Credit Pull D A" at bounding box center [335, 464] width 266 height 32
click at [373, 469] on div "Credit Pull" at bounding box center [339, 463] width 208 height 13
click at [281, 513] on div "Icon/Expander Credit report 1 / 2" at bounding box center [335, 507] width 282 height 32
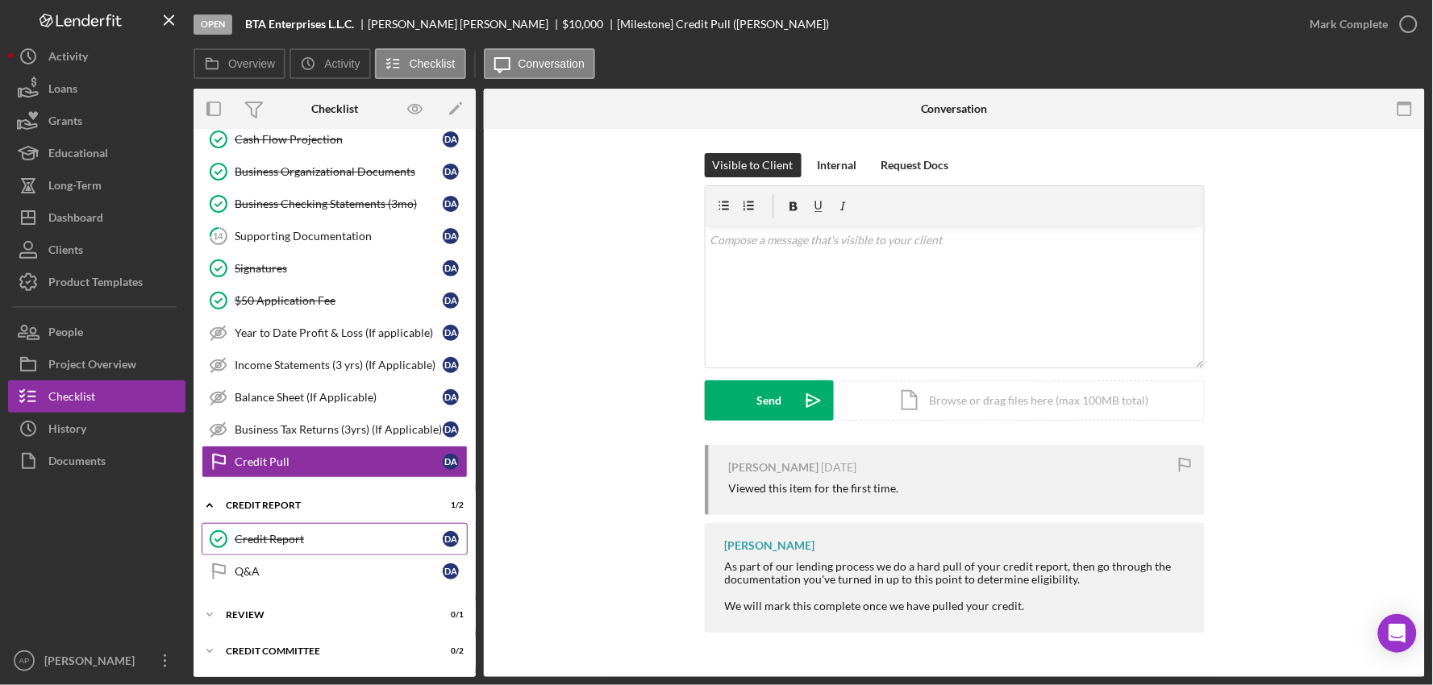
click at [287, 542] on div "Credit Report" at bounding box center [339, 539] width 208 height 13
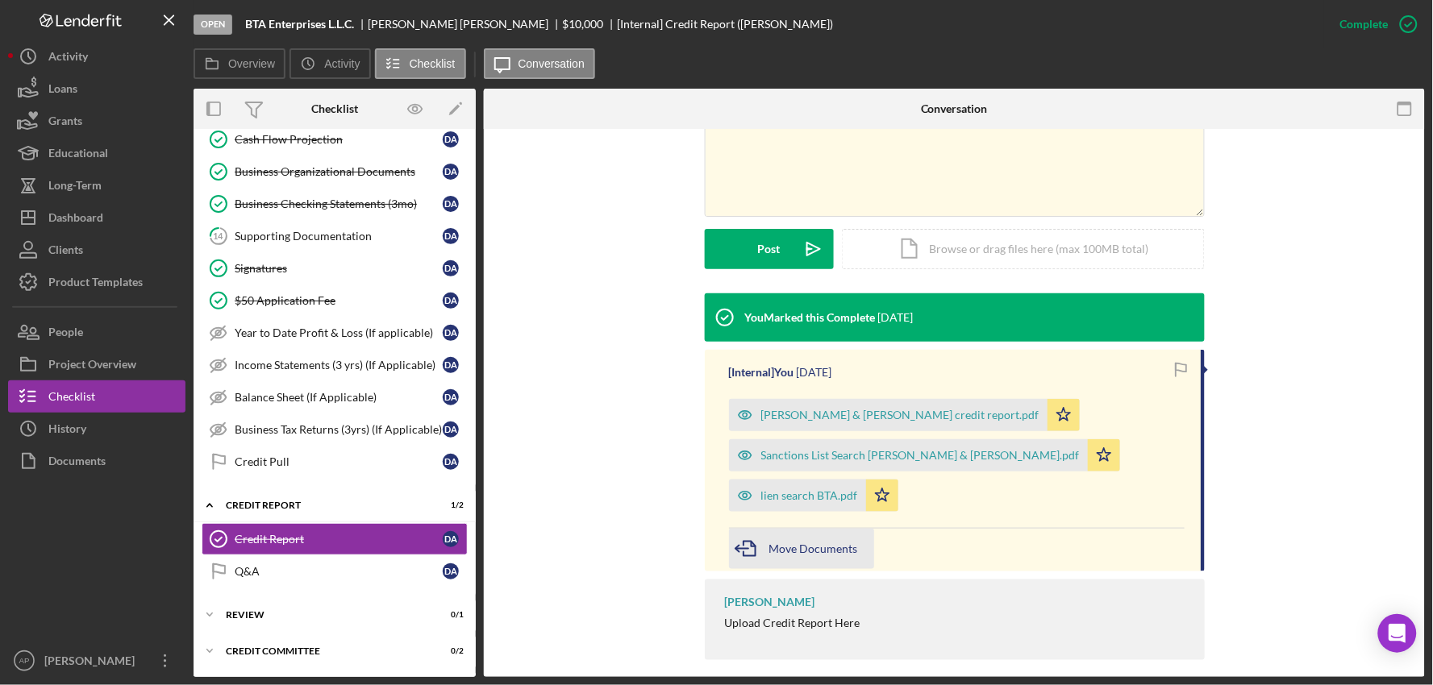
scroll to position [357, 0]
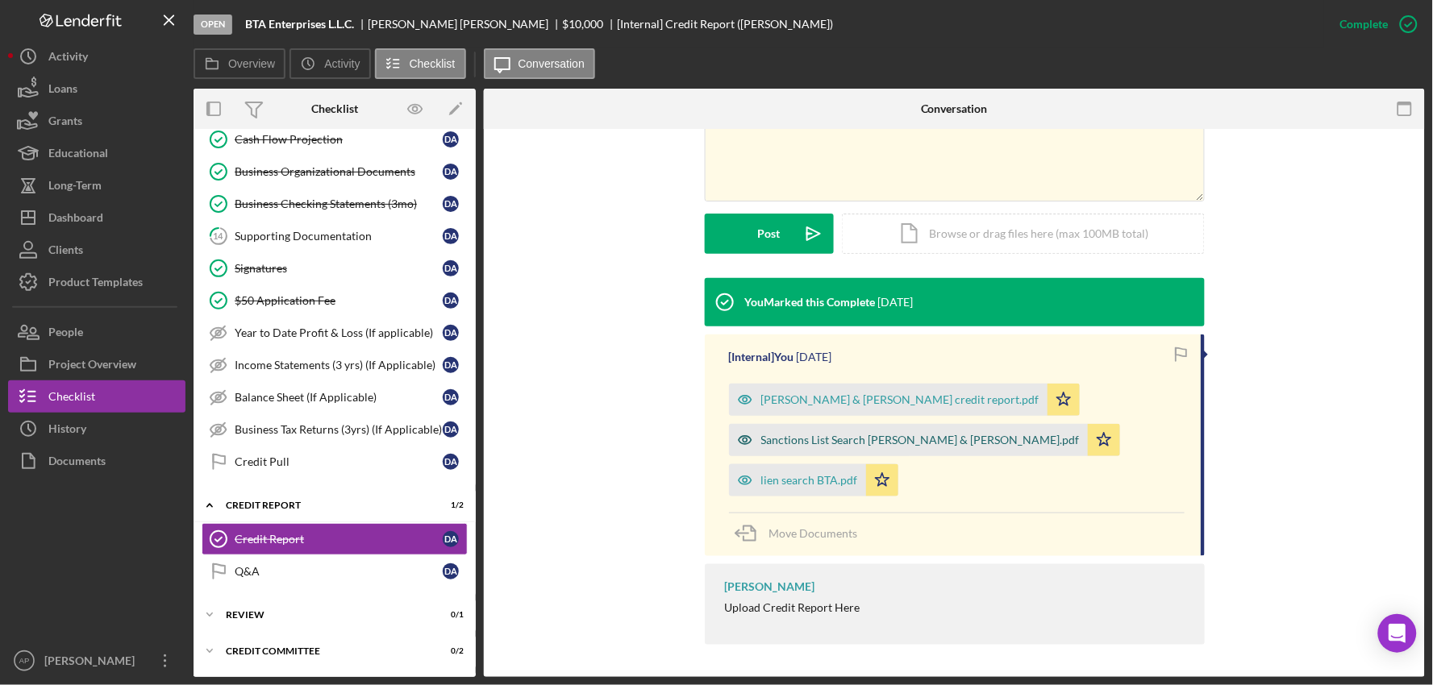
click at [786, 434] on div "Sanctions List Search [PERSON_NAME] & [PERSON_NAME].pdf" at bounding box center [920, 440] width 319 height 13
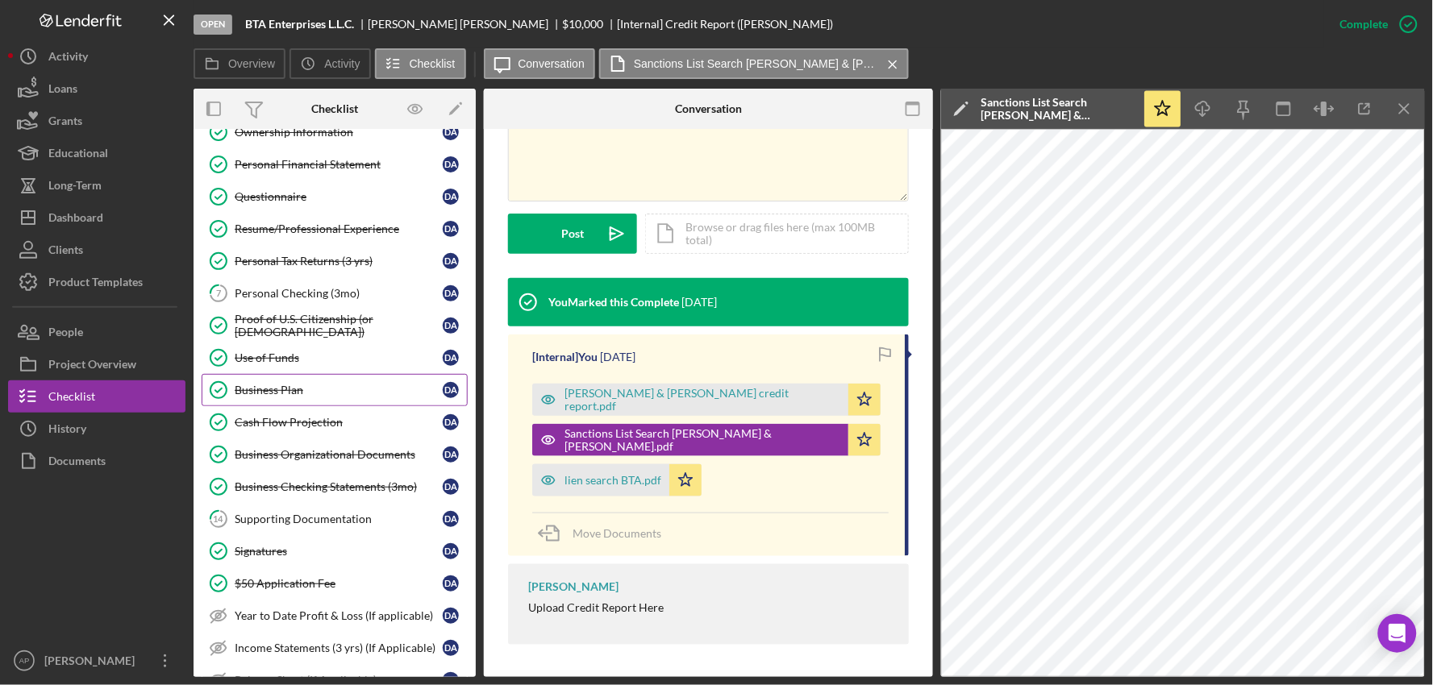
scroll to position [0, 0]
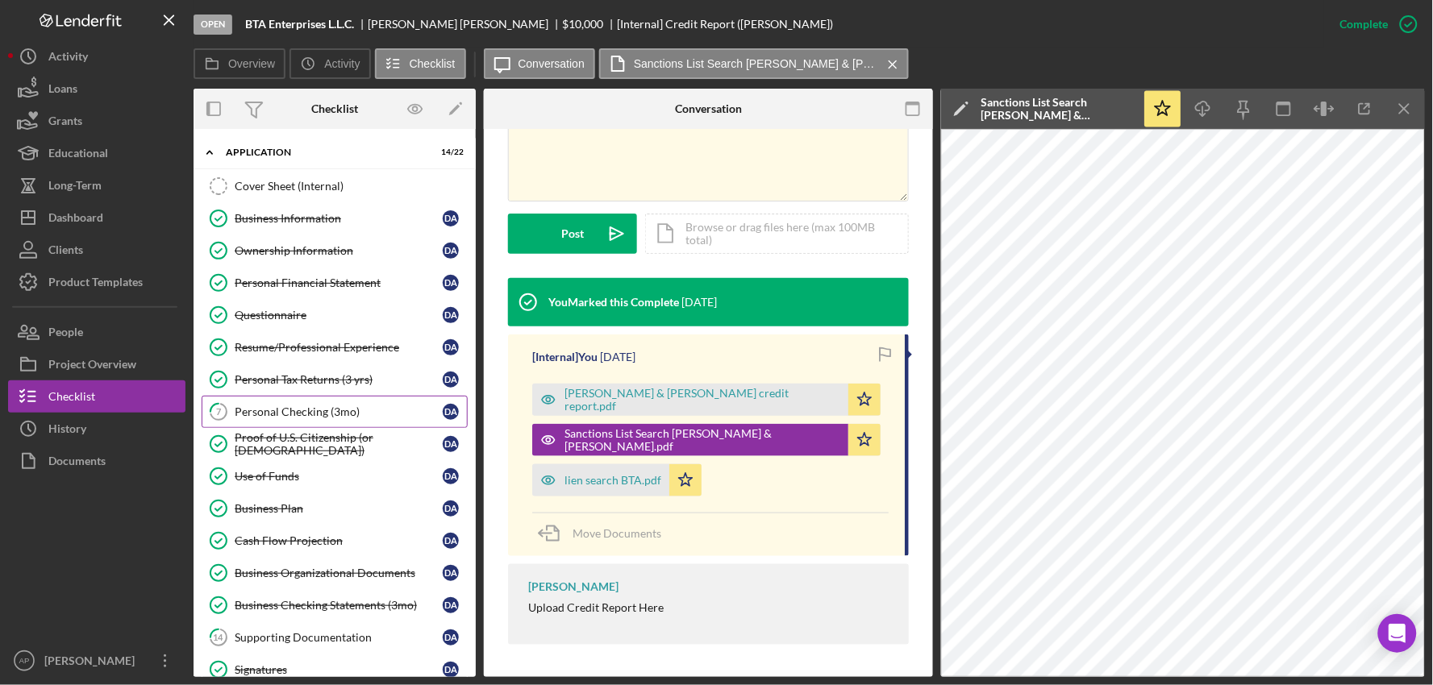
click at [344, 402] on link "7 Personal Checking (3mo) D A" at bounding box center [335, 412] width 266 height 32
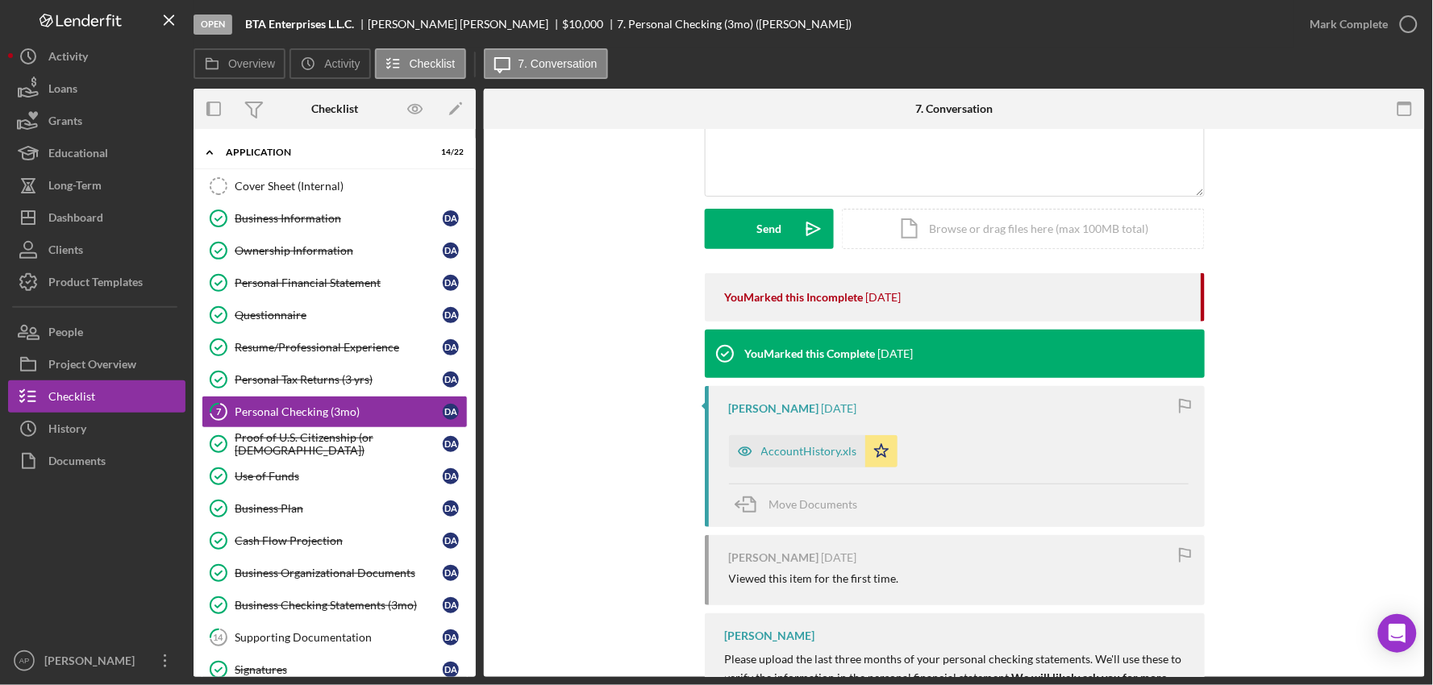
scroll to position [179, 0]
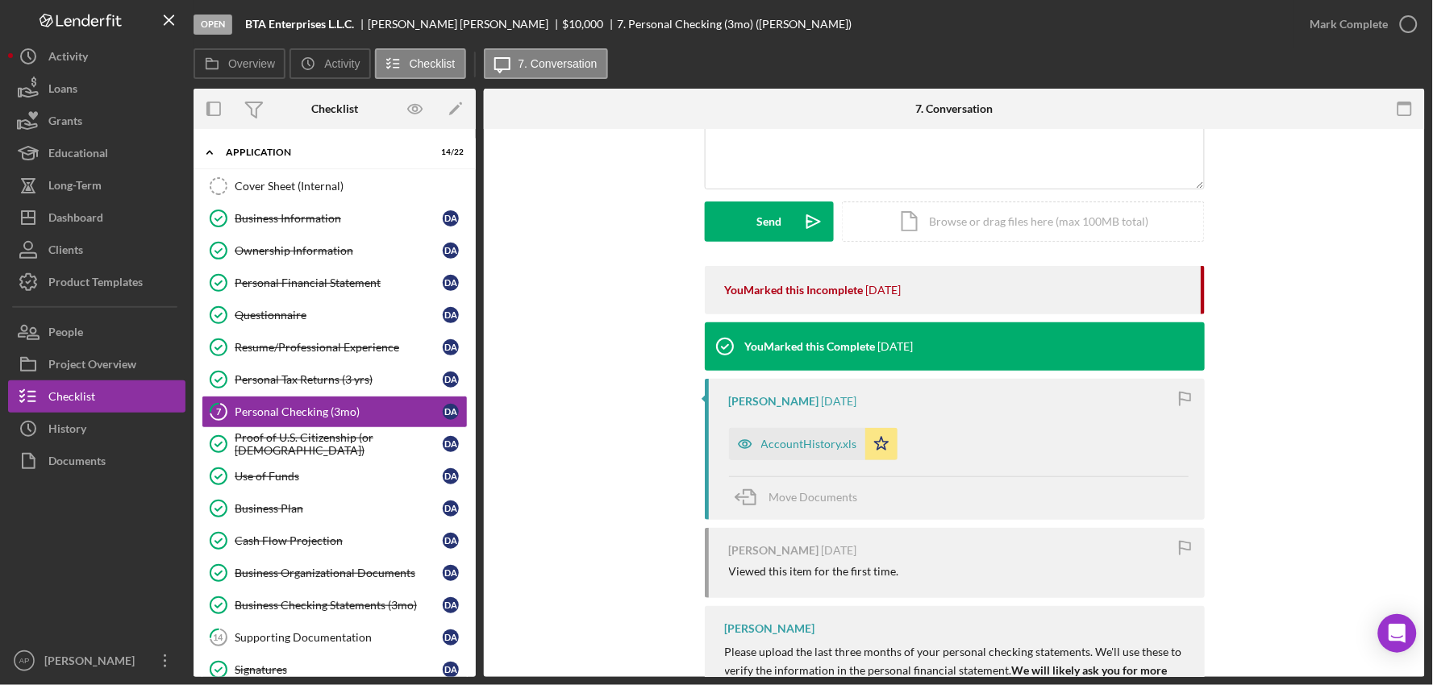
drag, startPoint x: 748, startPoint y: 434, endPoint x: 786, endPoint y: 436, distance: 38.0
click at [758, 434] on icon "button" at bounding box center [745, 444] width 32 height 32
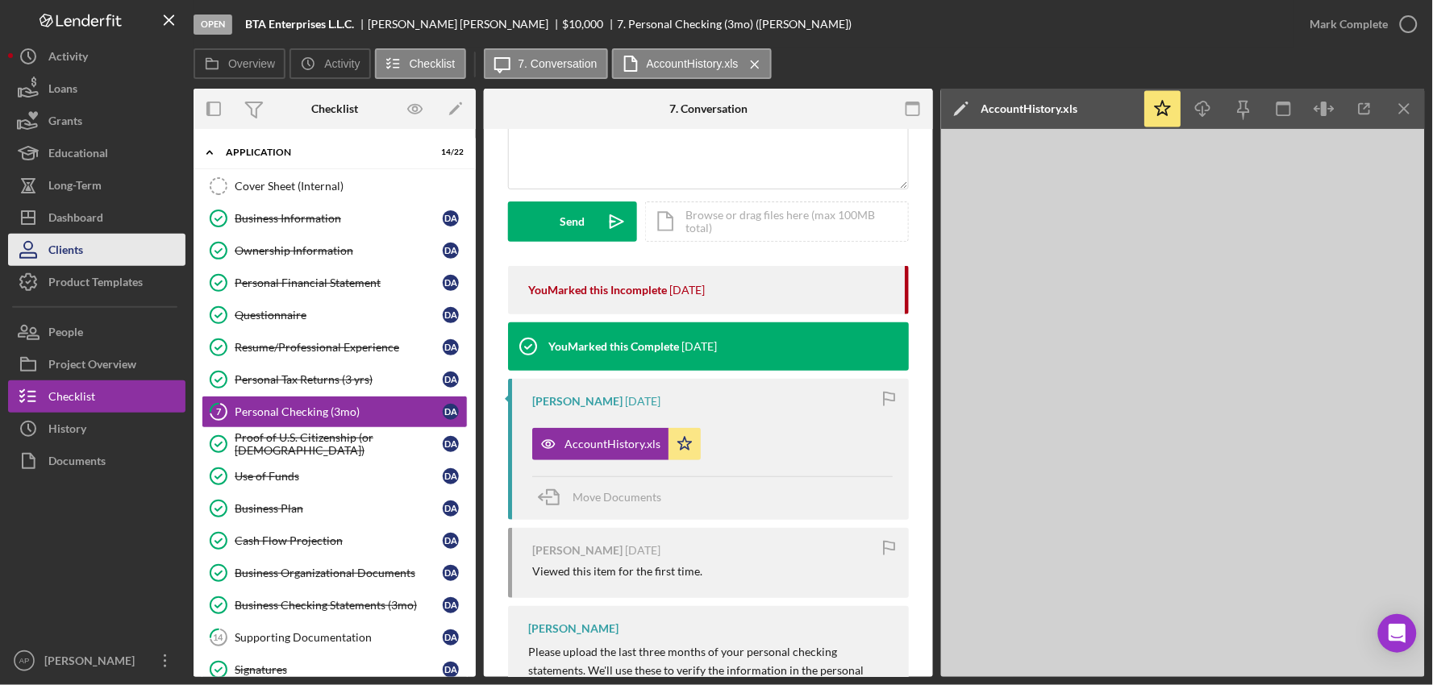
click at [107, 254] on button "Clients" at bounding box center [96, 250] width 177 height 32
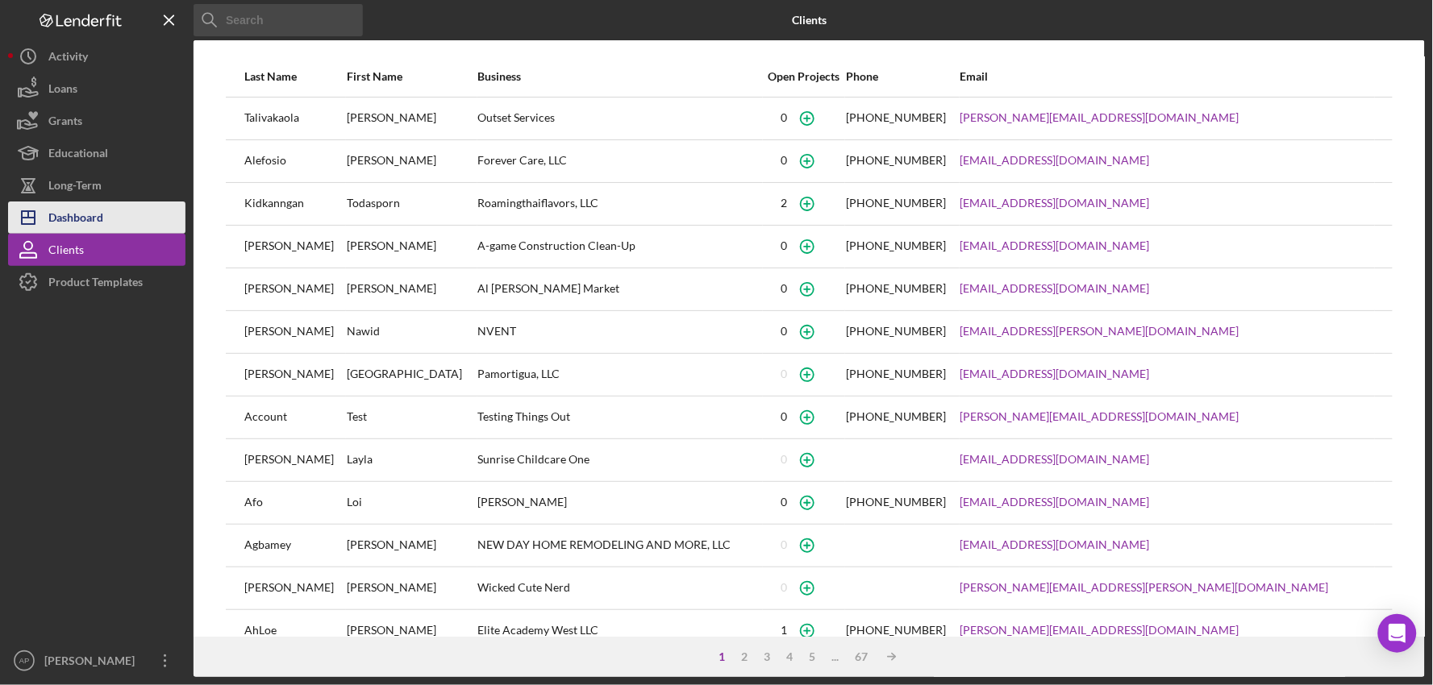
click at [100, 207] on div "Dashboard" at bounding box center [75, 220] width 55 height 36
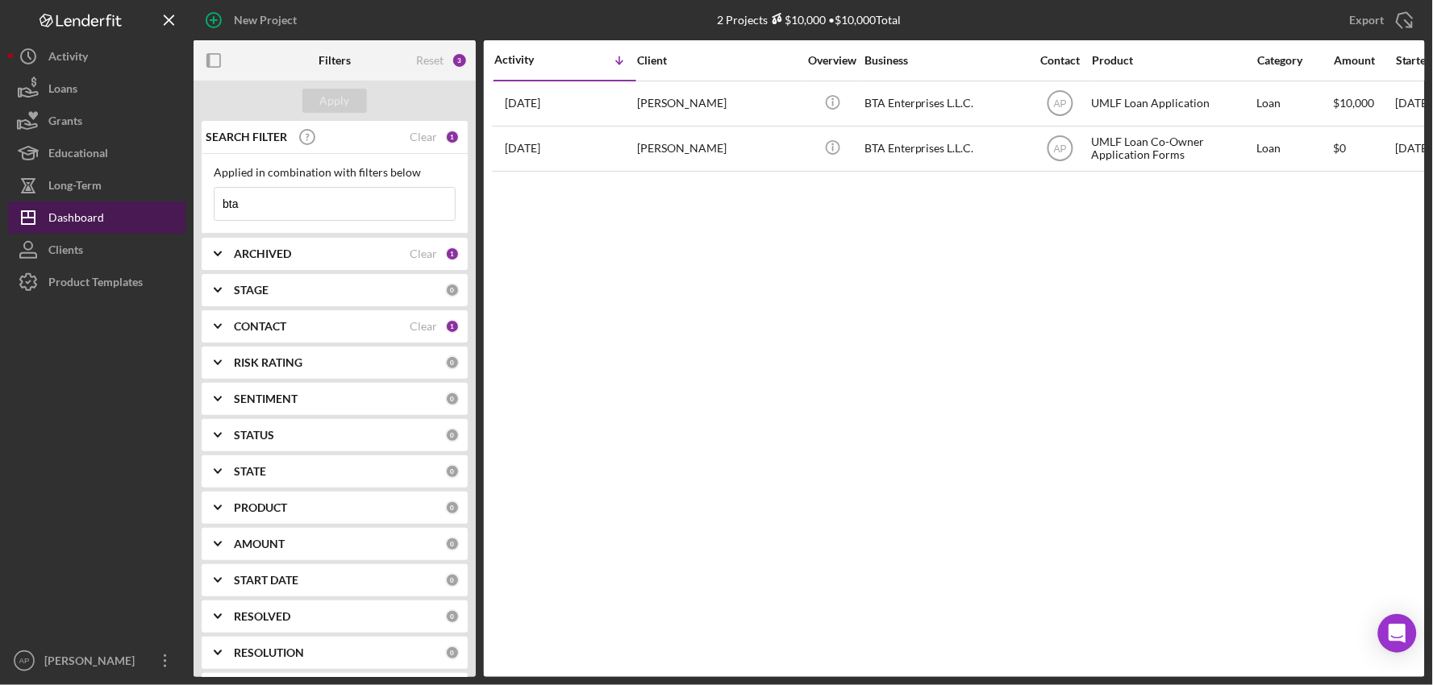
drag, startPoint x: 260, startPoint y: 205, endPoint x: 180, endPoint y: 207, distance: 79.9
click at [180, 207] on div "New Project 2 Projects $10,000 • $10,000 Total bta Export Icon/Export Filters R…" at bounding box center [716, 338] width 1417 height 677
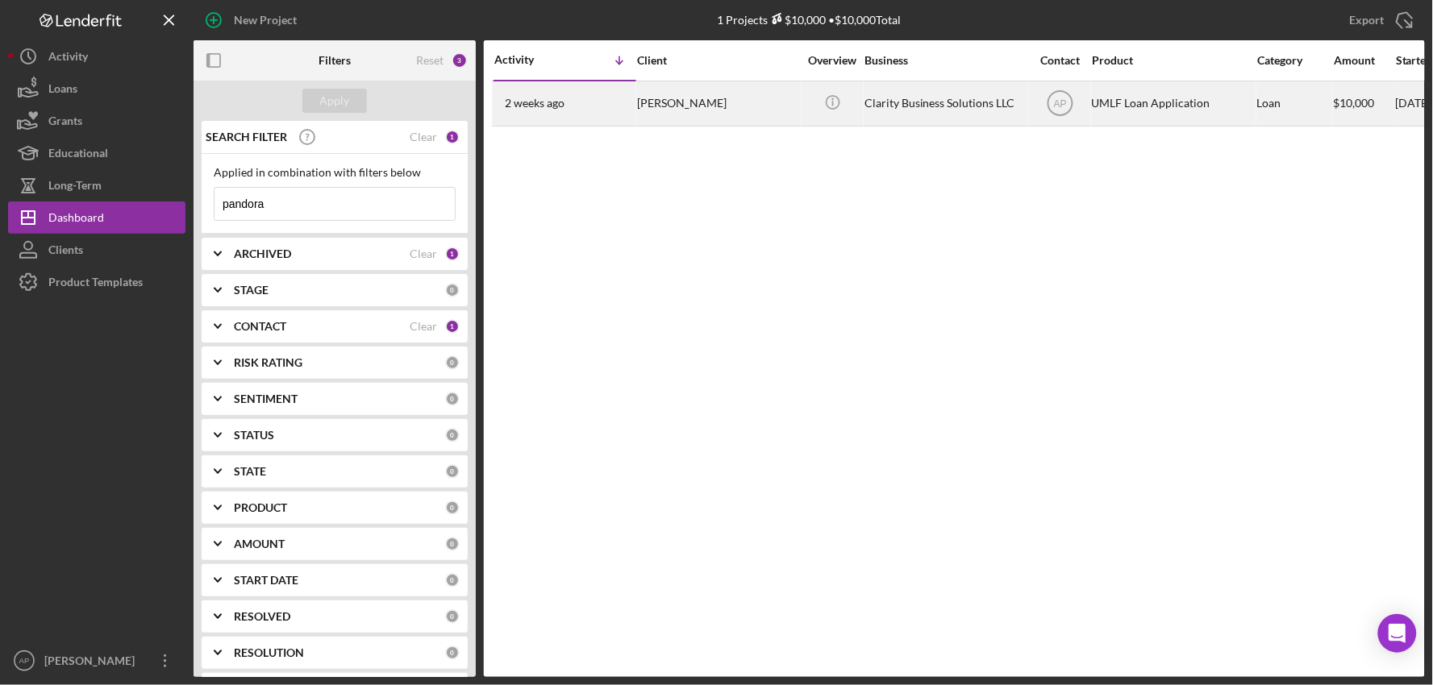
type input "pandora"
click at [685, 114] on div "[PERSON_NAME]" at bounding box center [717, 103] width 161 height 43
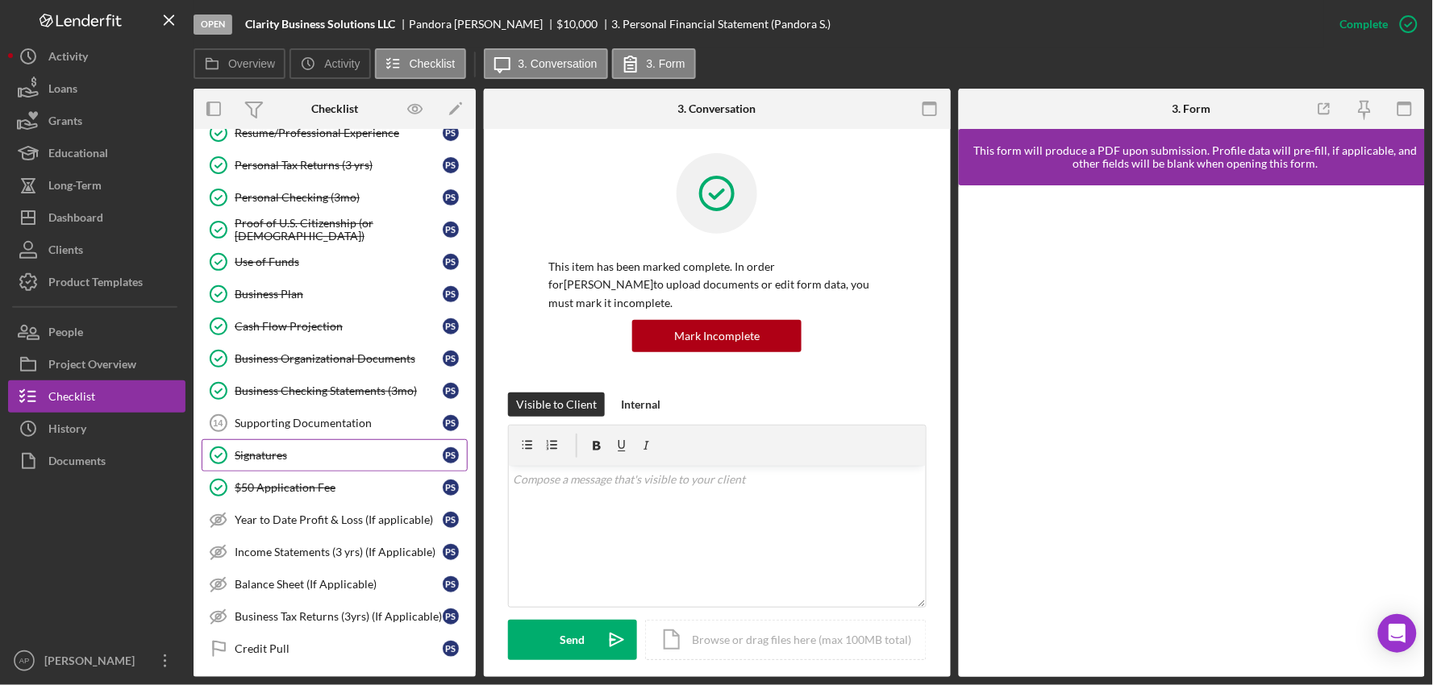
scroll to position [269, 0]
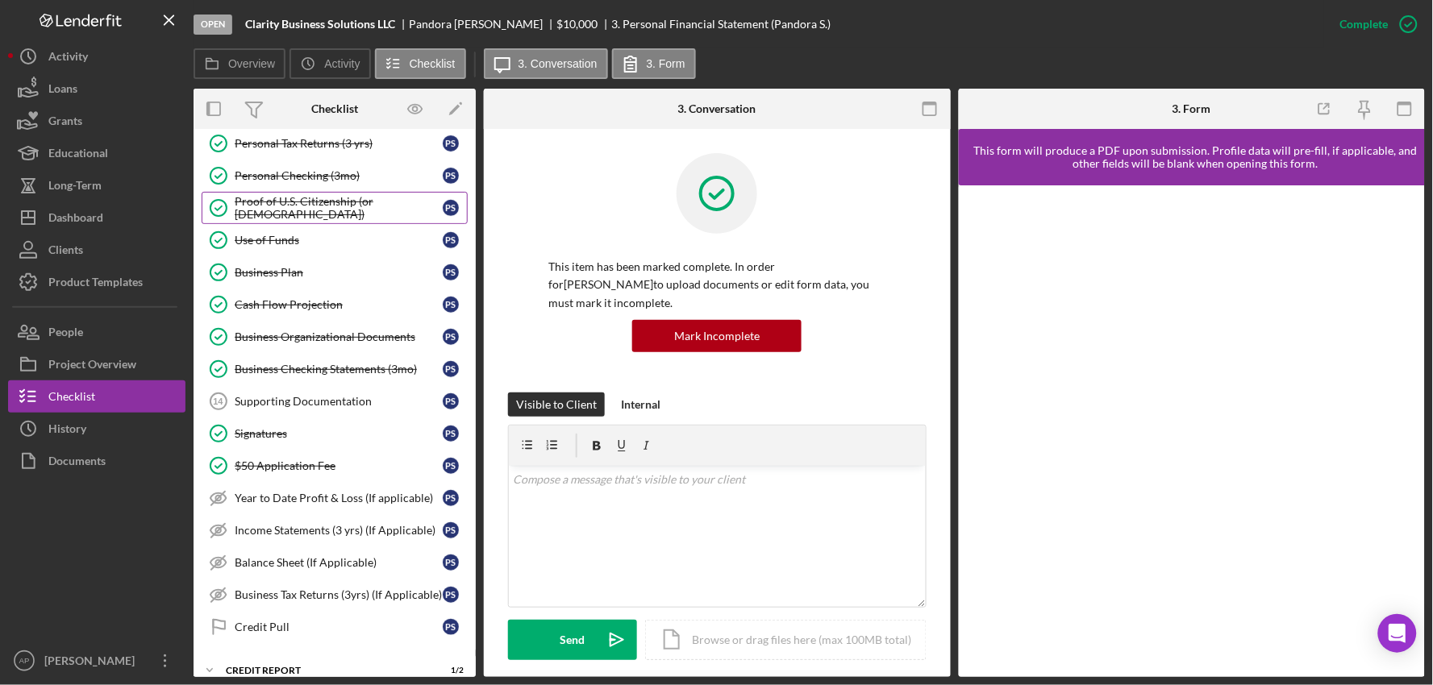
click at [327, 212] on div "Proof of U.S. Citizenship (or [DEMOGRAPHIC_DATA])" at bounding box center [339, 208] width 208 height 26
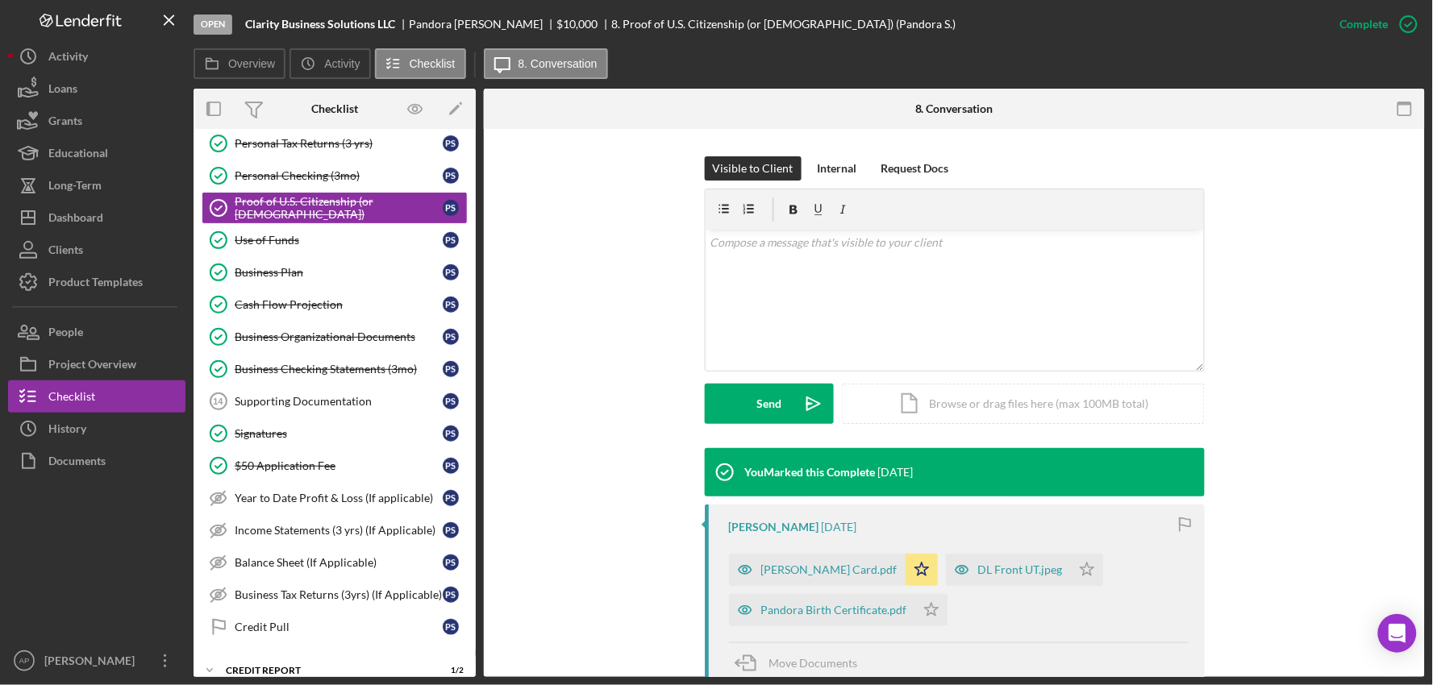
scroll to position [269, 0]
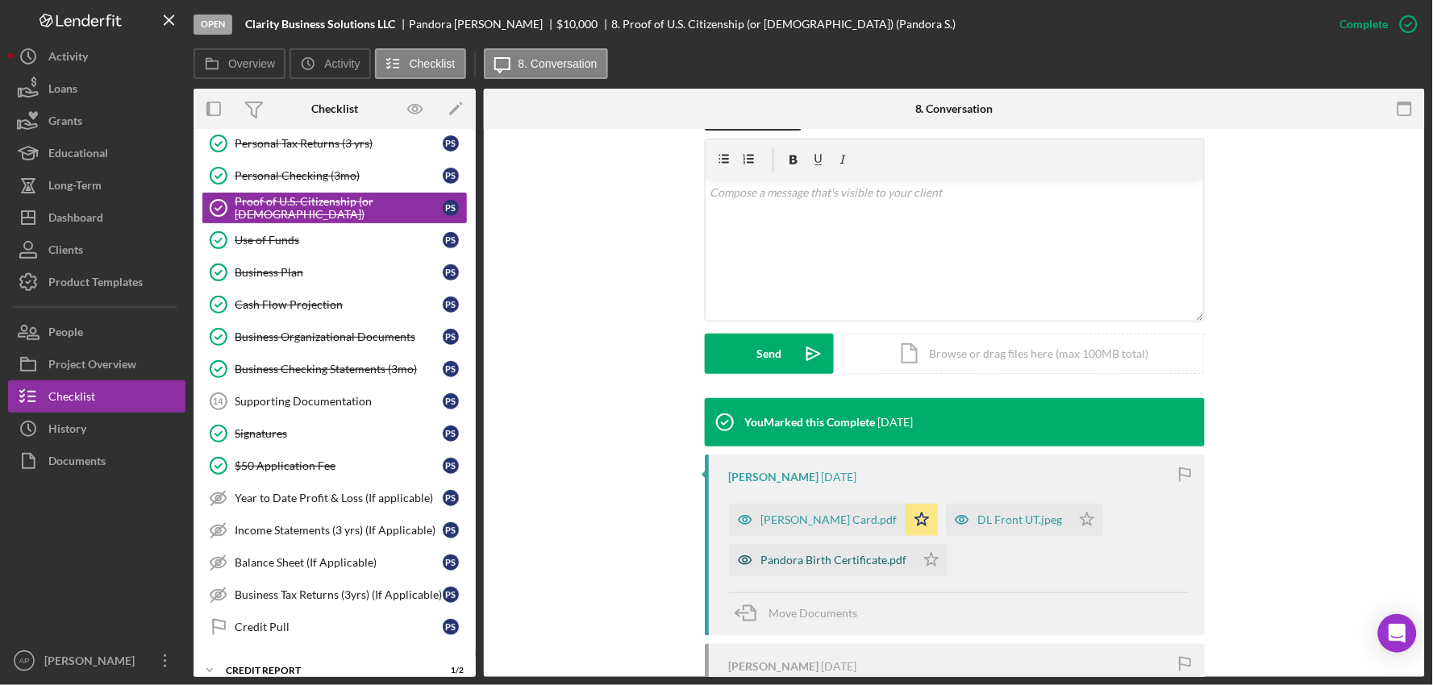
click at [841, 560] on div "Pandora Birth Certificate.pdf" at bounding box center [834, 560] width 146 height 13
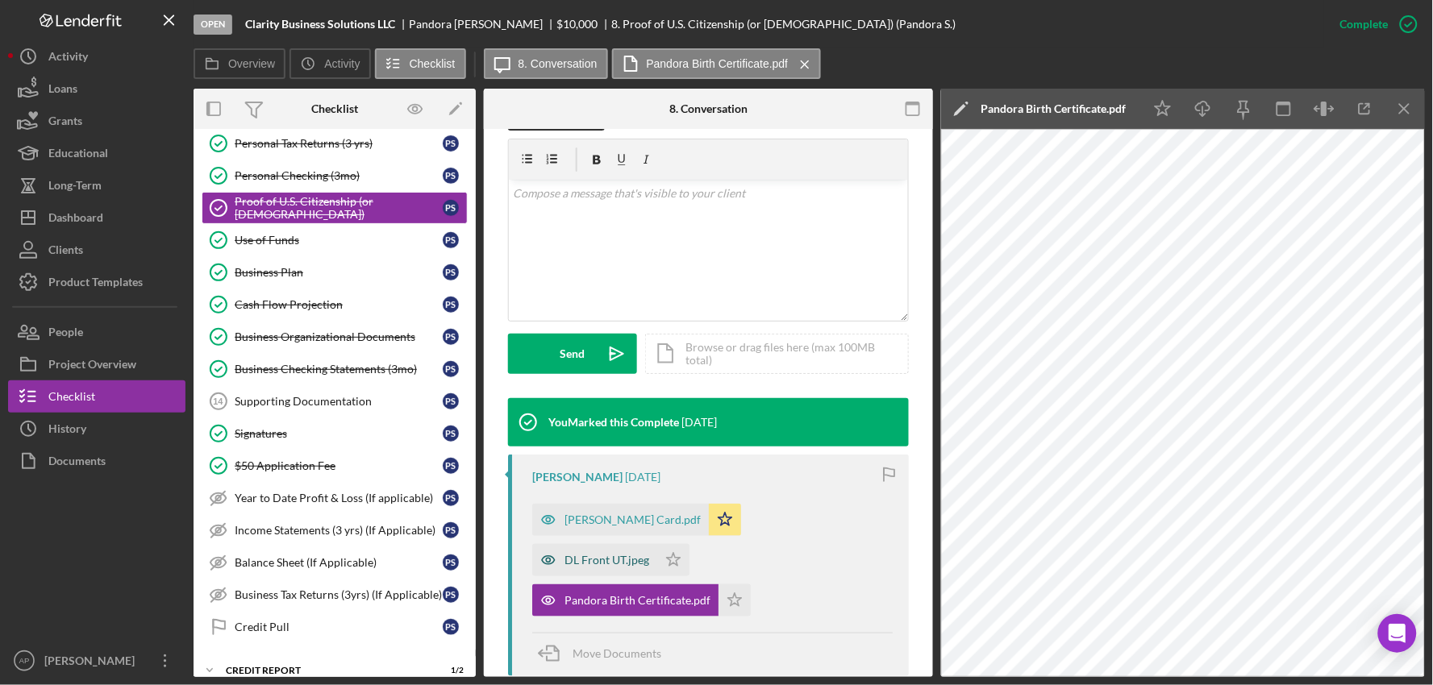
click at [585, 558] on div "DL Front UT.jpeg" at bounding box center [606, 560] width 85 height 13
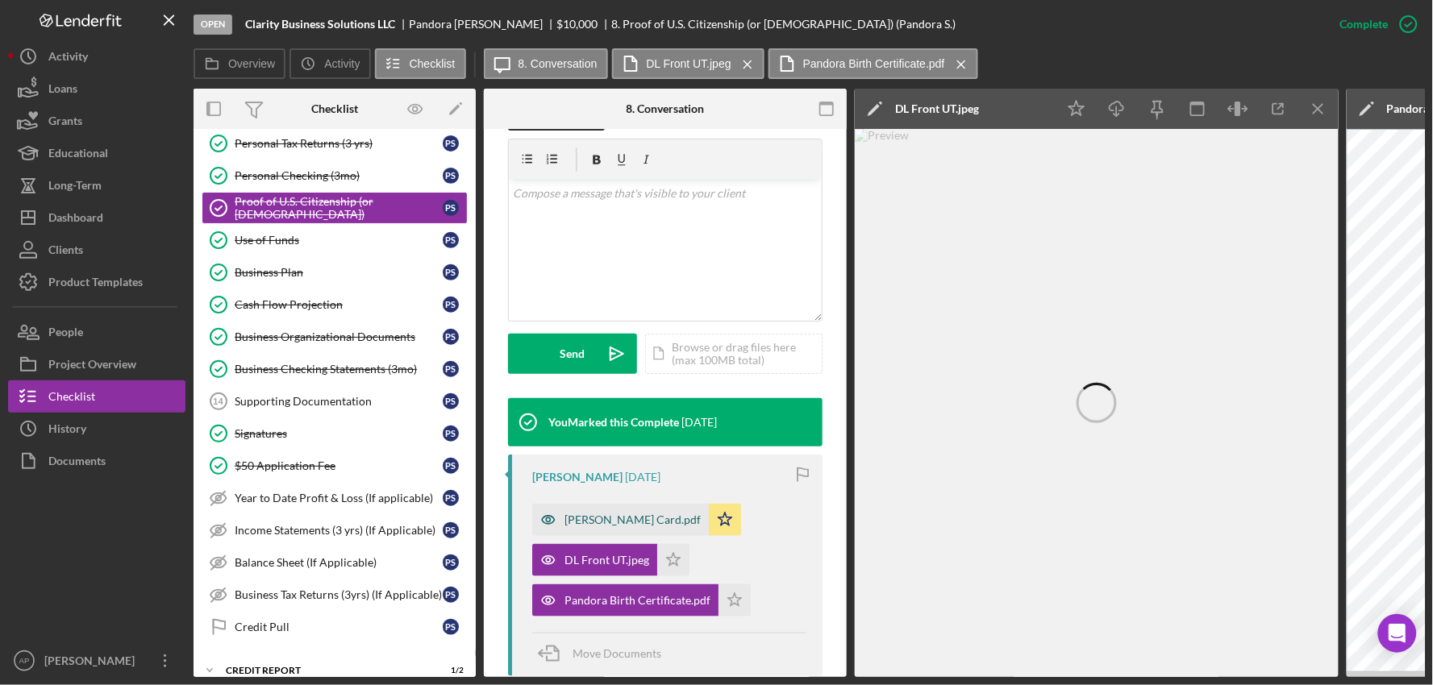
click at [656, 519] on div "[PERSON_NAME] Card.pdf" at bounding box center [632, 520] width 136 height 13
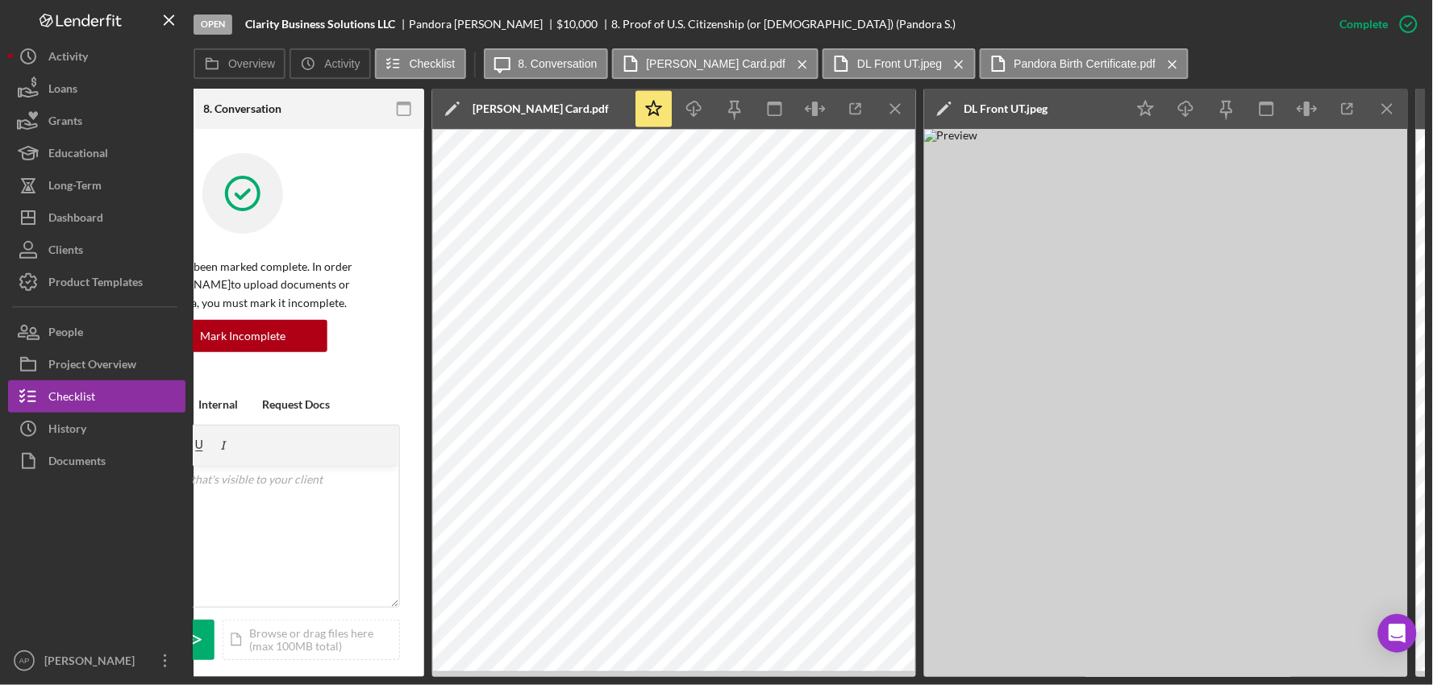
scroll to position [0, 444]
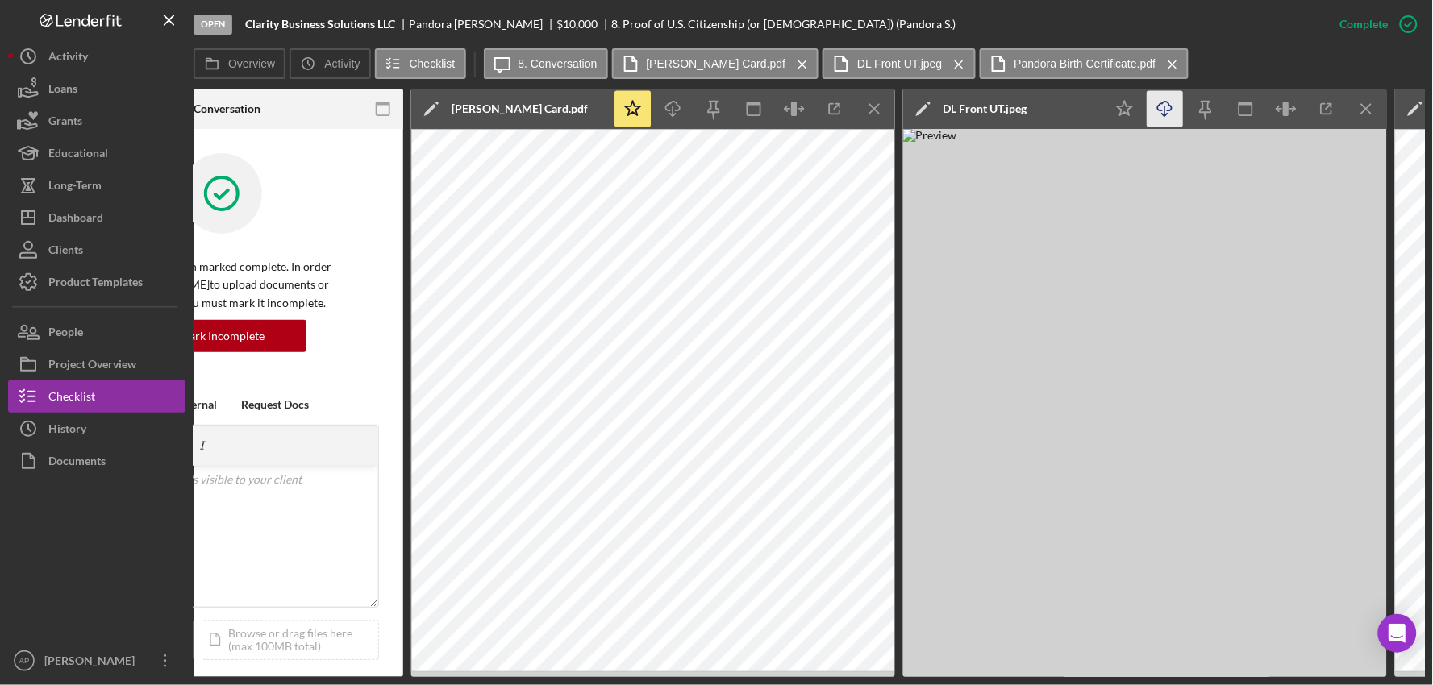
click at [1171, 114] on icon "Icon/Download" at bounding box center [1165, 109] width 36 height 36
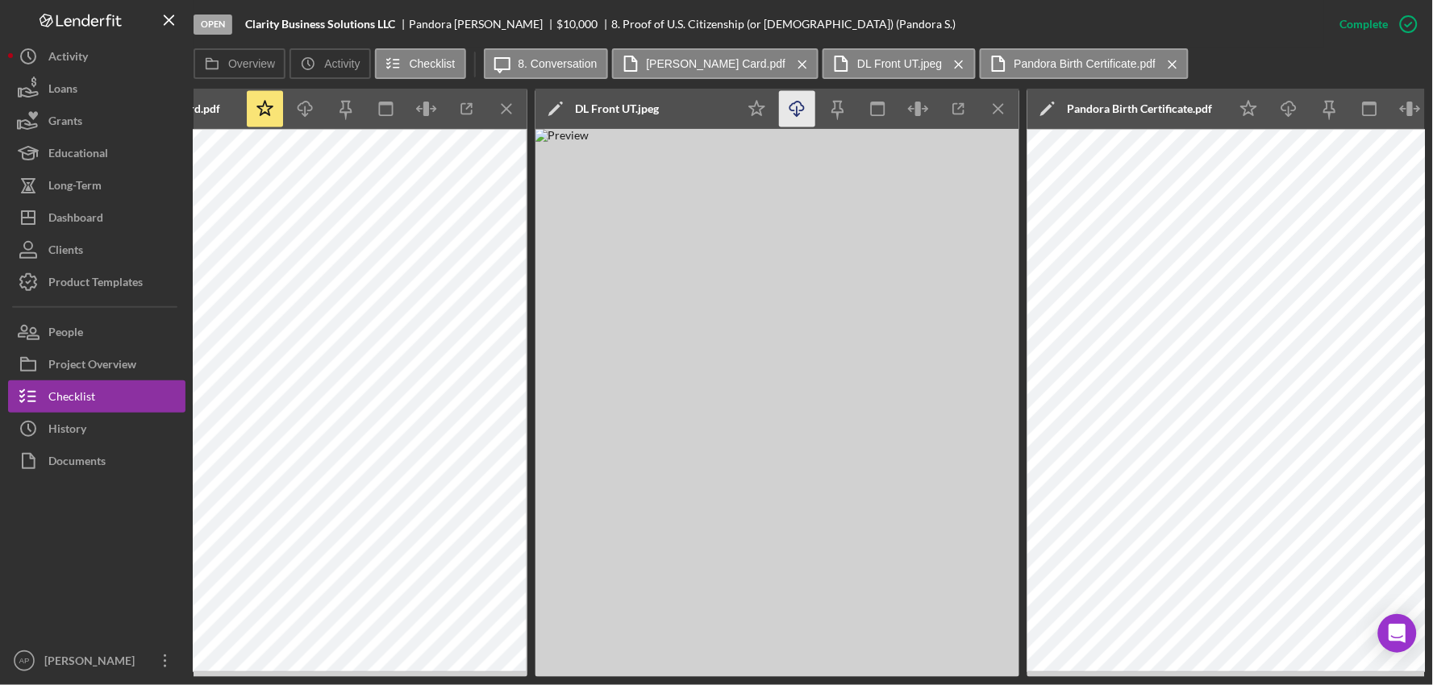
scroll to position [0, 897]
